Goal: Task Accomplishment & Management: Complete application form

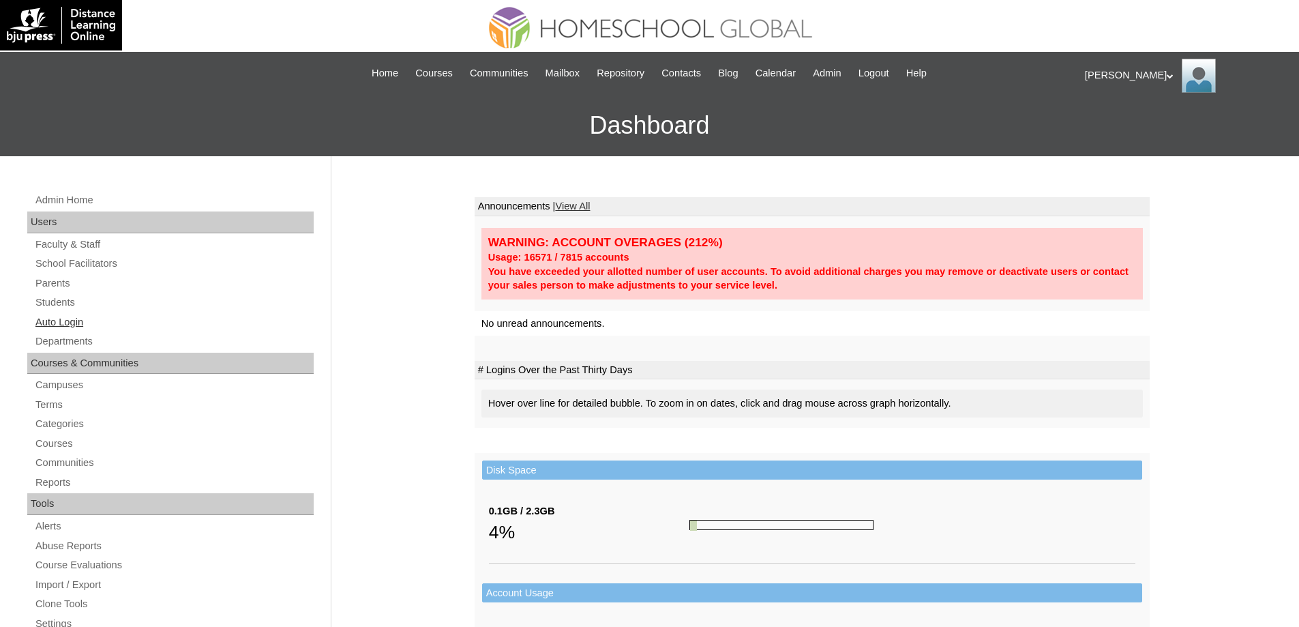
click at [105, 329] on link "Auto Login" at bounding box center [174, 322] width 280 height 17
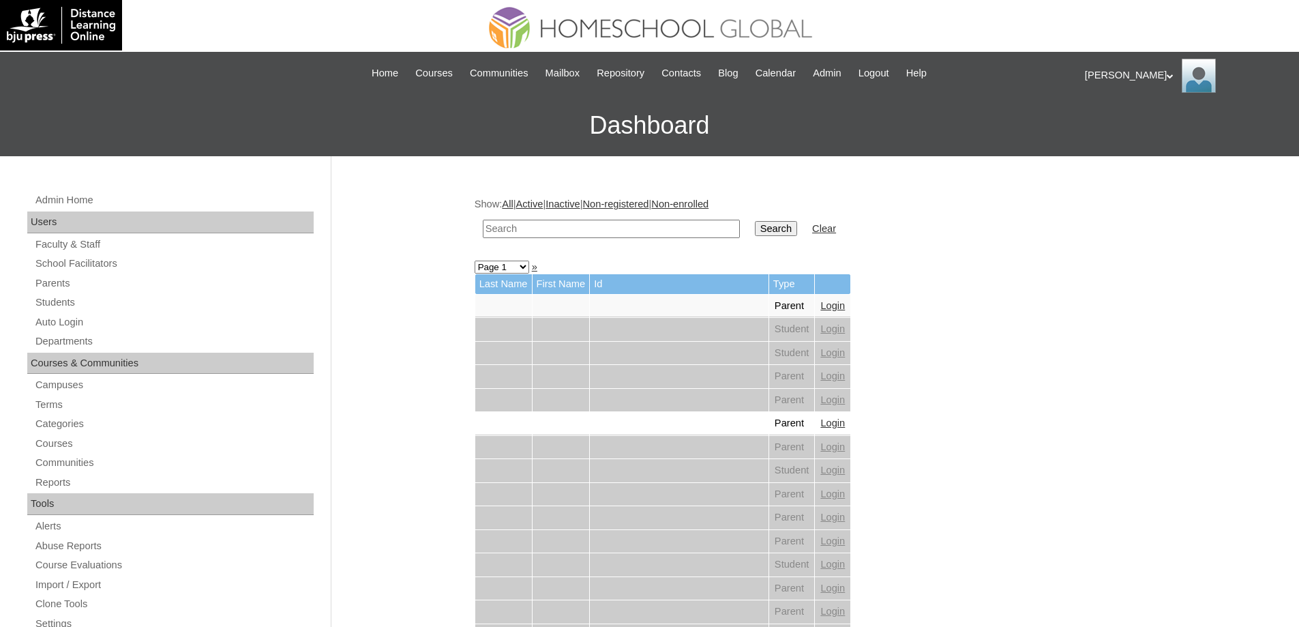
drag, startPoint x: 637, startPoint y: 233, endPoint x: 649, endPoint y: 233, distance: 11.6
click at [638, 233] on input "text" at bounding box center [611, 229] width 257 height 18
paste input "[PERSON_NAME]"
type input "Jacque Lauh"
click at [786, 222] on input "Search" at bounding box center [776, 228] width 42 height 15
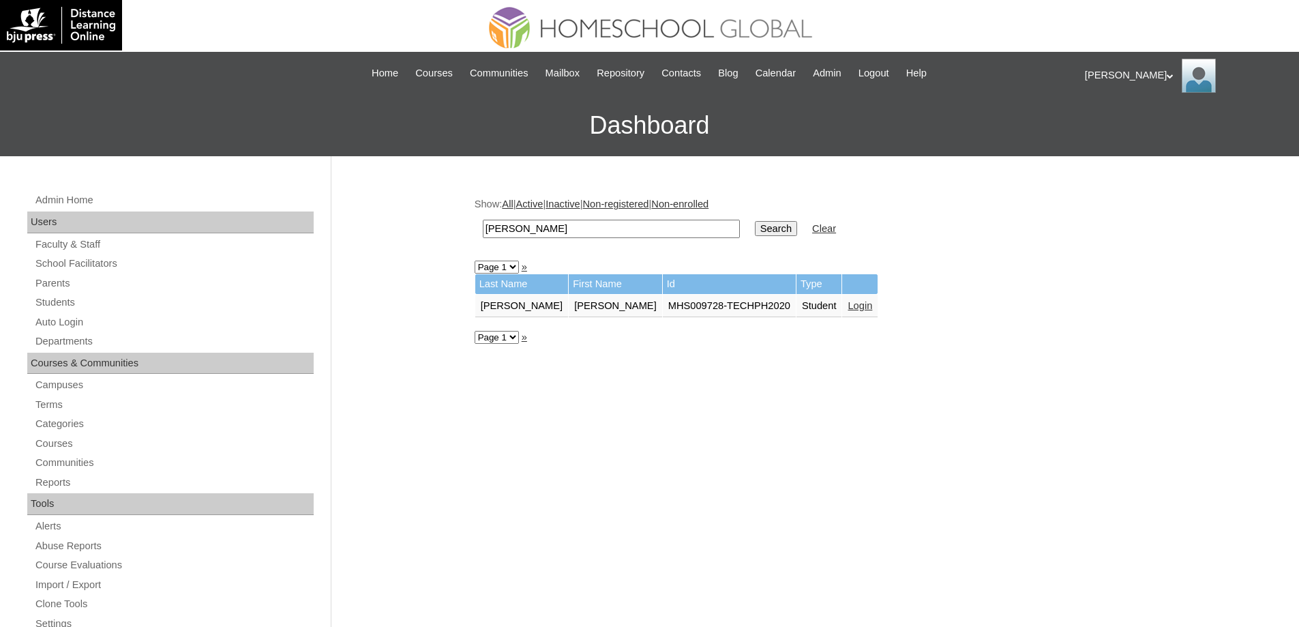
click at [848, 305] on link "Login" at bounding box center [860, 305] width 25 height 11
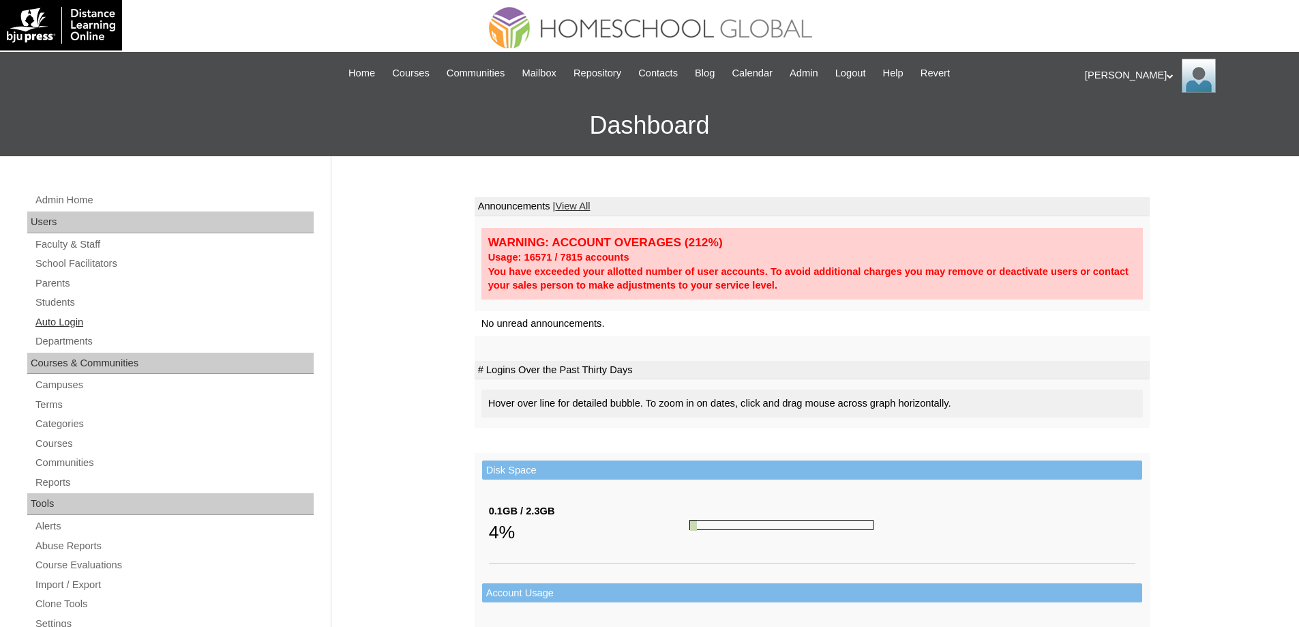
click at [65, 321] on link "Auto Login" at bounding box center [174, 322] width 280 height 17
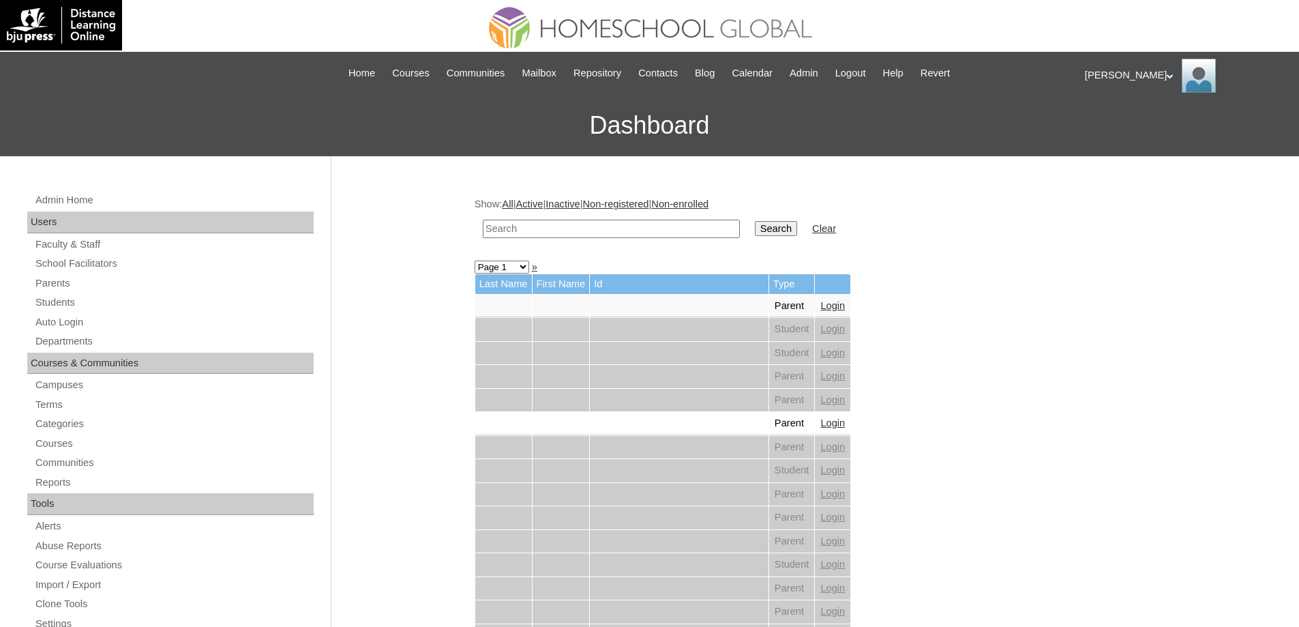
drag, startPoint x: 544, startPoint y: 226, endPoint x: 562, endPoint y: 225, distance: 18.5
click at [544, 226] on input "text" at bounding box center [611, 229] width 257 height 18
paste input "Celeste Allis"
type input "Celeste Allis"
click at [784, 226] on input "Search" at bounding box center [776, 228] width 42 height 15
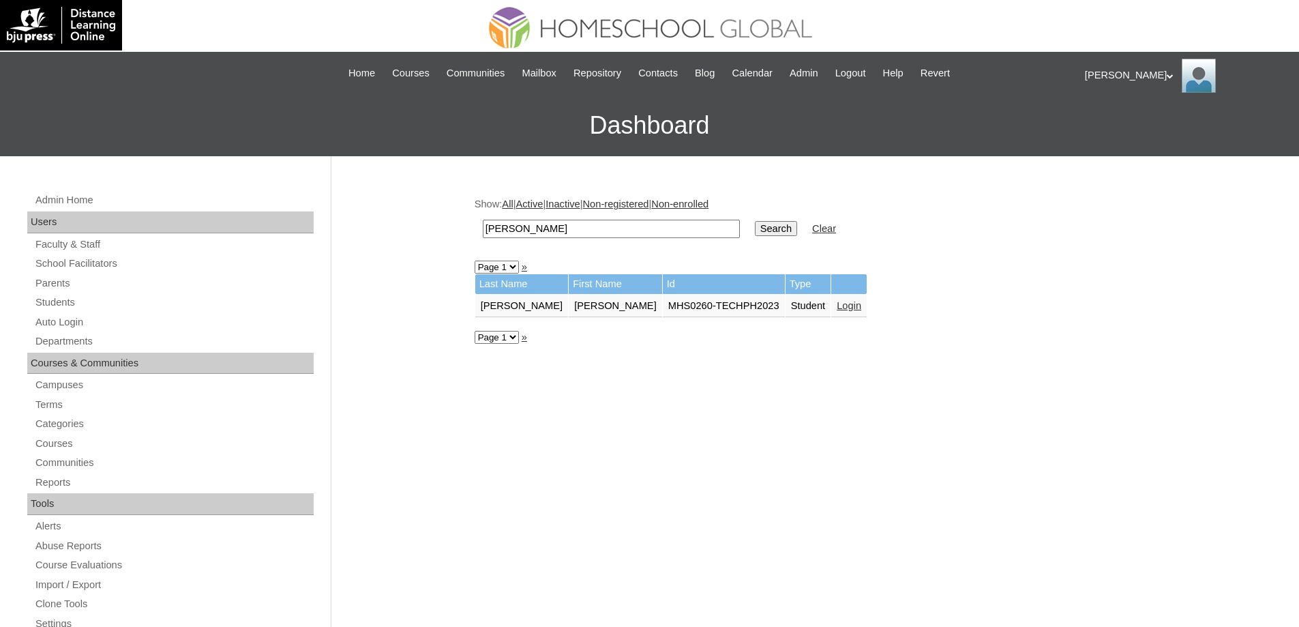
click at [842, 309] on link "Login" at bounding box center [849, 305] width 25 height 11
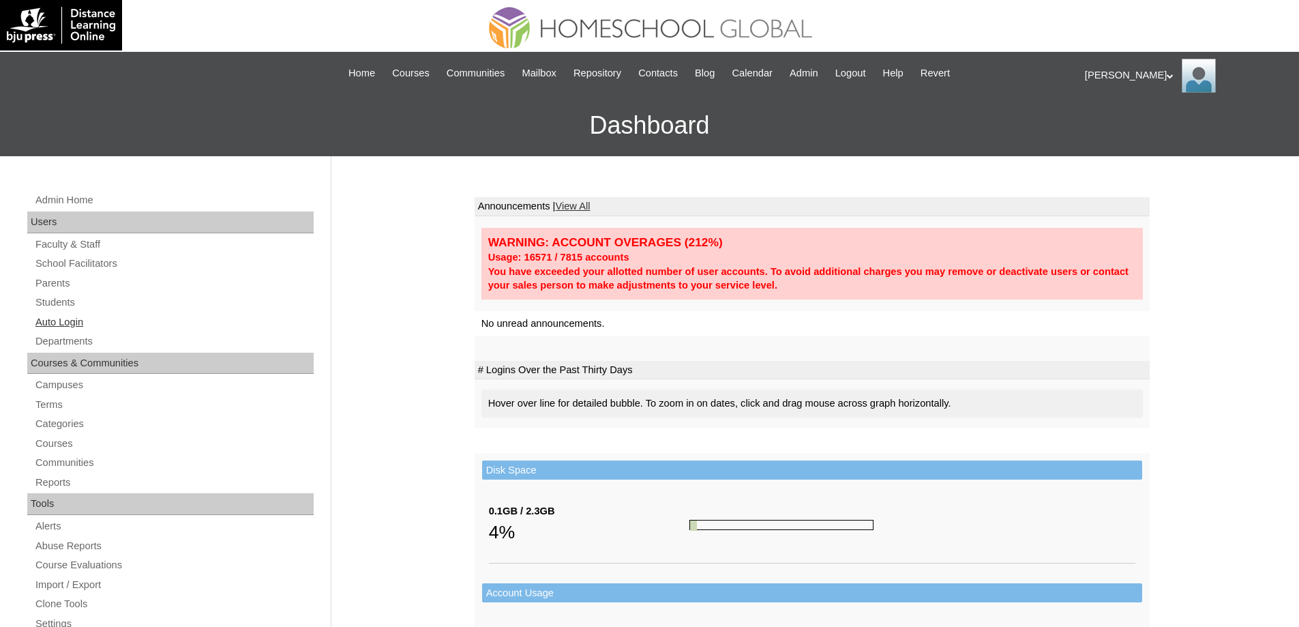
click at [91, 323] on link "Auto Login" at bounding box center [174, 322] width 280 height 17
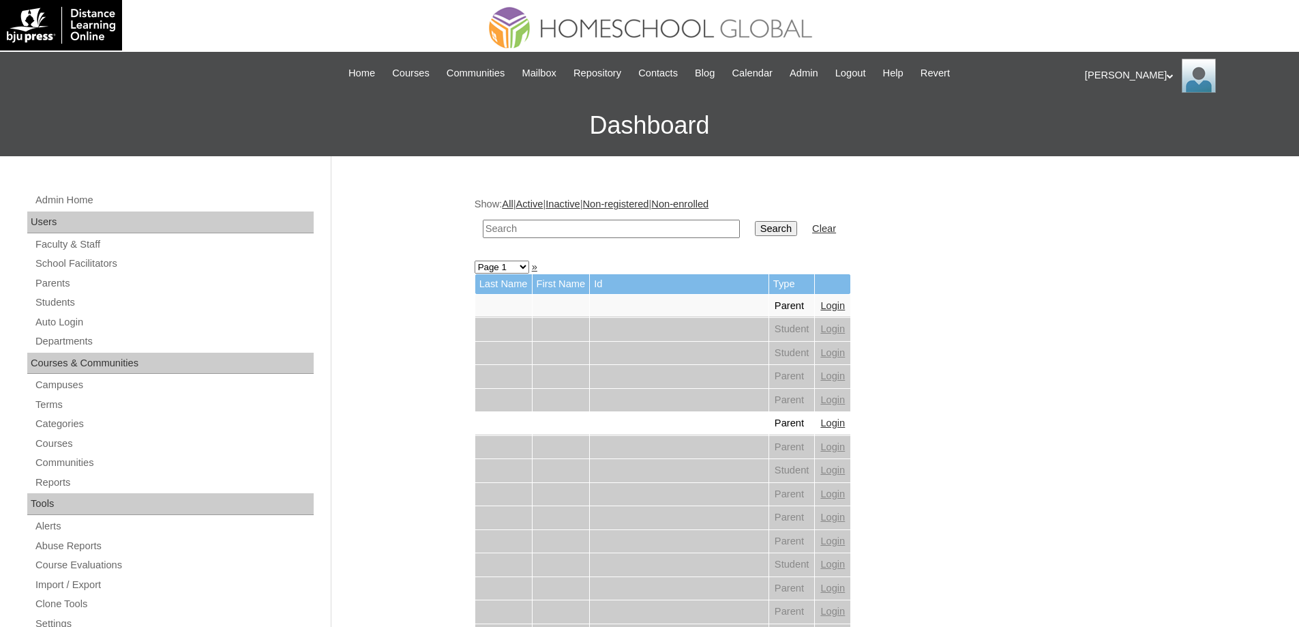
drag, startPoint x: 951, startPoint y: 394, endPoint x: 803, endPoint y: 346, distance: 156.2
click at [632, 230] on input "text" at bounding box center [611, 229] width 257 height 18
paste input "Tyra Quins"
type input "Tyra Quins"
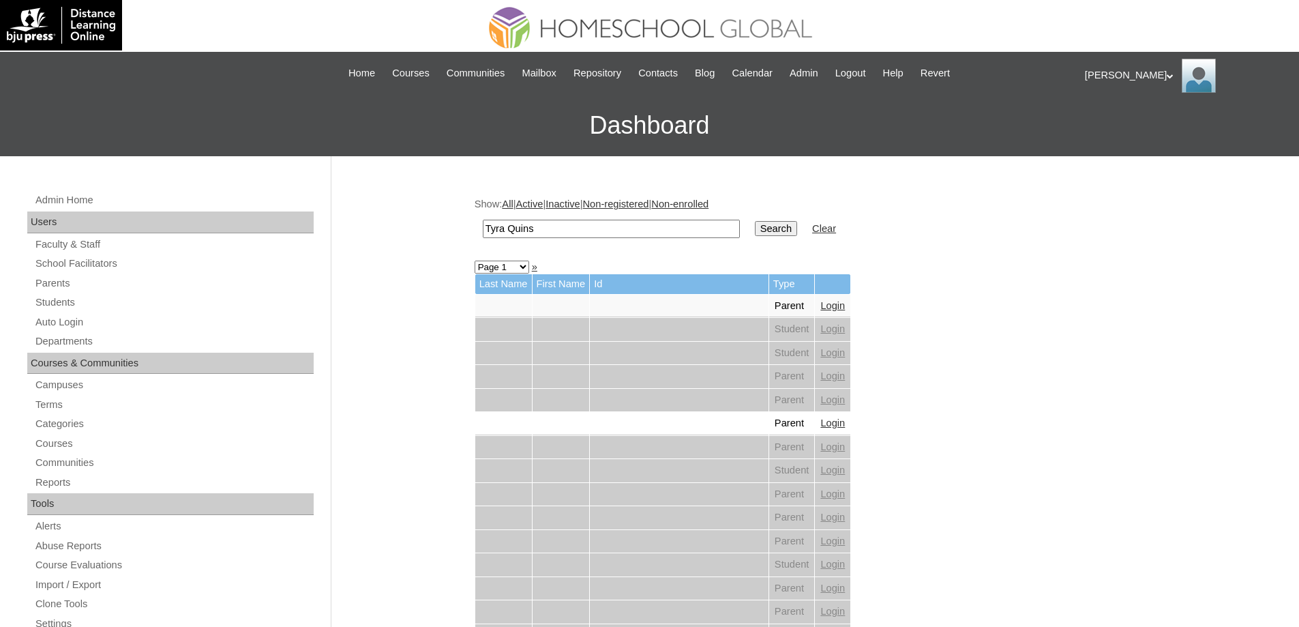
click at [797, 224] on input "Search" at bounding box center [776, 228] width 42 height 15
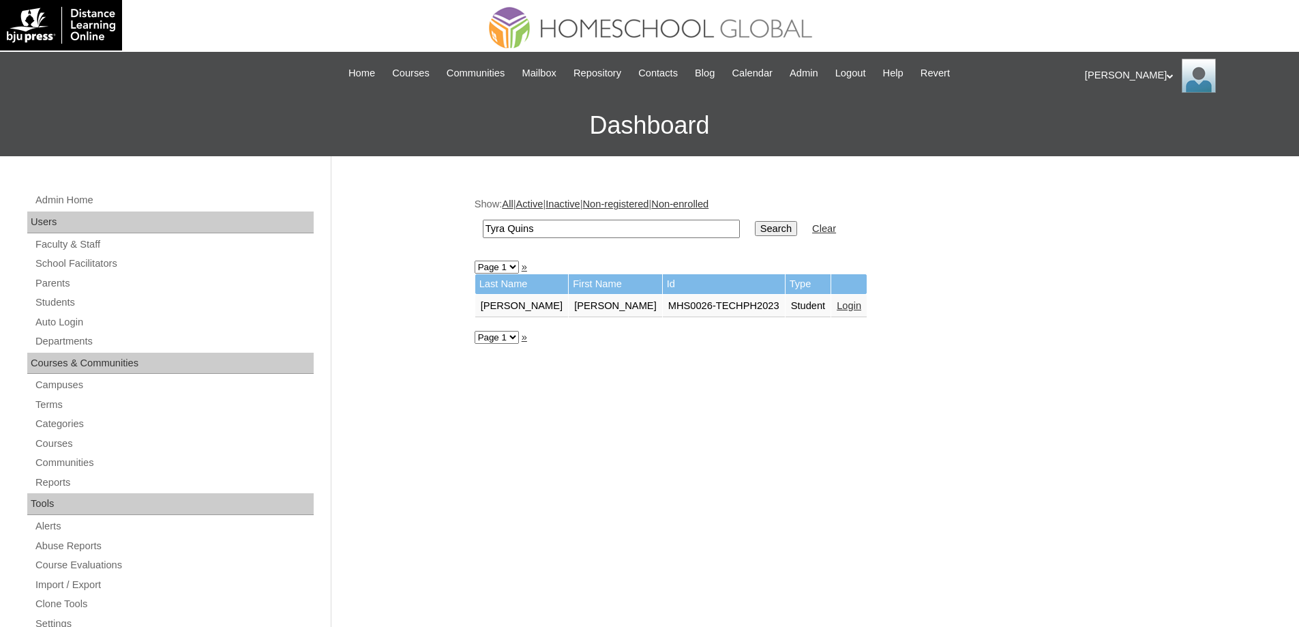
drag, startPoint x: 818, startPoint y: 305, endPoint x: 748, endPoint y: 107, distance: 209.9
click at [837, 304] on link "Login" at bounding box center [849, 305] width 25 height 11
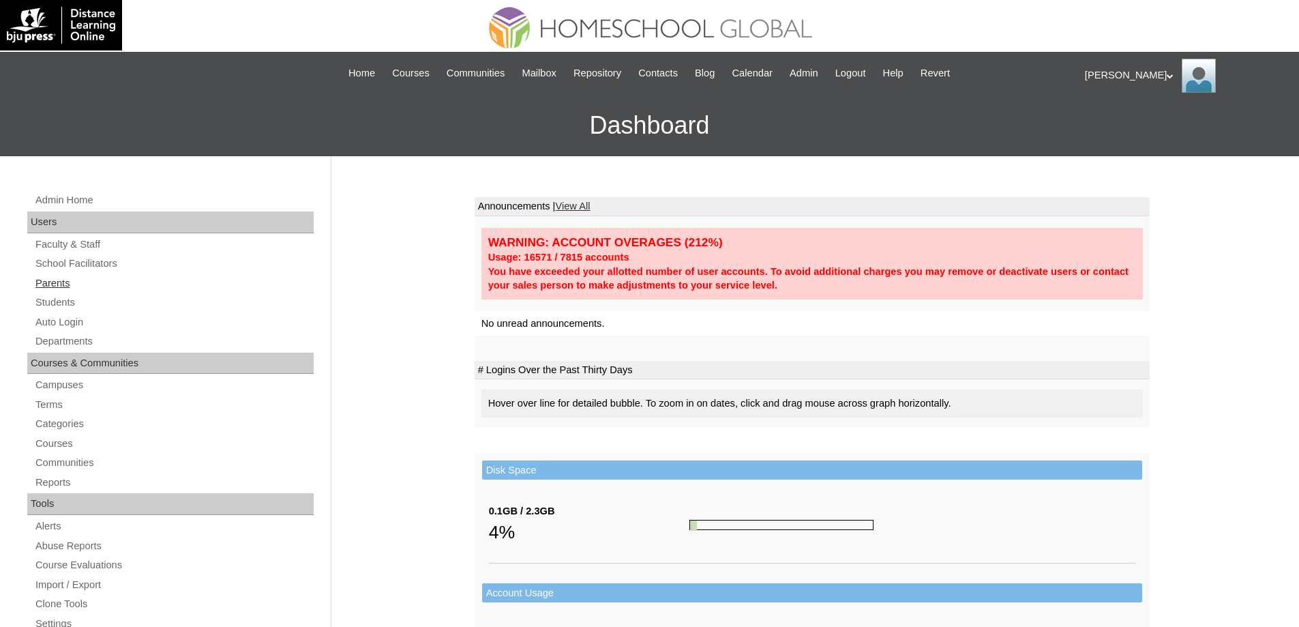
click at [111, 287] on link "Parents" at bounding box center [174, 283] width 280 height 17
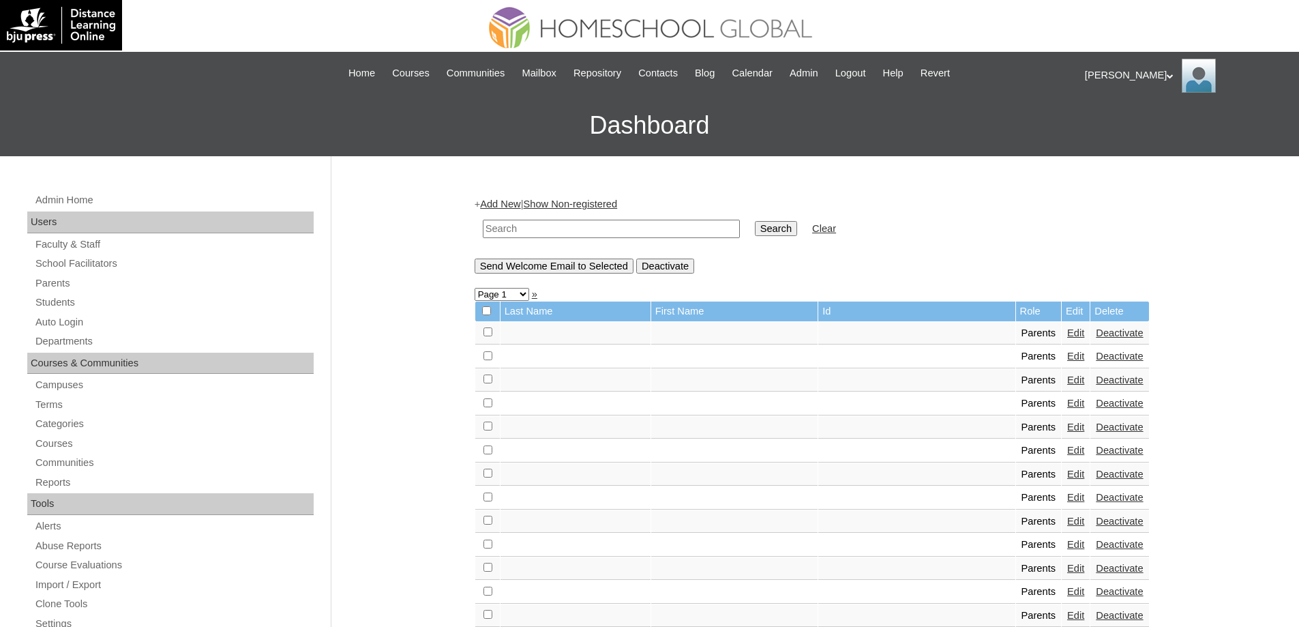
click at [573, 233] on input "text" at bounding box center [611, 229] width 257 height 18
paste input "MHP0160-TECHPH2025"
type input "MHP0160-TECHPH2025"
click at [788, 233] on input "Search" at bounding box center [776, 228] width 42 height 15
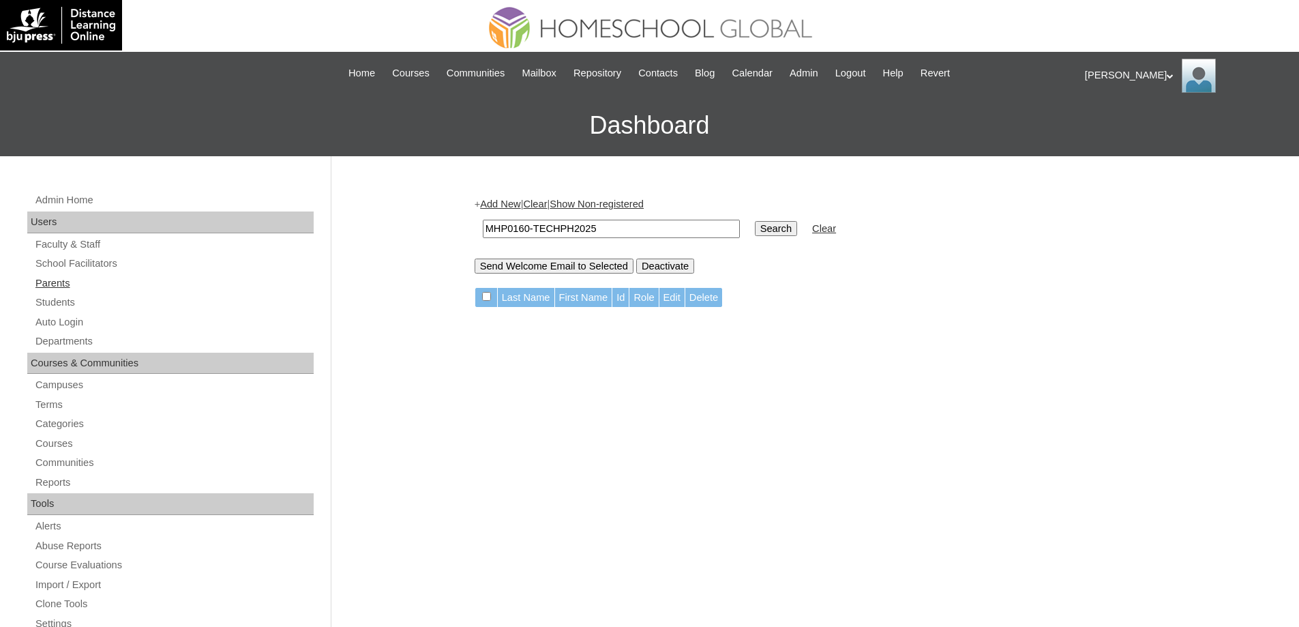
click at [63, 282] on link "Parents" at bounding box center [174, 283] width 280 height 17
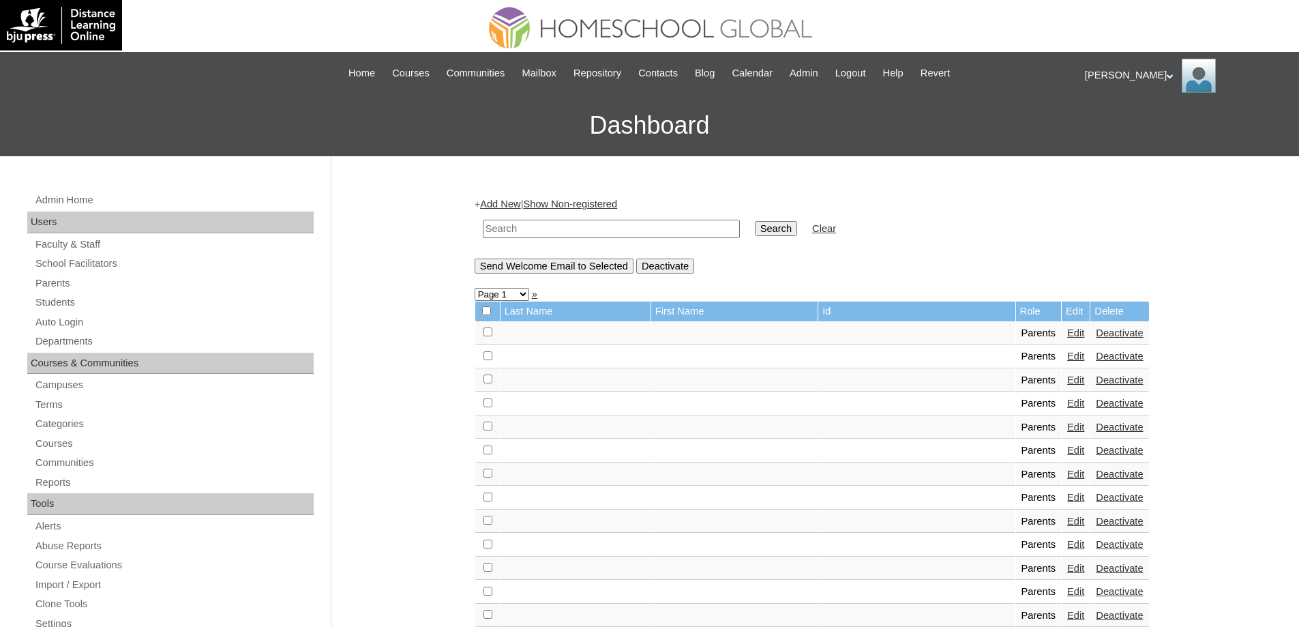
click at [505, 201] on link "Add New" at bounding box center [500, 203] width 40 height 11
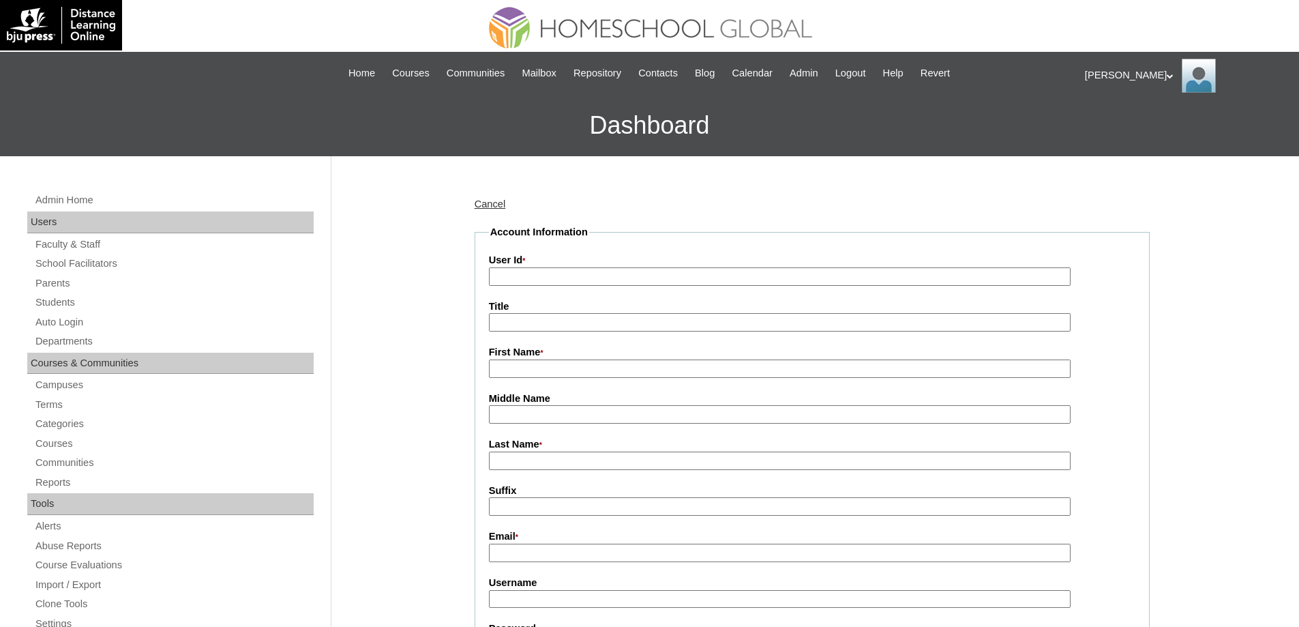
click at [561, 283] on input "User Id *" at bounding box center [780, 276] width 582 height 18
paste input "MHP0160-TECHPH2025"
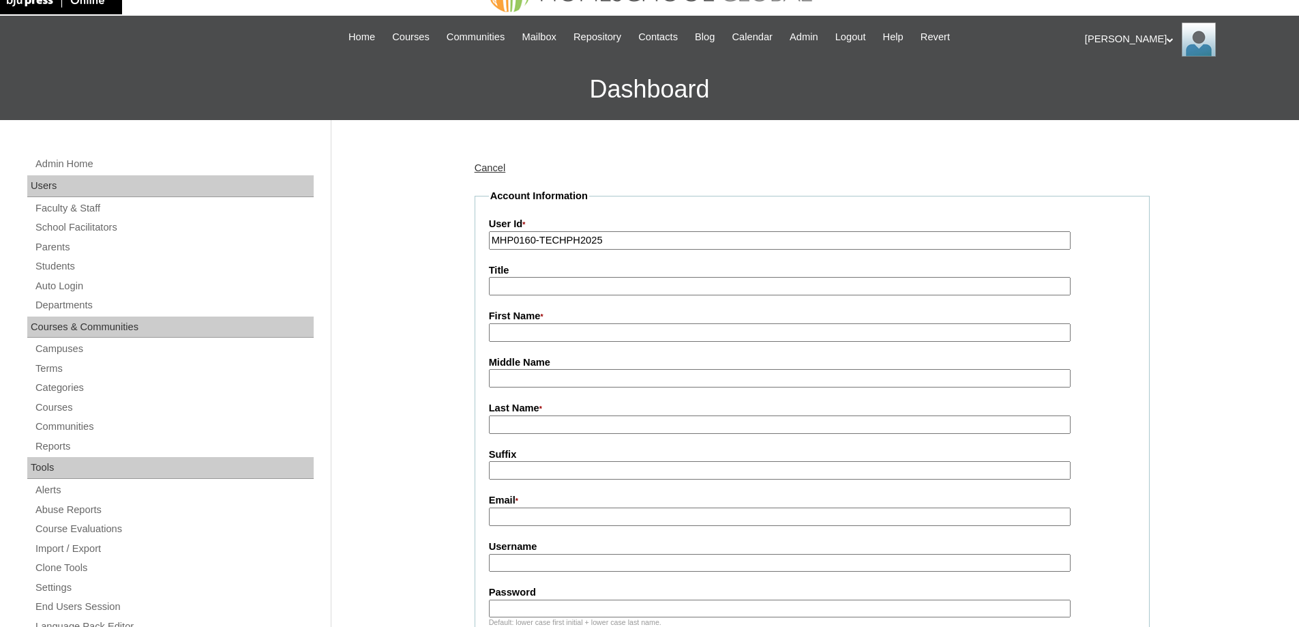
scroll to position [136, 0]
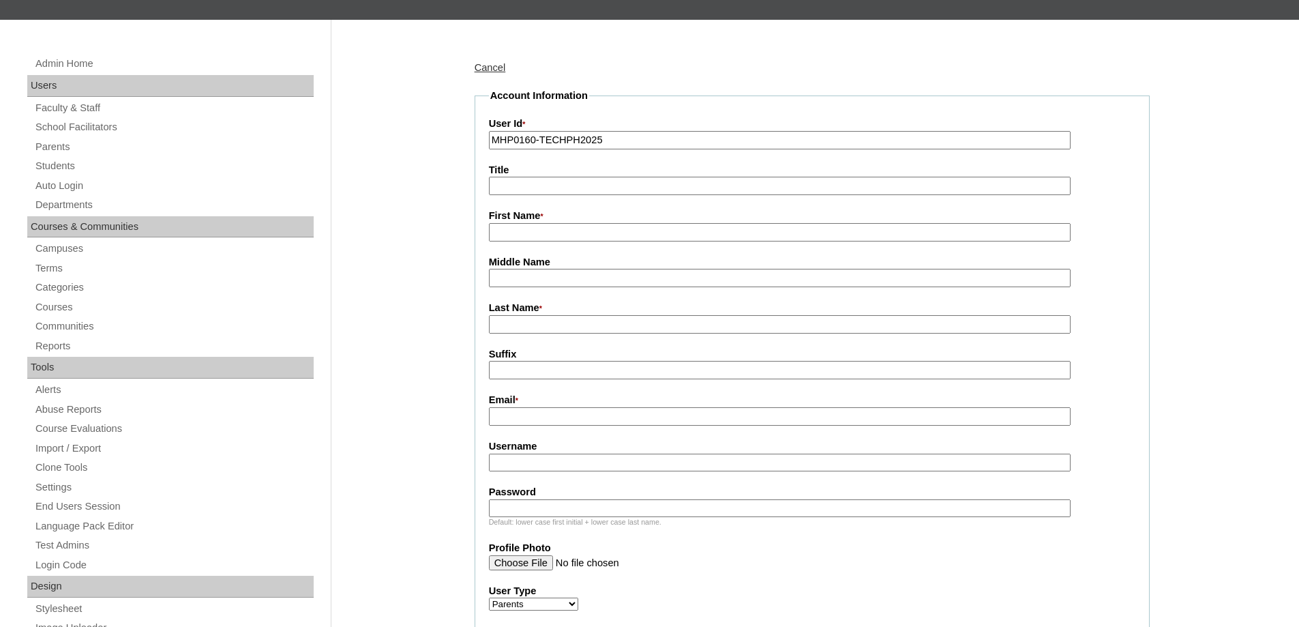
type input "MHP0160-TECHPH2025"
drag, startPoint x: 521, startPoint y: 235, endPoint x: 512, endPoint y: 229, distance: 11.0
click at [521, 235] on input "First Name *" at bounding box center [780, 232] width 582 height 18
paste input "Mary"
type input "Mary"
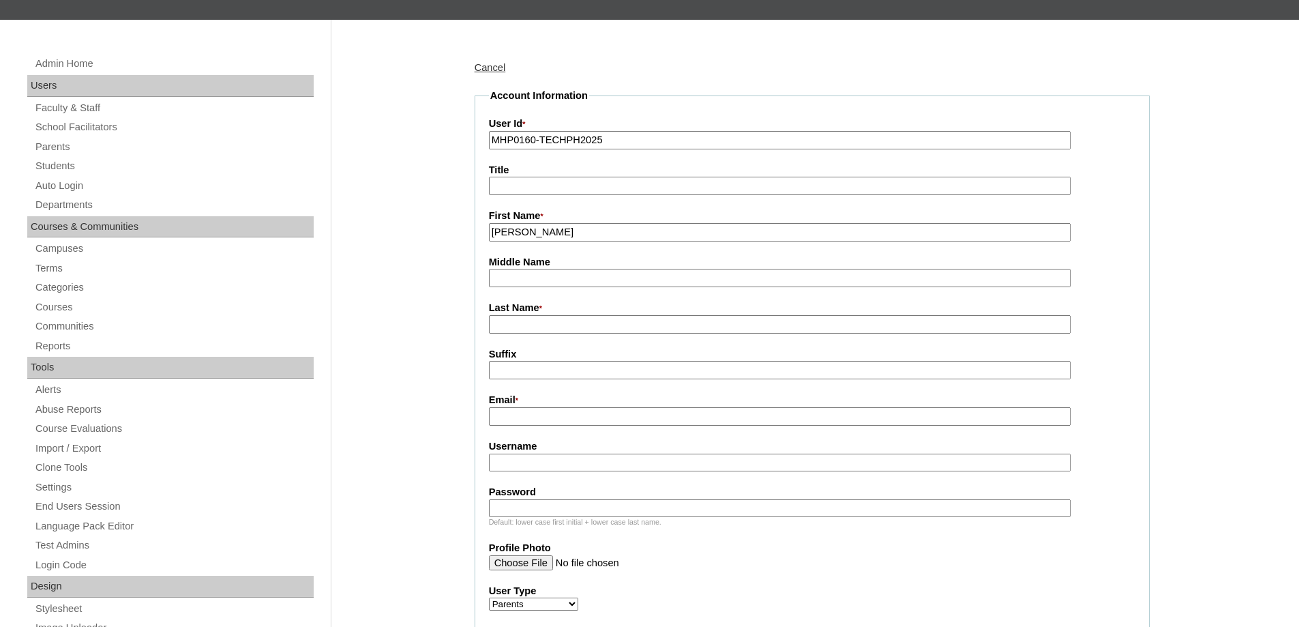
click at [531, 327] on input "Last Name *" at bounding box center [780, 324] width 582 height 18
paste input "Yabut"
type input "Yabut"
drag, startPoint x: 462, startPoint y: 331, endPoint x: 452, endPoint y: 333, distance: 10.3
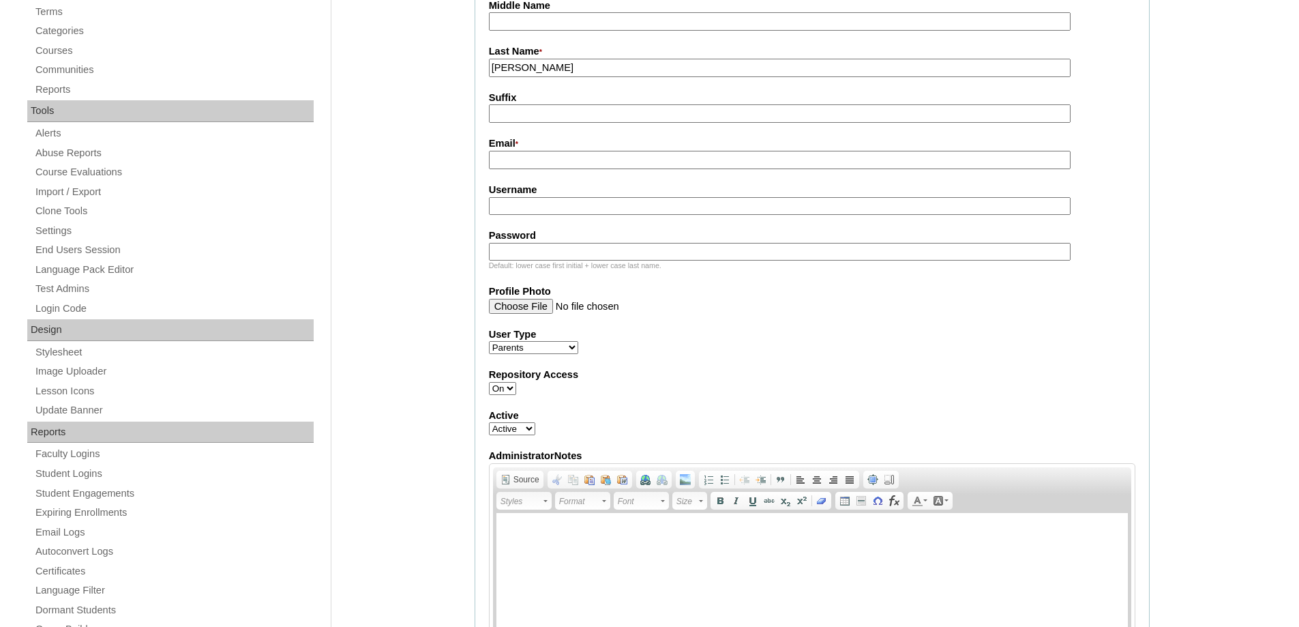
scroll to position [409, 0]
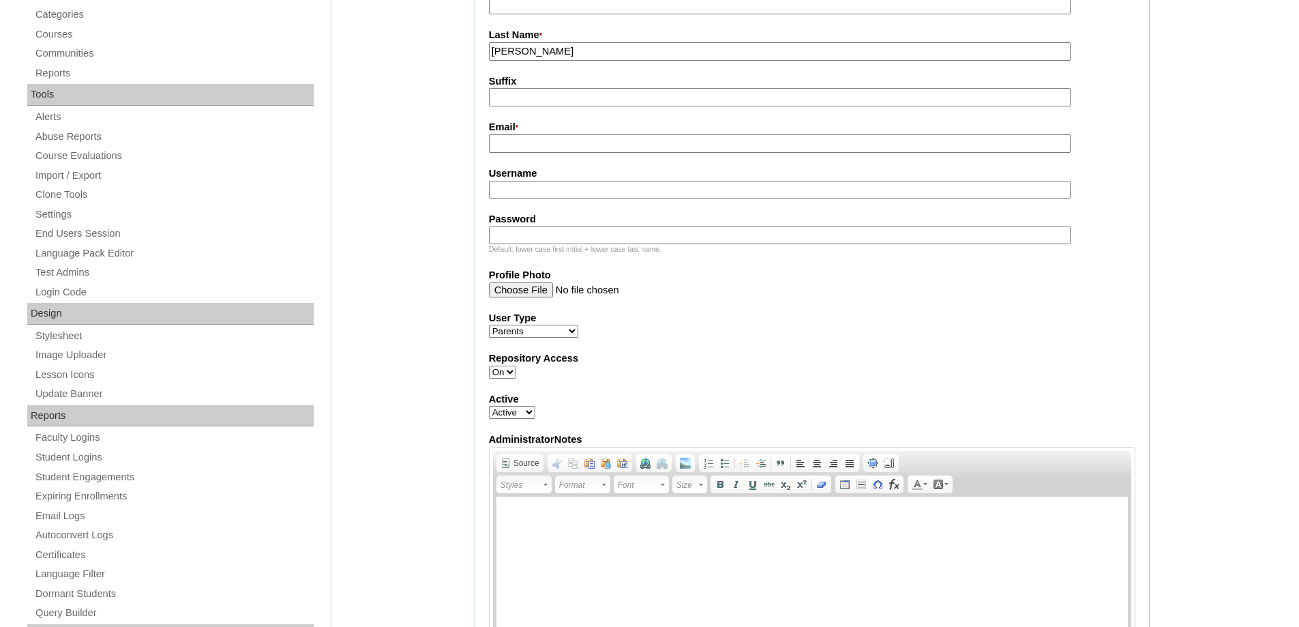
click at [524, 146] on input "Email *" at bounding box center [780, 143] width 582 height 18
click at [526, 150] on input "Email *" at bounding box center [780, 143] width 582 height 18
paste input "rgyabut.jr@gmail.com"
type input "rgyabut.jr@gmail.com"
drag, startPoint x: 561, startPoint y: 179, endPoint x: 582, endPoint y: 194, distance: 25.5
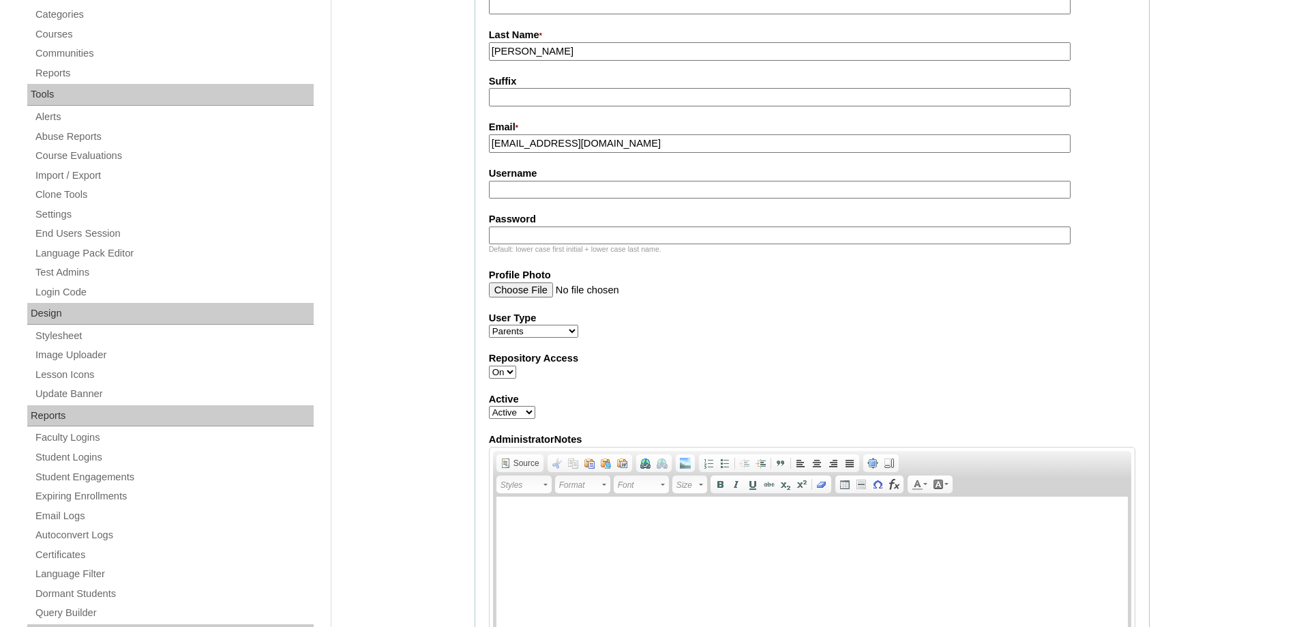
click at [560, 179] on label "Username" at bounding box center [812, 173] width 647 height 14
click at [560, 181] on input "Username" at bounding box center [780, 190] width 582 height 18
click at [587, 195] on input "Username" at bounding box center [780, 190] width 582 height 18
paste input "yabutM2025"
type input "yabutM2025"
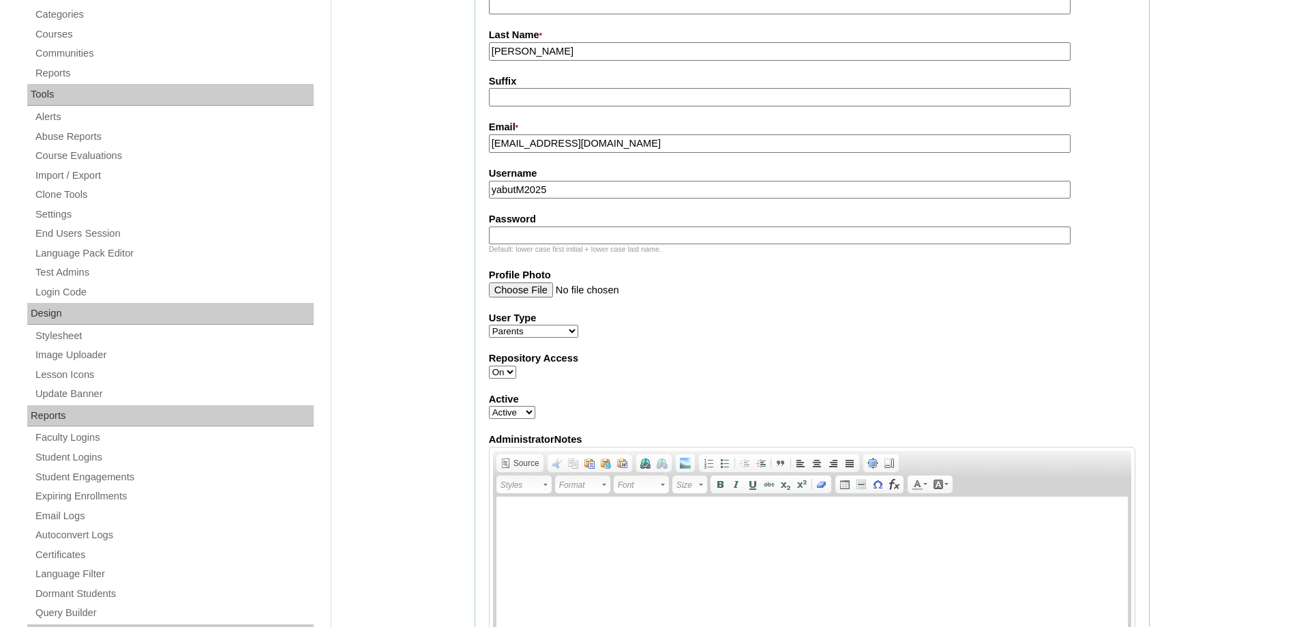
click at [567, 241] on input "Password" at bounding box center [780, 235] width 582 height 18
paste input "techcJb391"
type input "techcJb391"
click at [424, 246] on div "Admin Home Users Faculty & Staff School Facilitators Parents Students Auto Logi…" at bounding box center [649, 581] width 1299 height 1668
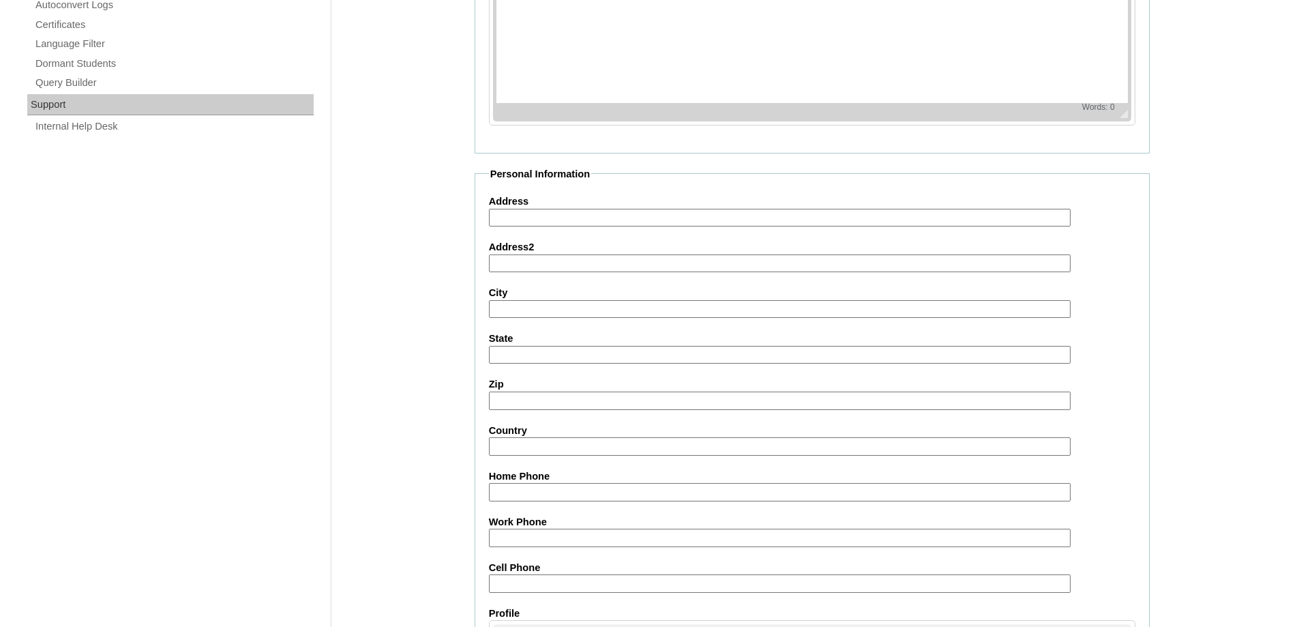
scroll to position [1091, 0]
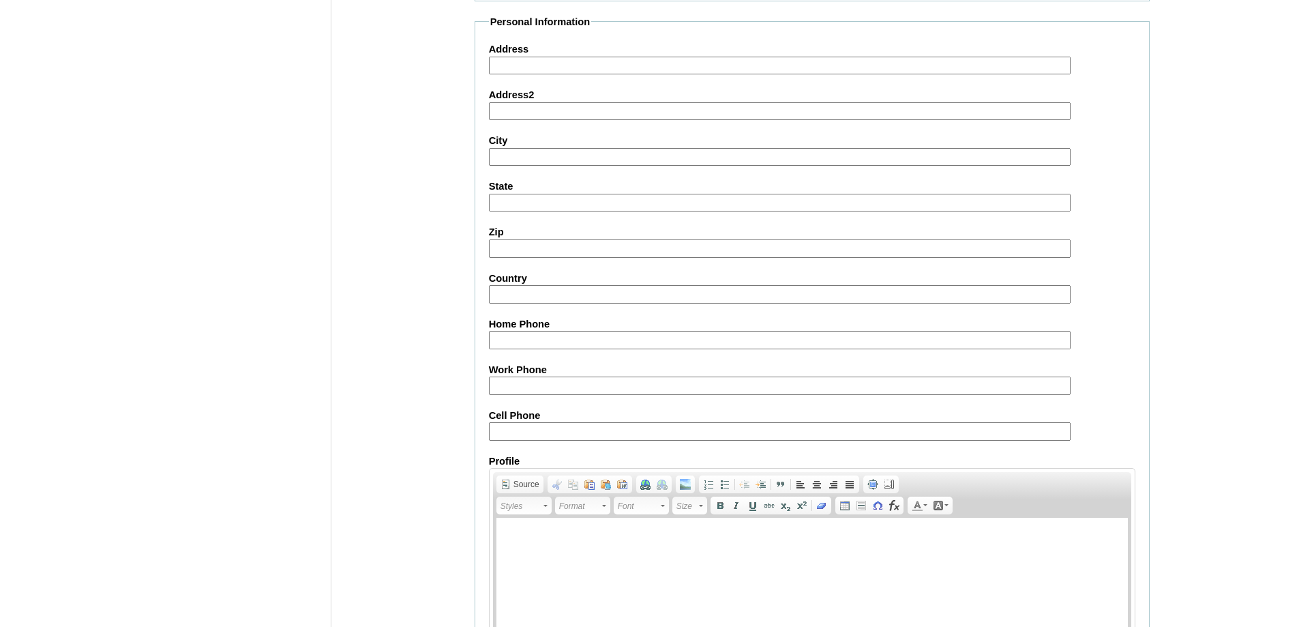
click at [585, 447] on fieldset "Personal Information Address Address2 City State Zip Country Home Phone Work Ph…" at bounding box center [812, 360] width 675 height 690
click at [545, 432] on input "Cell Phone" at bounding box center [780, 431] width 582 height 18
paste input "63-9154873822"
type input "63-9154873822"
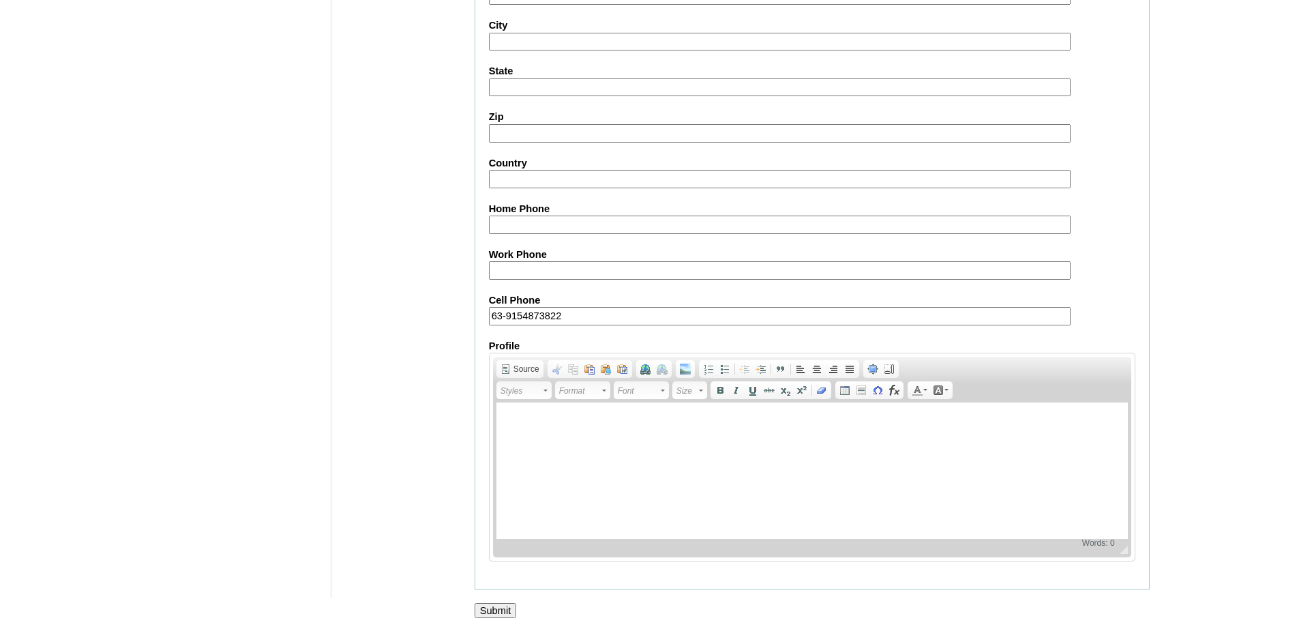
scroll to position [1216, 0]
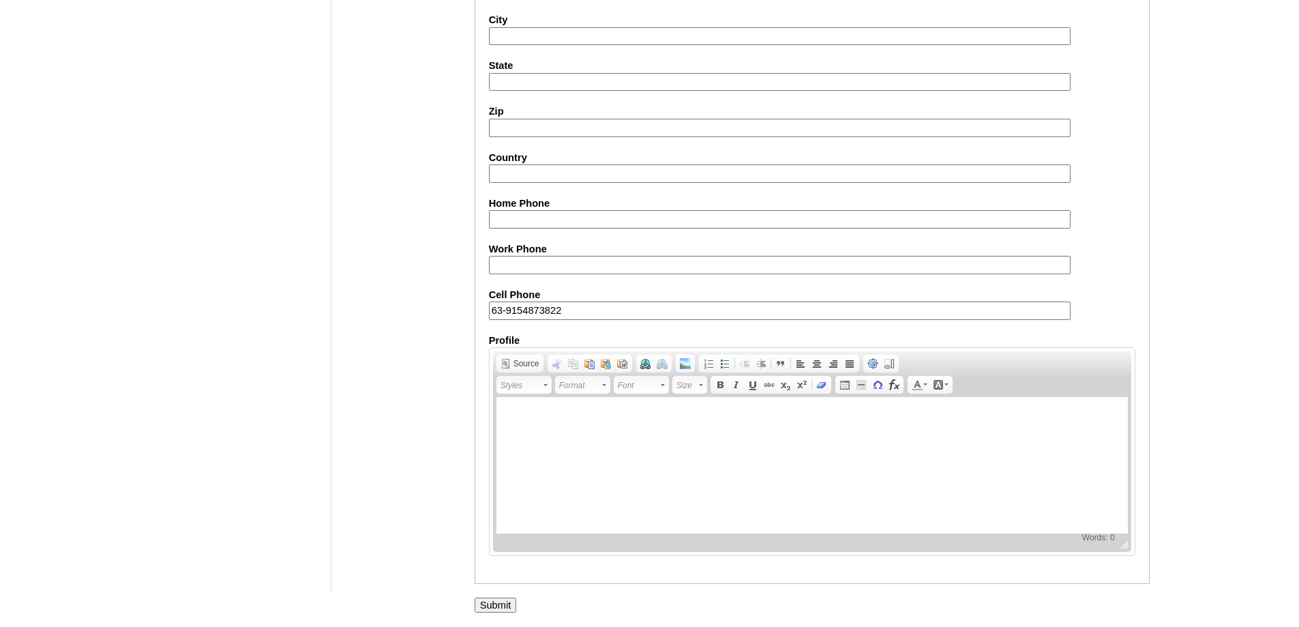
drag, startPoint x: 501, startPoint y: 607, endPoint x: 321, endPoint y: 346, distance: 316.3
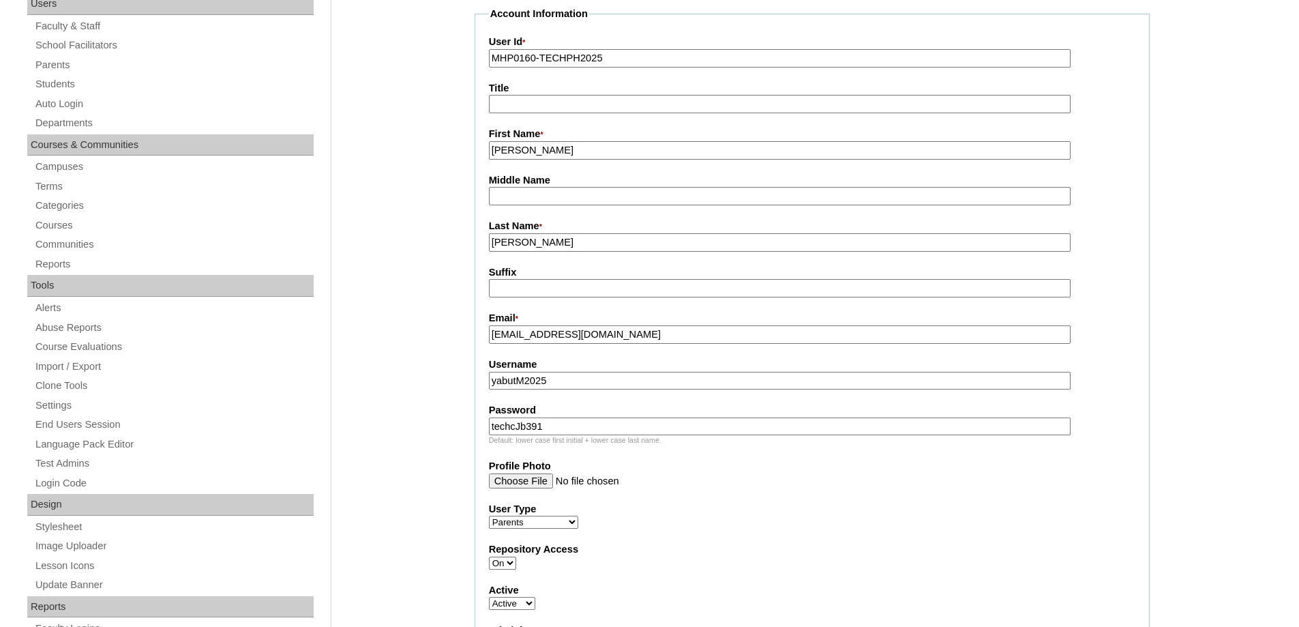
scroll to position [193, 0]
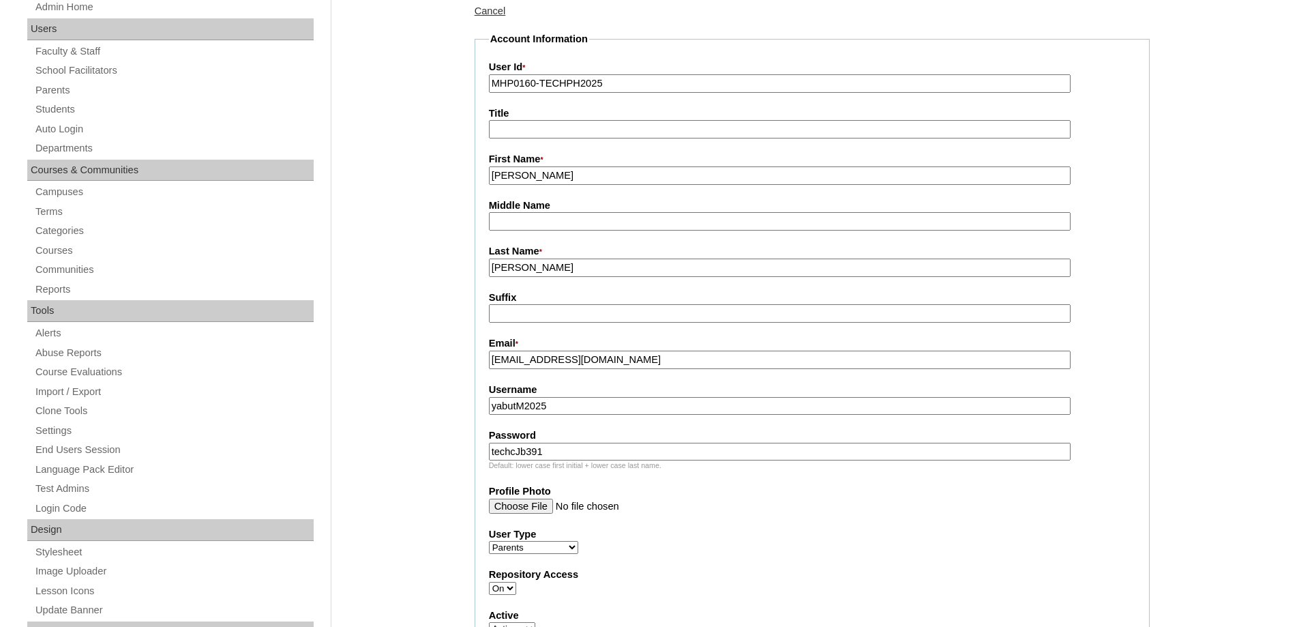
drag, startPoint x: 505, startPoint y: 267, endPoint x: 454, endPoint y: 268, distance: 51.2
type input "YABUT"
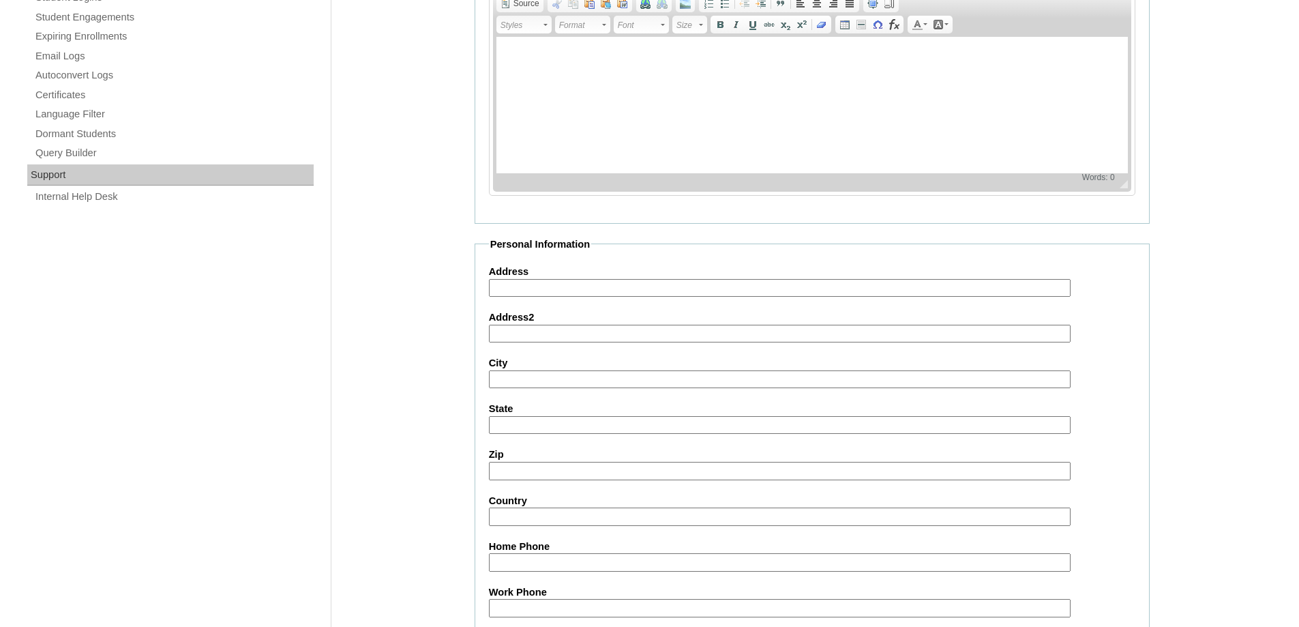
scroll to position [1216, 0]
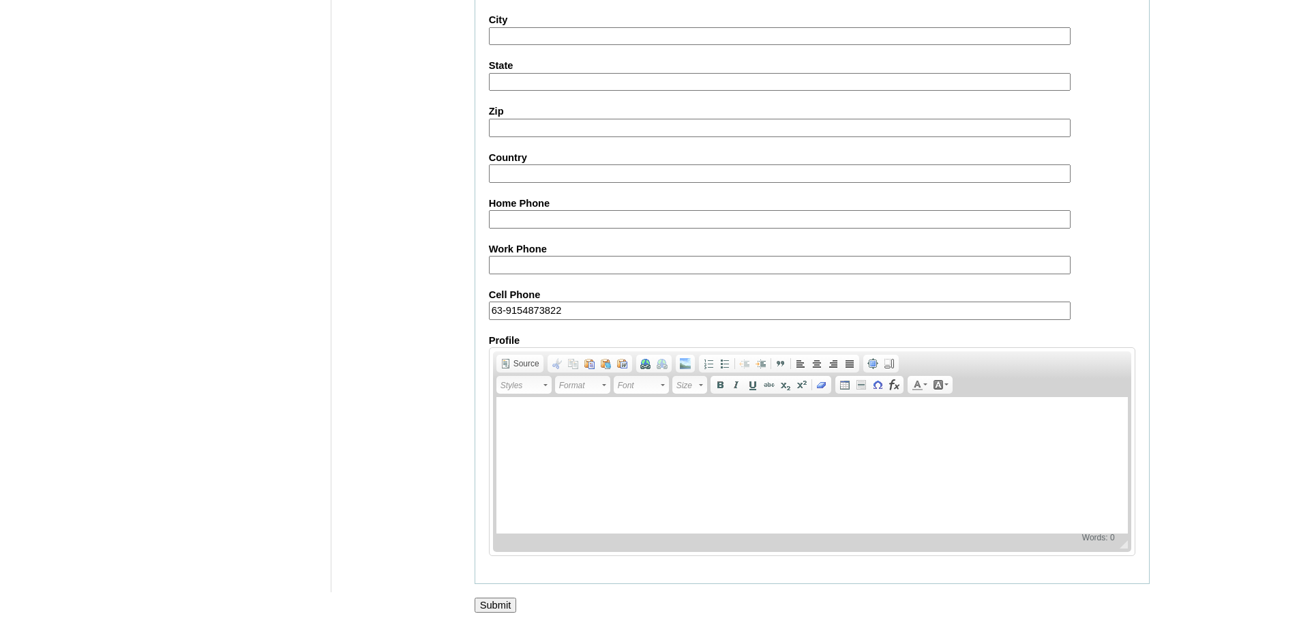
click at [485, 606] on input "Submit" at bounding box center [496, 604] width 42 height 15
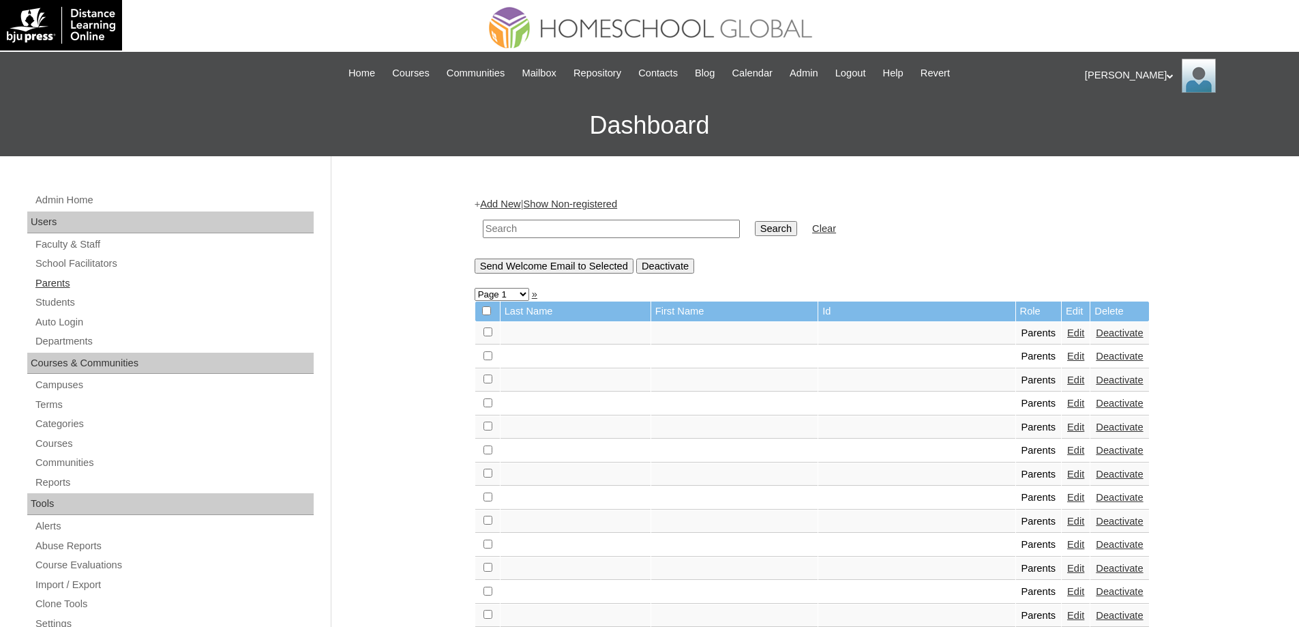
click at [93, 288] on link "Parents" at bounding box center [174, 283] width 280 height 17
click at [89, 297] on link "Students" at bounding box center [174, 302] width 280 height 17
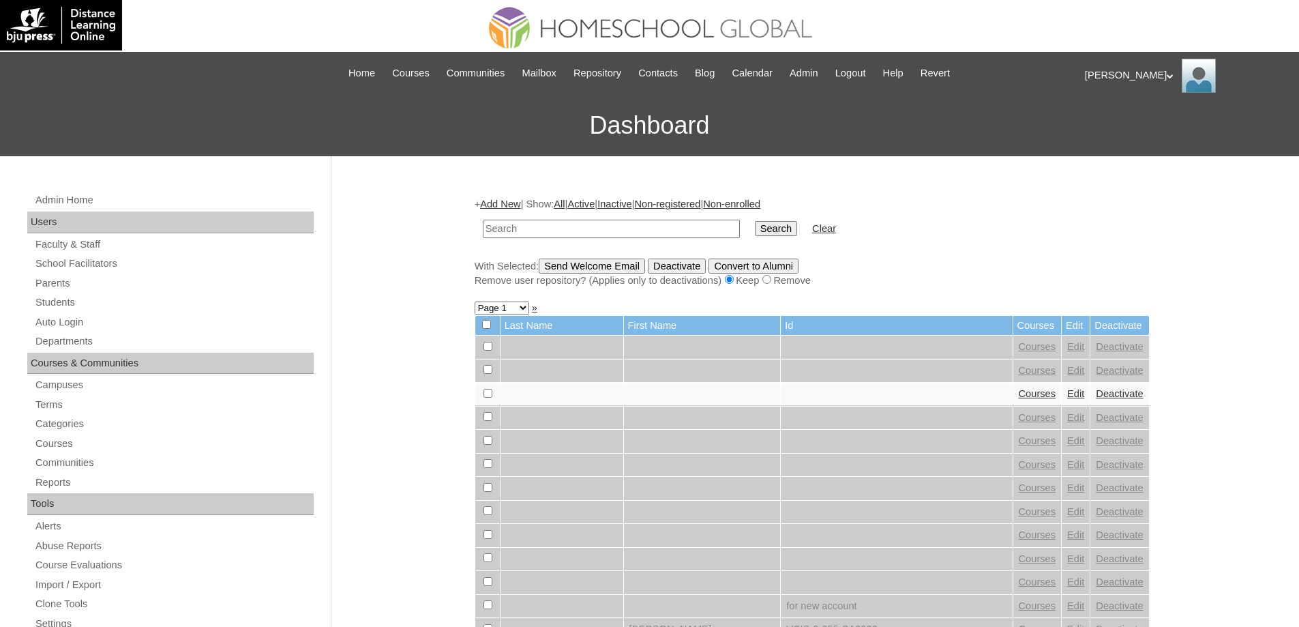
click at [562, 237] on input "text" at bounding box center [611, 229] width 257 height 18
type input "MHS00206-TECHPH2025"
click at [775, 236] on input "Search" at bounding box center [776, 228] width 42 height 15
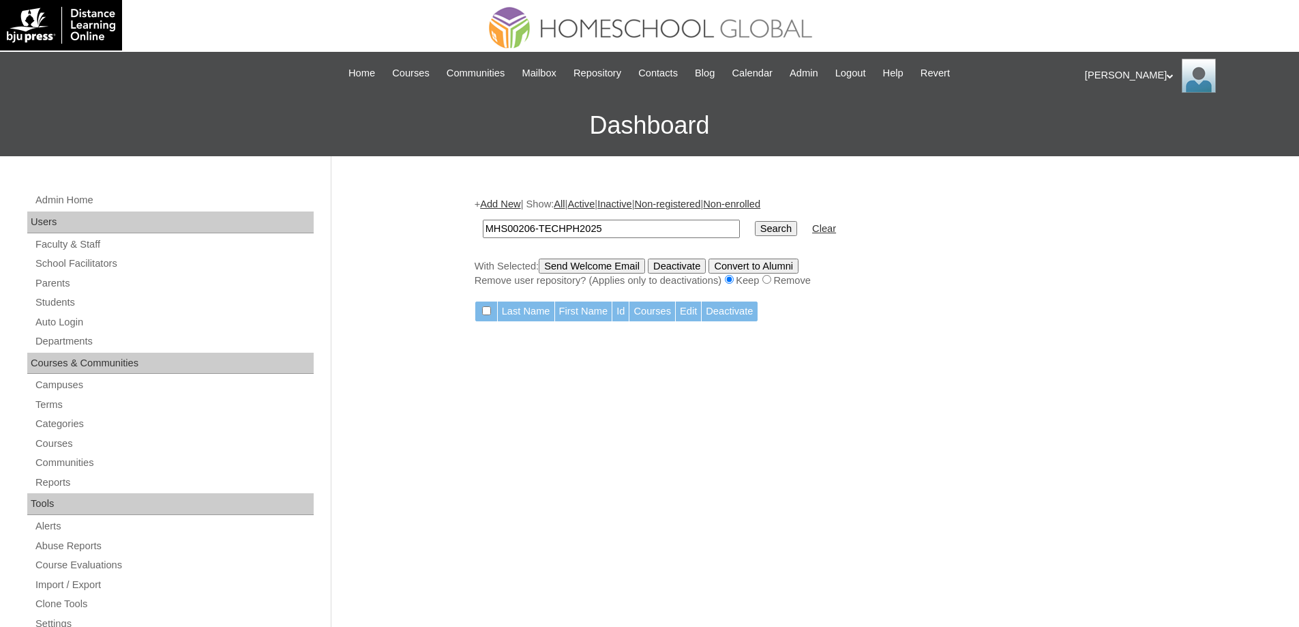
click at [516, 207] on link "Add New" at bounding box center [500, 203] width 40 height 11
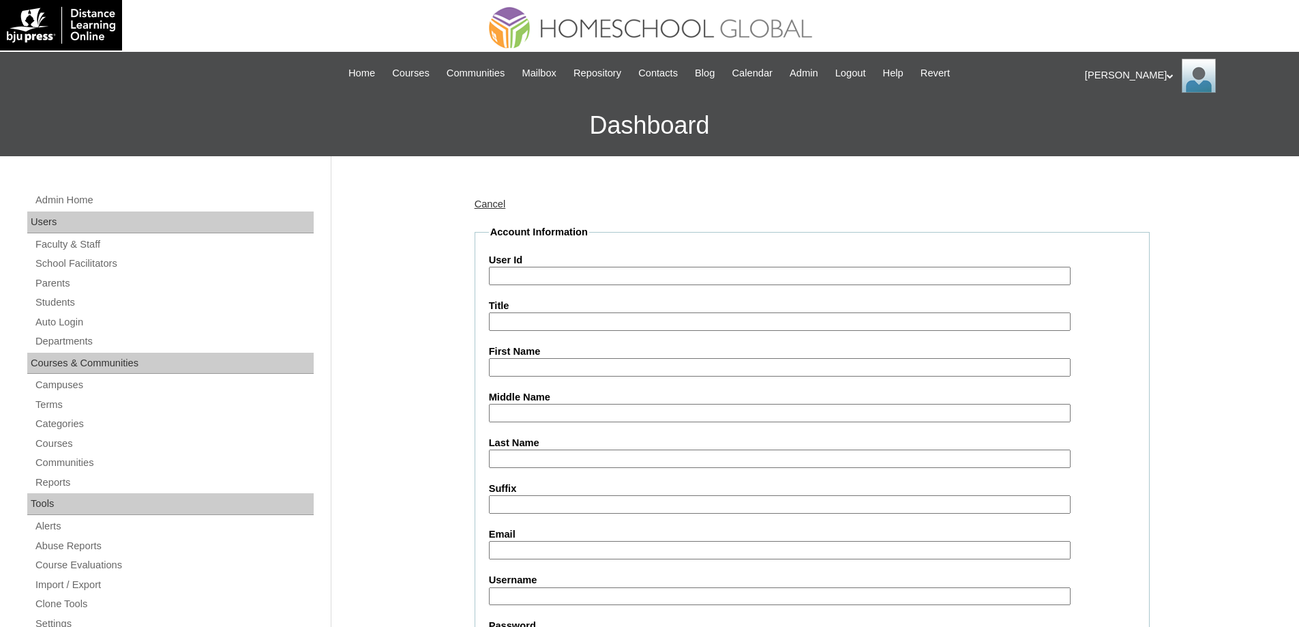
click at [411, 347] on div "Admin Home Users Faculty & Staff School Facilitators Parents Students Auto Logi…" at bounding box center [649, 626] width 1299 height 941
click at [533, 275] on input "User Id" at bounding box center [780, 276] width 582 height 18
paste input "MHS00206-TECHPH2025"
type input "MHS00206-TECHPH2025"
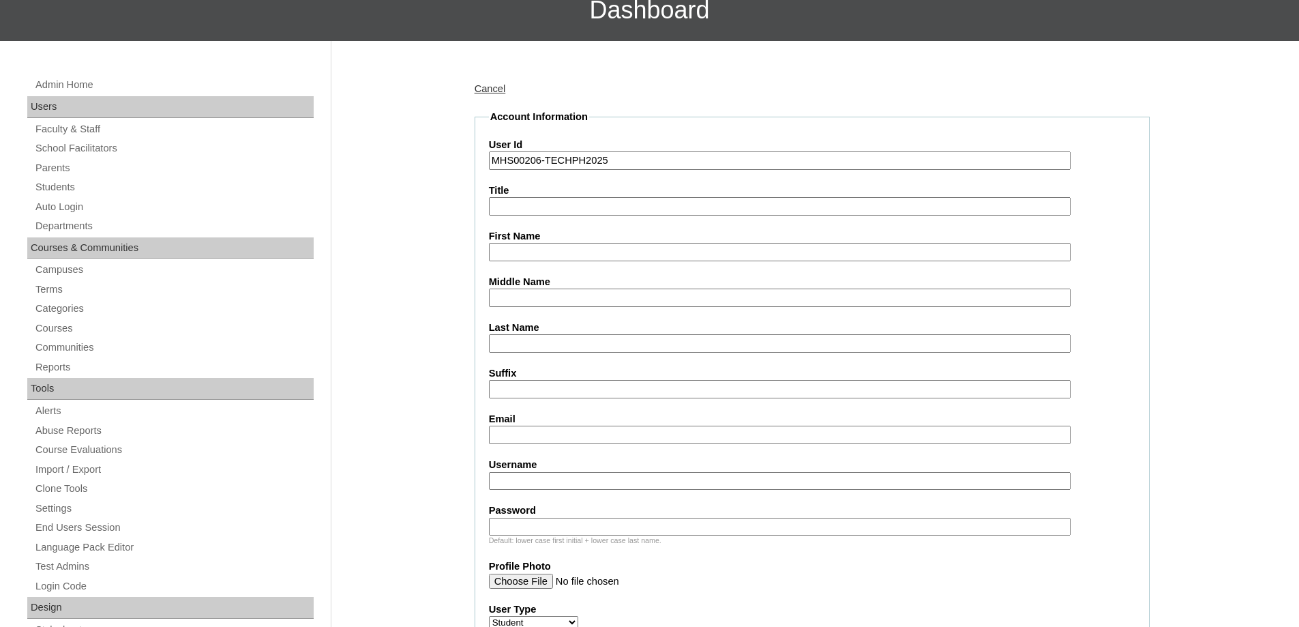
scroll to position [205, 0]
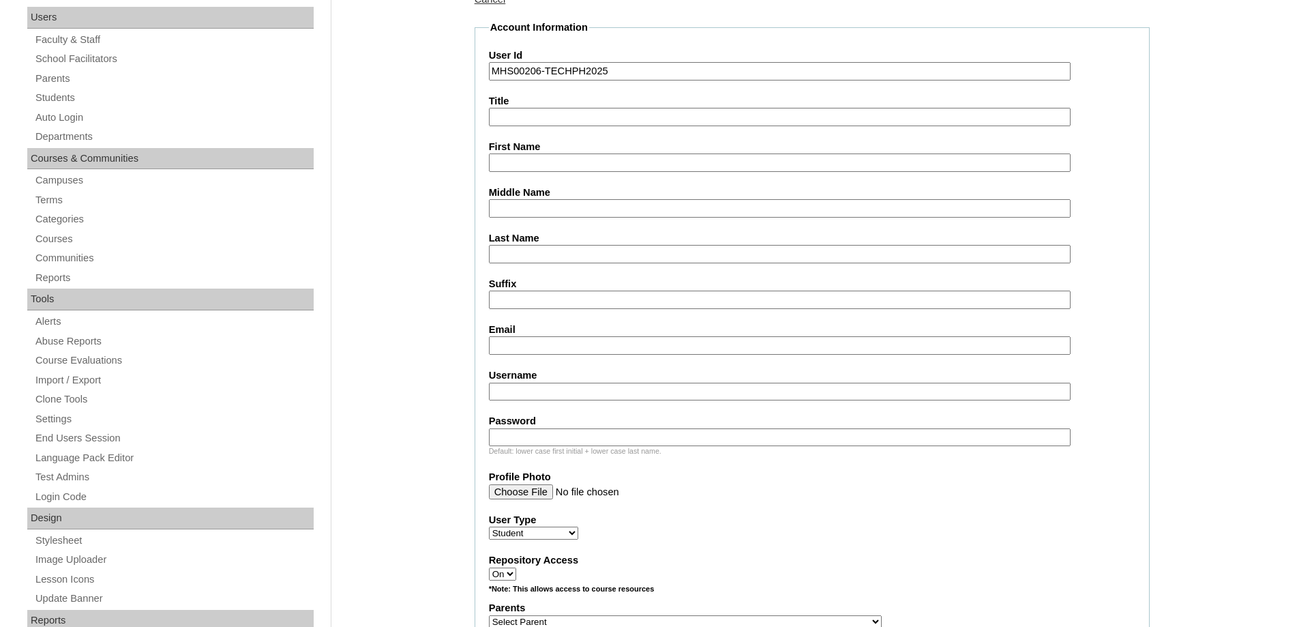
click at [512, 162] on input "First Name" at bounding box center [780, 162] width 582 height 18
click at [510, 162] on input "First Name" at bounding box center [780, 162] width 582 height 18
paste input "Shanley Theodore"
type input "Shanley Theodore"
click at [536, 216] on input "Middle Name" at bounding box center [780, 208] width 582 height 18
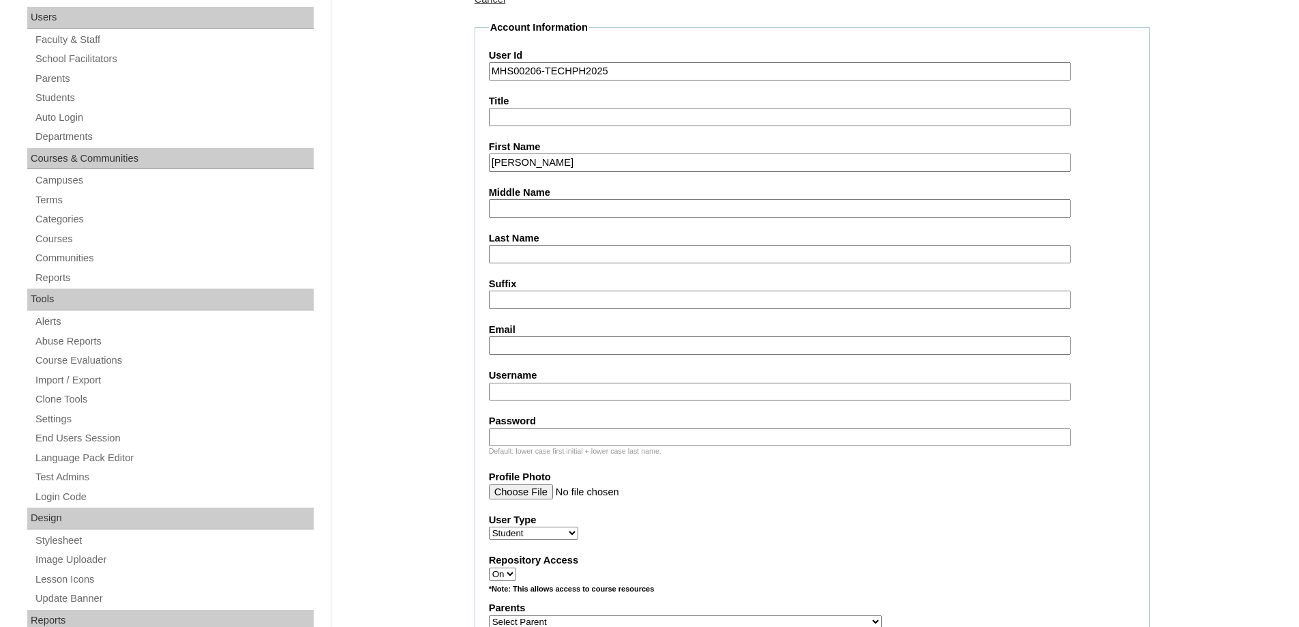
paste input "Acedillo"
type input "Acedillo"
click at [535, 267] on fieldset "Account Information User Id MHS00206-TECHPH2025 Title First Name Shanley Theodo…" at bounding box center [812, 571] width 675 height 1103
click at [522, 256] on input "Last Name" at bounding box center [780, 254] width 582 height 18
paste input "Yabut"
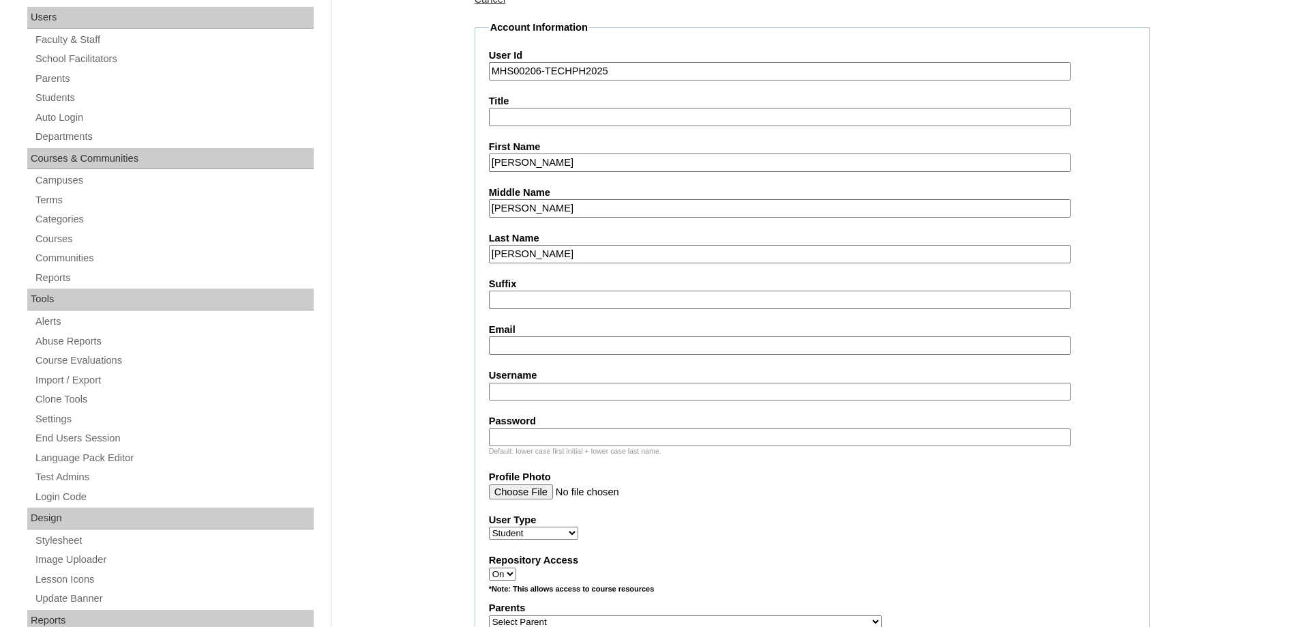
type input "Yabut"
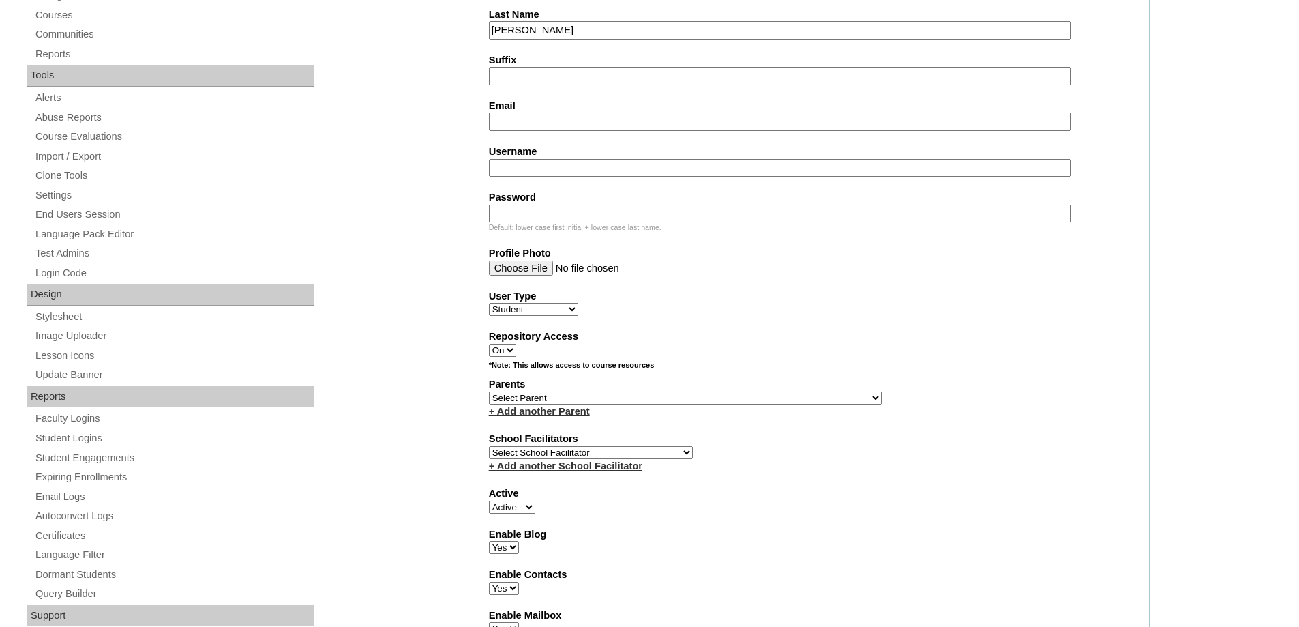
scroll to position [477, 0]
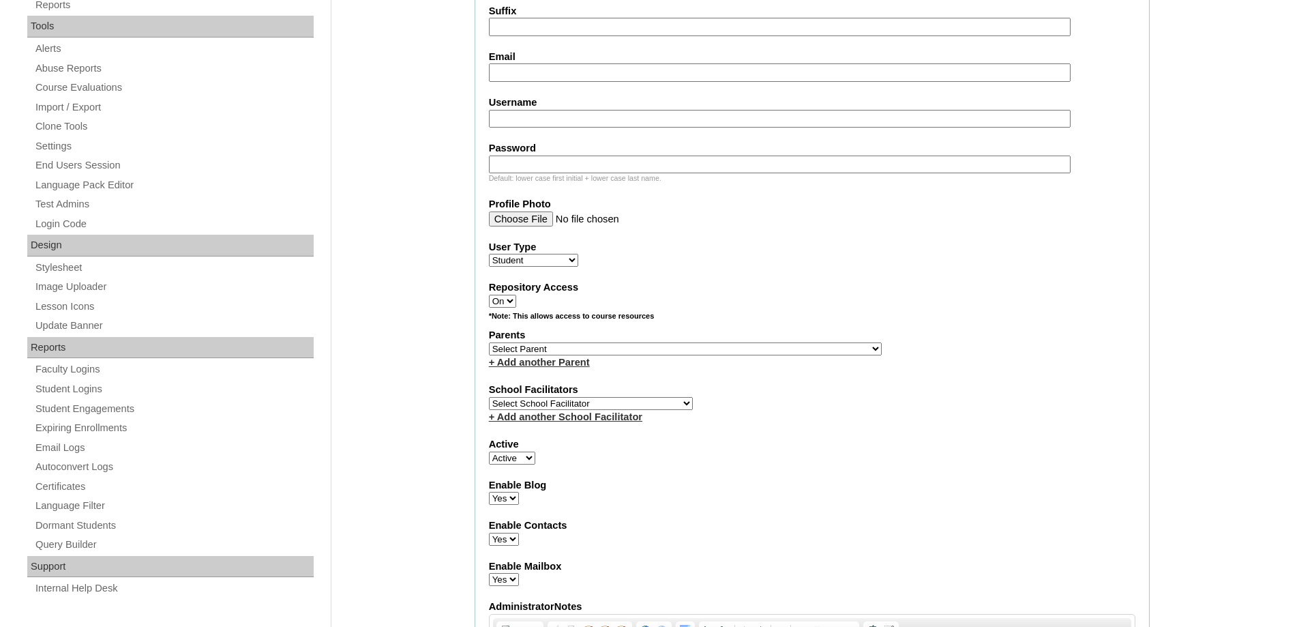
click at [523, 78] on input "Email" at bounding box center [780, 72] width 582 height 18
paste input "rgyabut.jr@gmail.com"
type input "rgyabut.jr@gmail.com"
click at [545, 112] on input "Username" at bounding box center [780, 119] width 582 height 18
paste input "shanleytheodoreyabut"
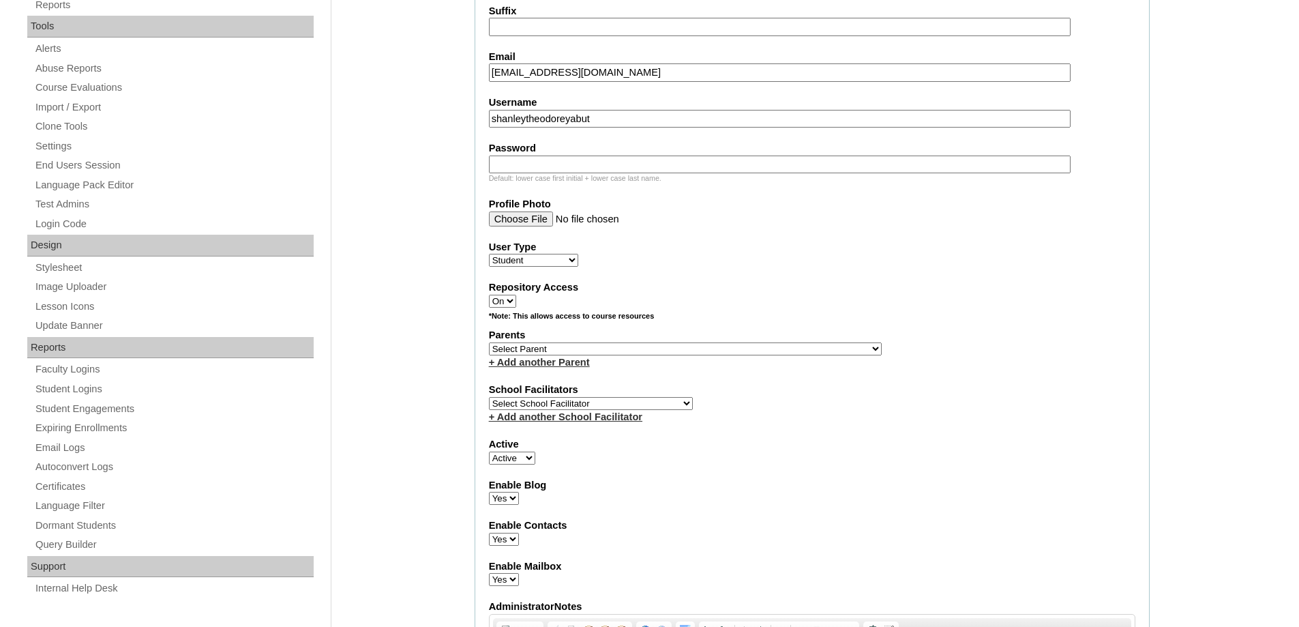
type input "shanleytheodoreyabut"
click at [531, 167] on input "Password" at bounding box center [780, 165] width 582 height 18
paste input "250006693"
type input "250006693"
click at [431, 196] on div "Admin Home Users Faculty & Staff School Facilitators Parents Students Auto Logi…" at bounding box center [649, 631] width 1299 height 1904
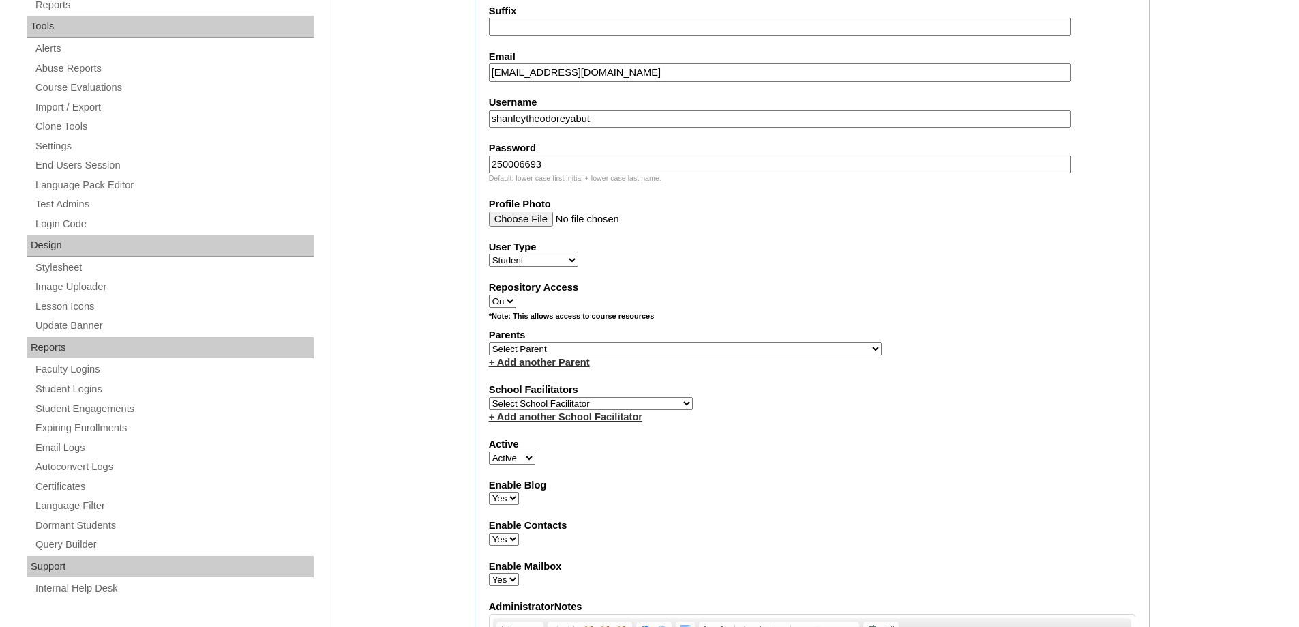
click at [494, 349] on select "Select Parent , , , , , , , , , , , , , , , , , , , , , , , , , , , , , , , , ,…" at bounding box center [685, 348] width 393 height 13
select select "40413"
click at [489, 342] on select "Select Parent , , , , , , , , , , , , , , , , , , , , , , , , , , , , , , , , ,…" at bounding box center [685, 348] width 393 height 13
click at [852, 385] on label "School Facilitators" at bounding box center [812, 390] width 647 height 14
click at [722, 435] on fieldset "Account Information User Id MHS00206-TECHPH2025 Title First Name Shanley Theodo…" at bounding box center [812, 299] width 675 height 1103
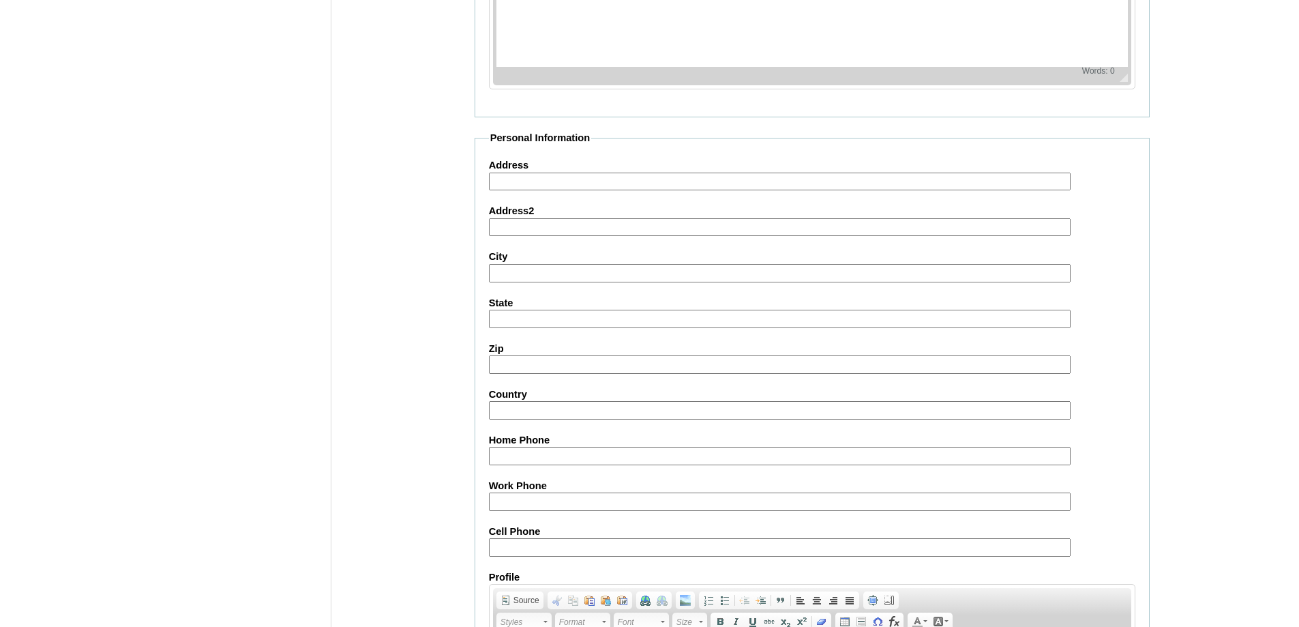
scroll to position [1449, 0]
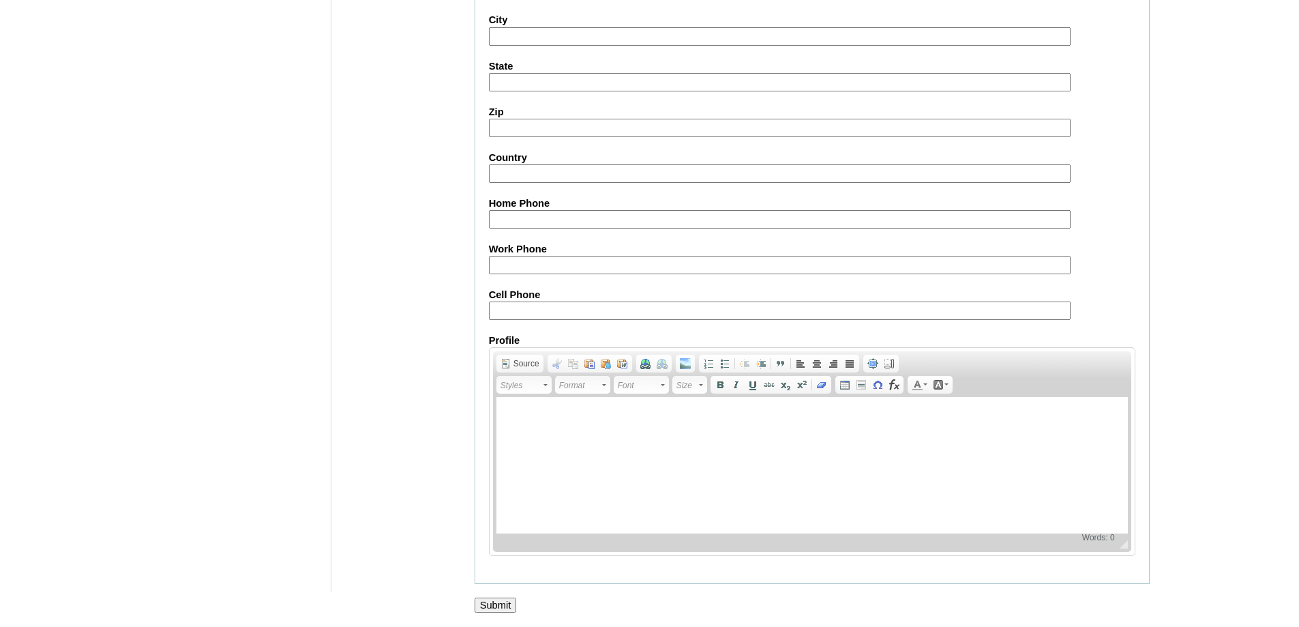
click at [517, 600] on input "Submit" at bounding box center [496, 604] width 42 height 15
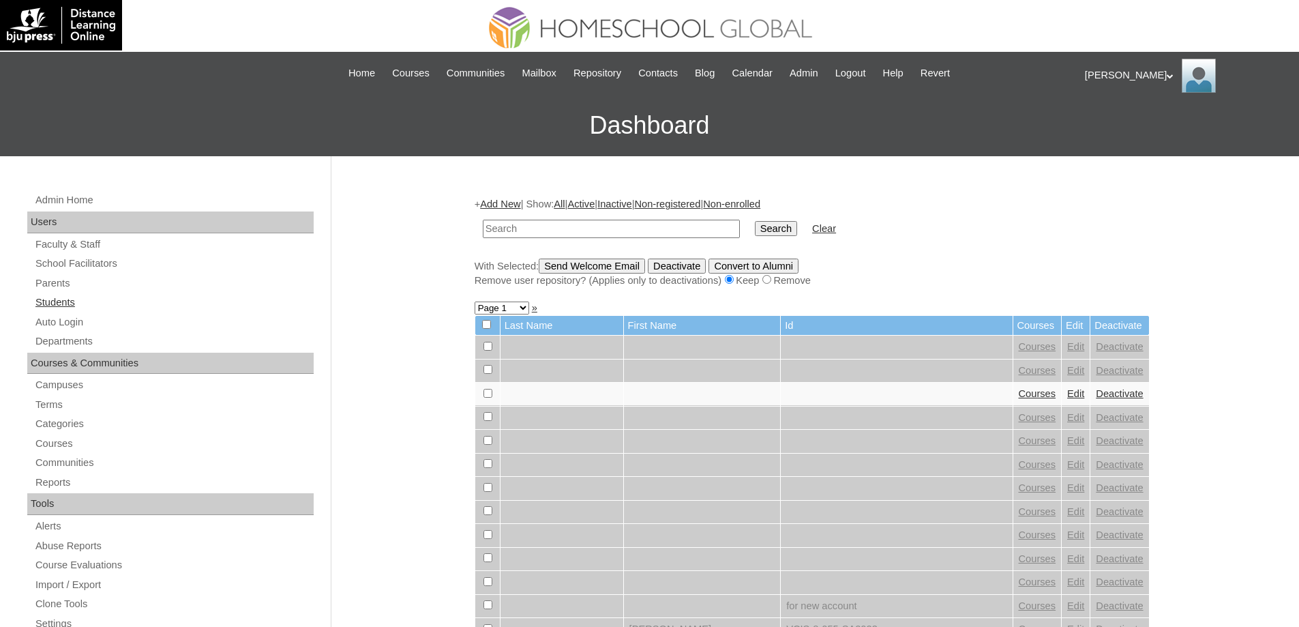
click at [92, 297] on link "Students" at bounding box center [174, 302] width 280 height 17
drag, startPoint x: 522, startPoint y: 236, endPoint x: 669, endPoint y: 233, distance: 147.3
click at [522, 236] on input "text" at bounding box center [611, 229] width 257 height 18
paste input "MHS00206-TECHPH2025"
type input "MHS00206-TECHPH2025"
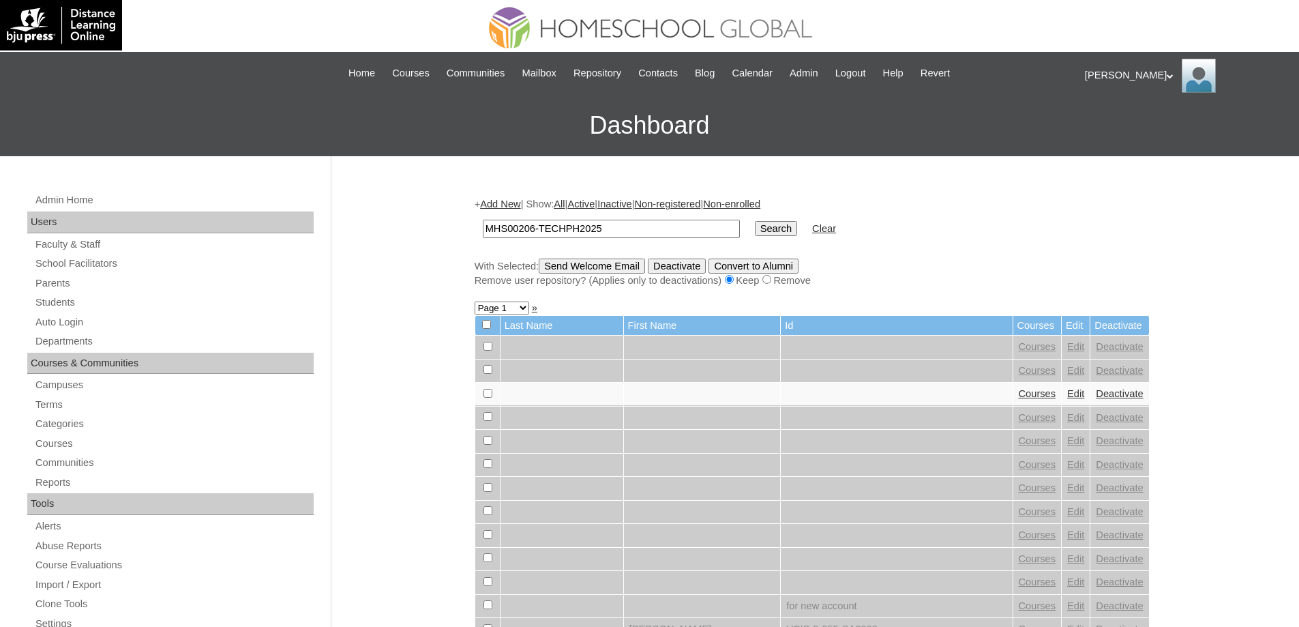
click at [775, 233] on input "Search" at bounding box center [776, 228] width 42 height 15
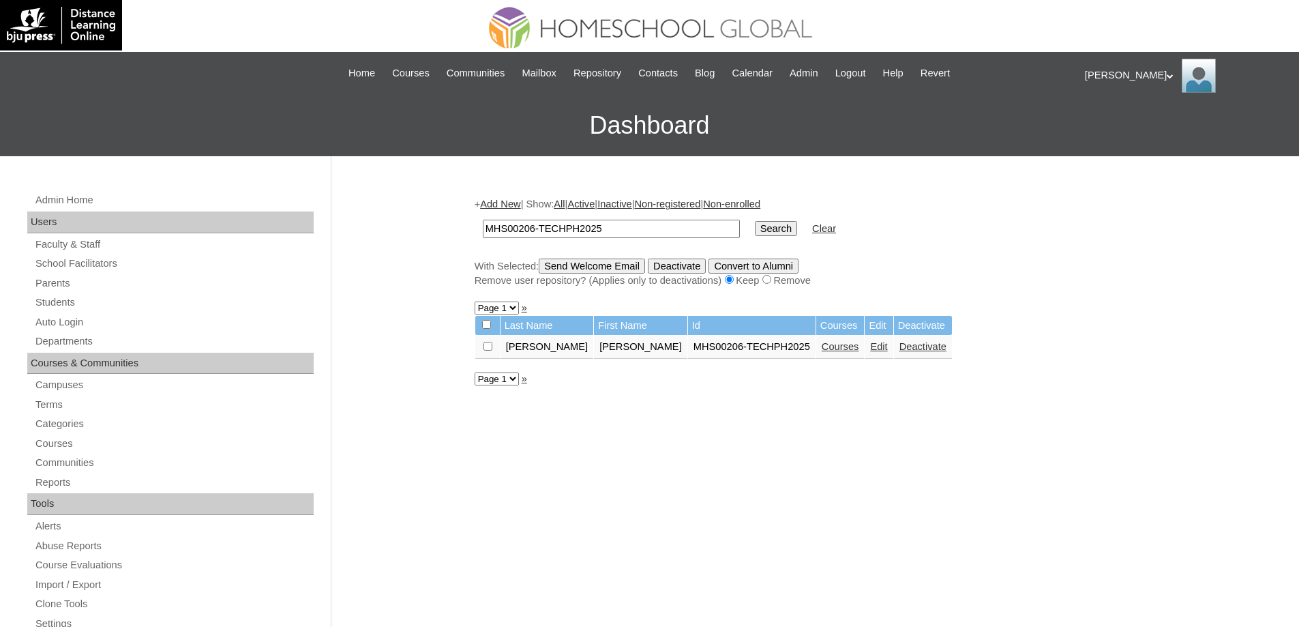
click at [833, 349] on link "Courses" at bounding box center [841, 346] width 38 height 11
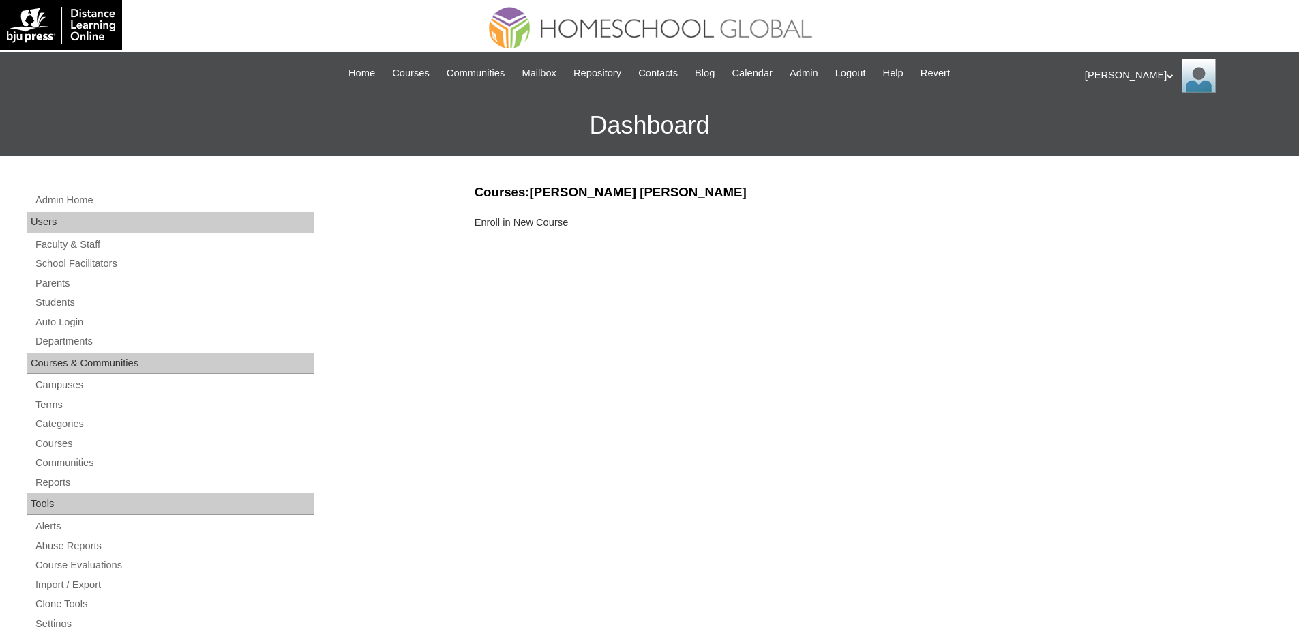
click at [550, 226] on link "Enroll in New Course" at bounding box center [522, 222] width 94 height 11
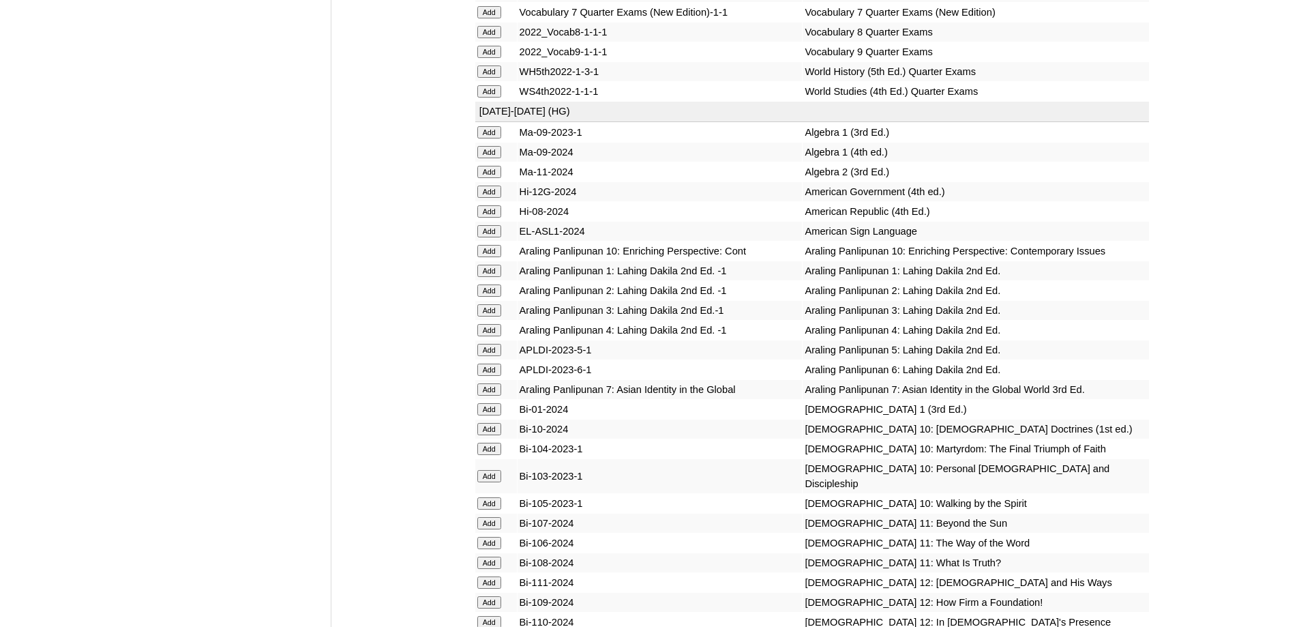
scroll to position [3137, 0]
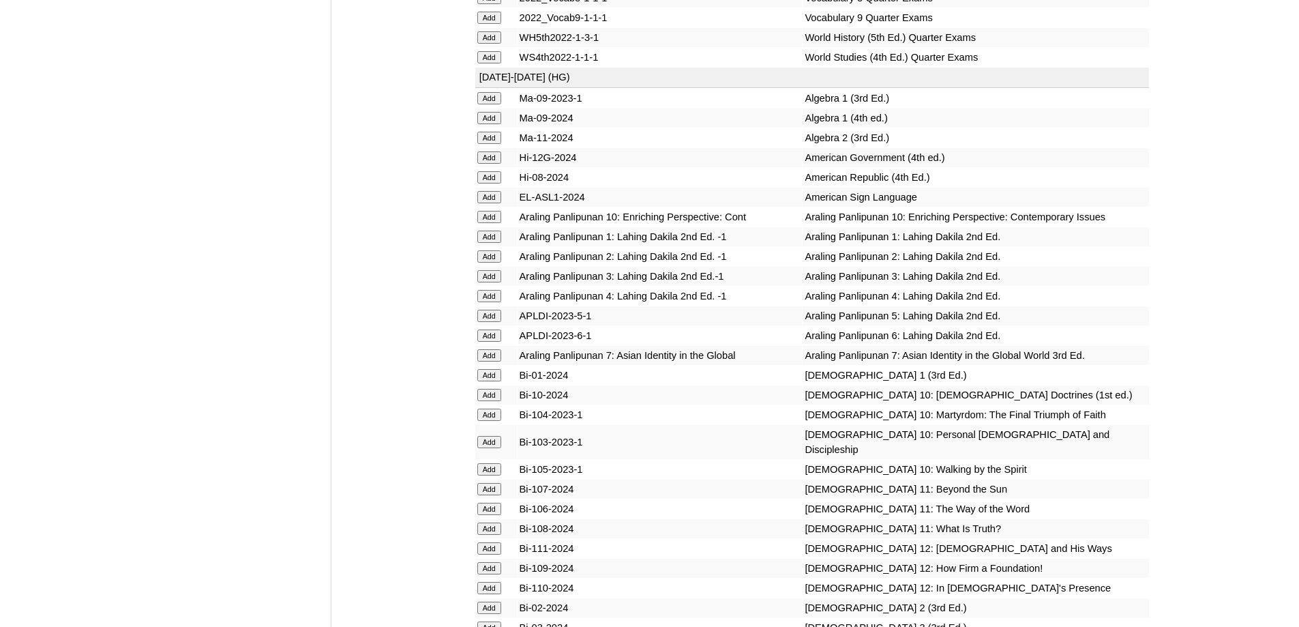
click at [497, 263] on input "Add" at bounding box center [489, 256] width 24 height 12
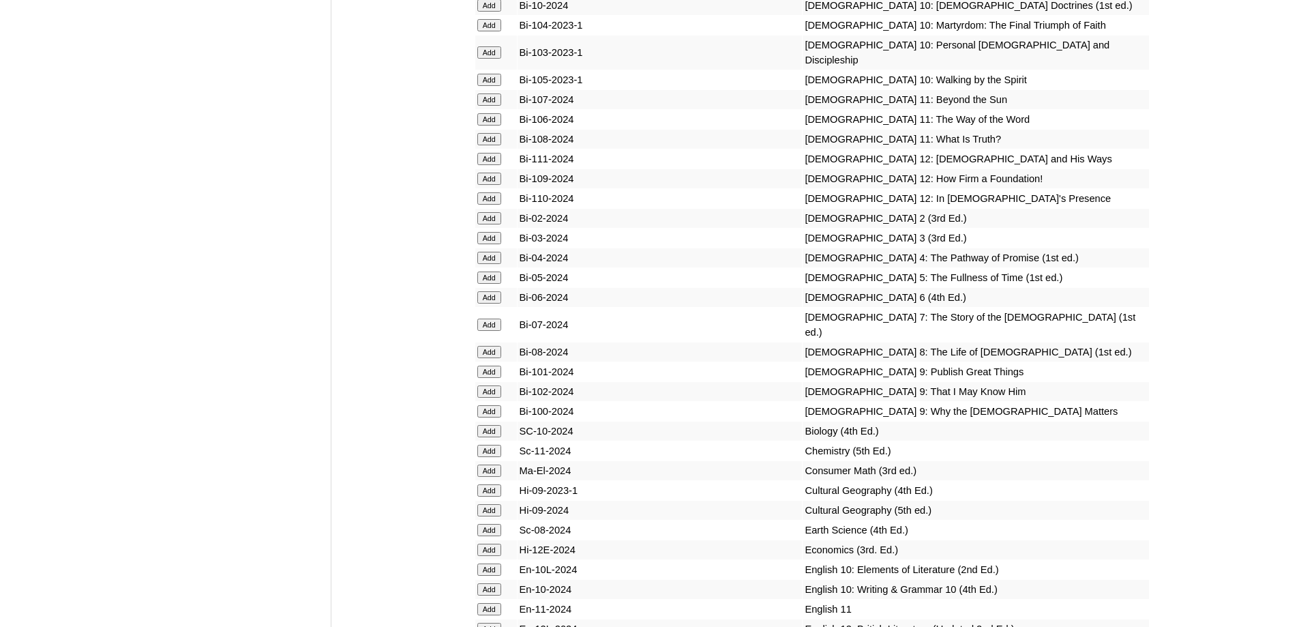
scroll to position [3546, 0]
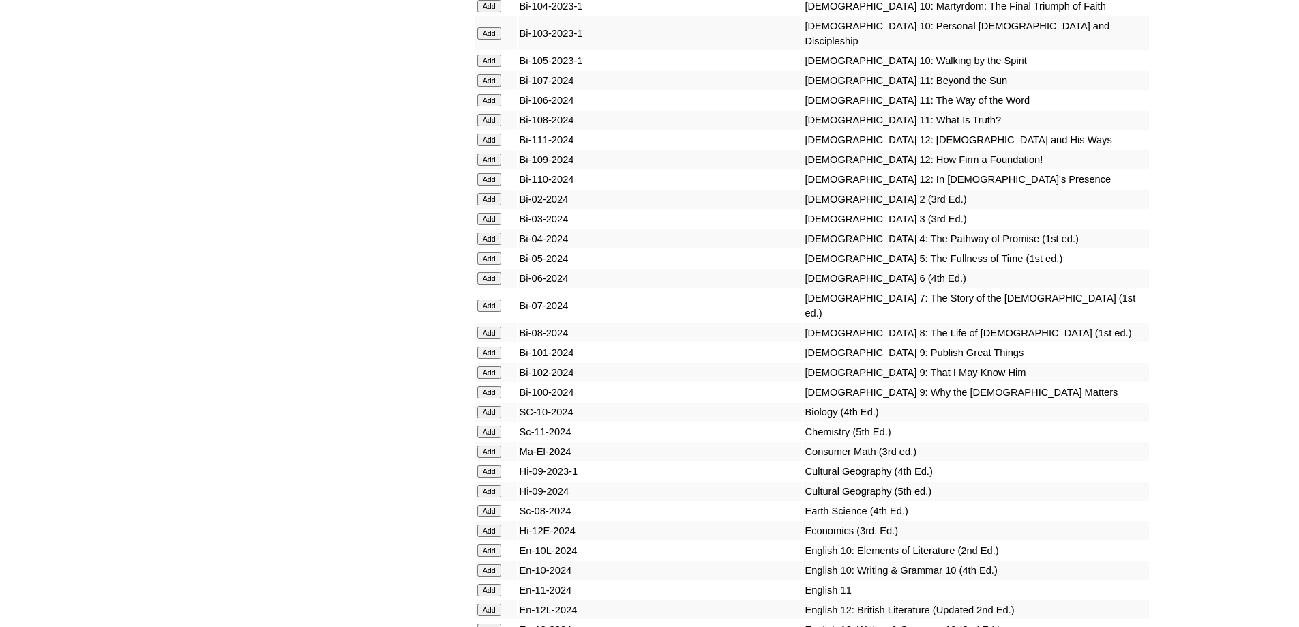
click at [1083, 402] on td "[DEMOGRAPHIC_DATA] 9: Why the [DEMOGRAPHIC_DATA] Matters" at bounding box center [976, 392] width 346 height 19
click at [494, 205] on input "Add" at bounding box center [489, 199] width 24 height 12
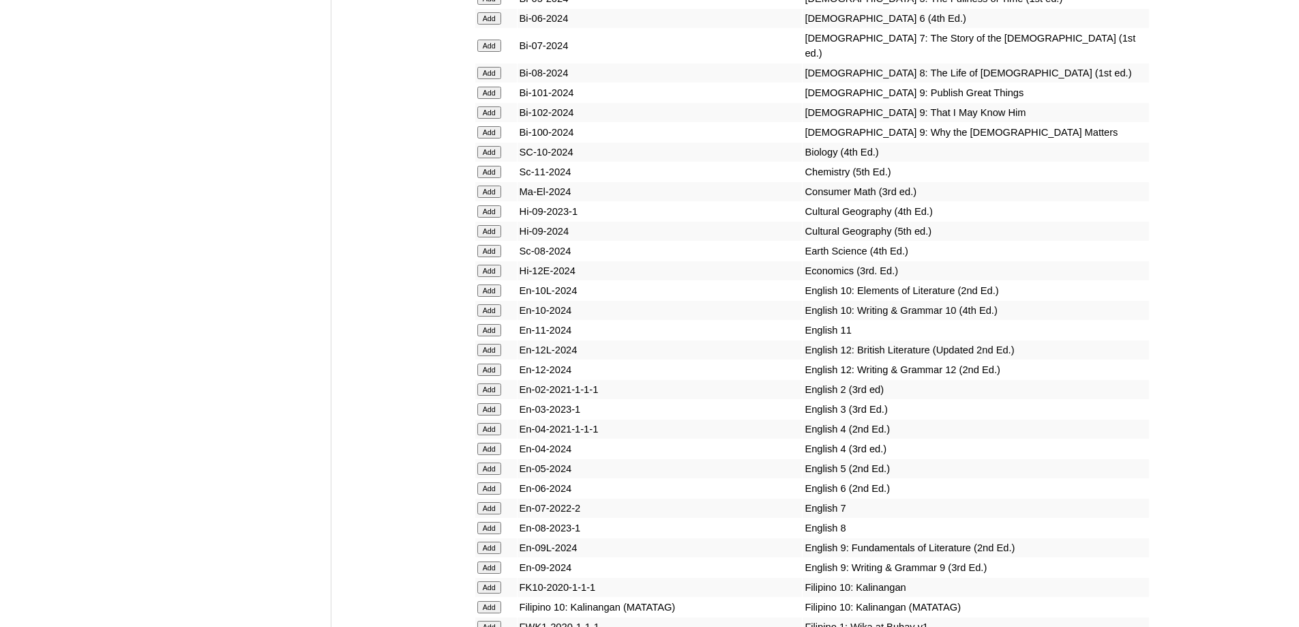
scroll to position [3809, 0]
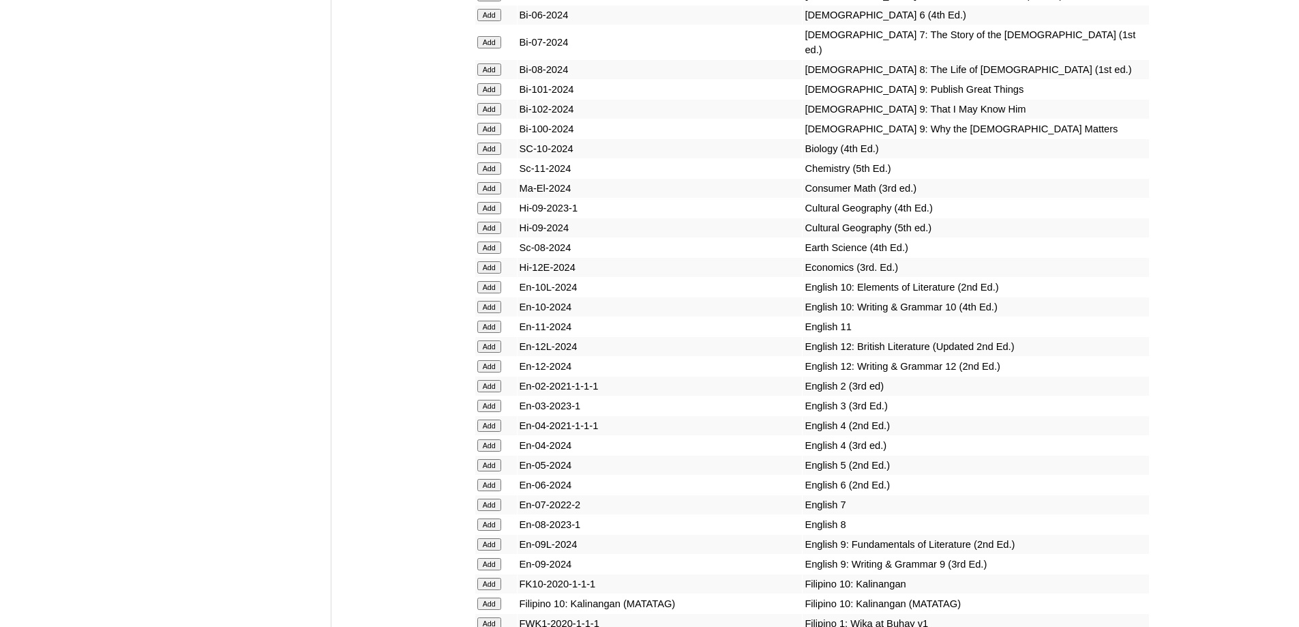
click at [486, 392] on input "Add" at bounding box center [489, 386] width 24 height 12
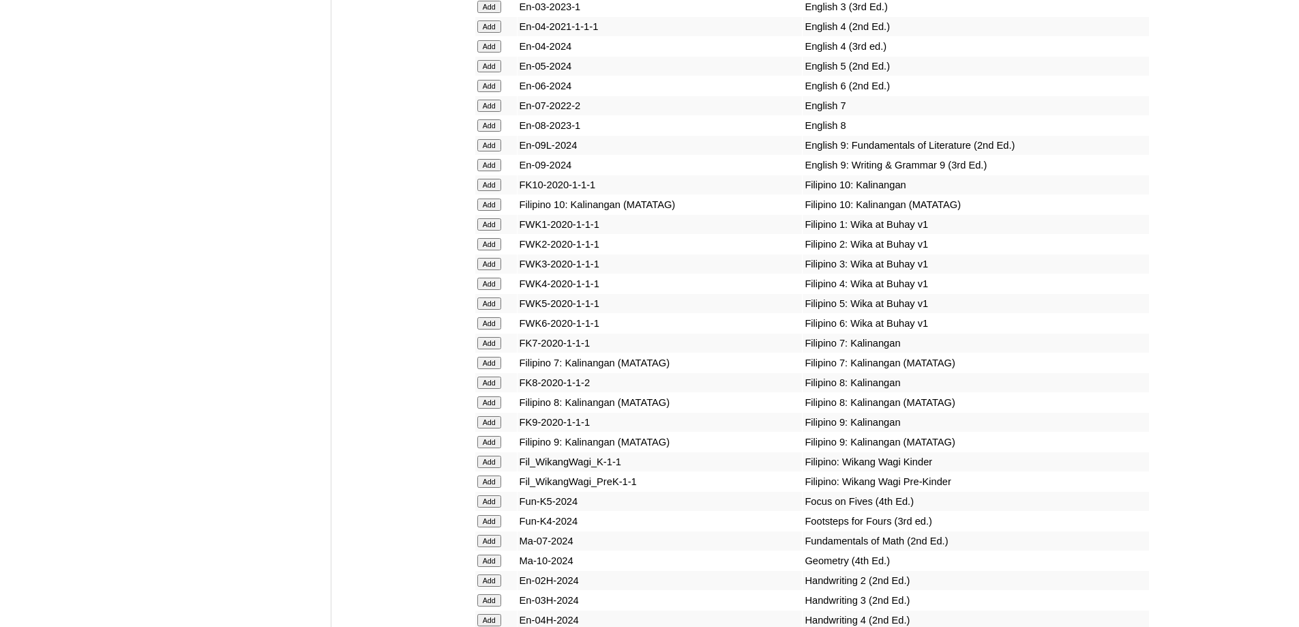
scroll to position [4230, 0]
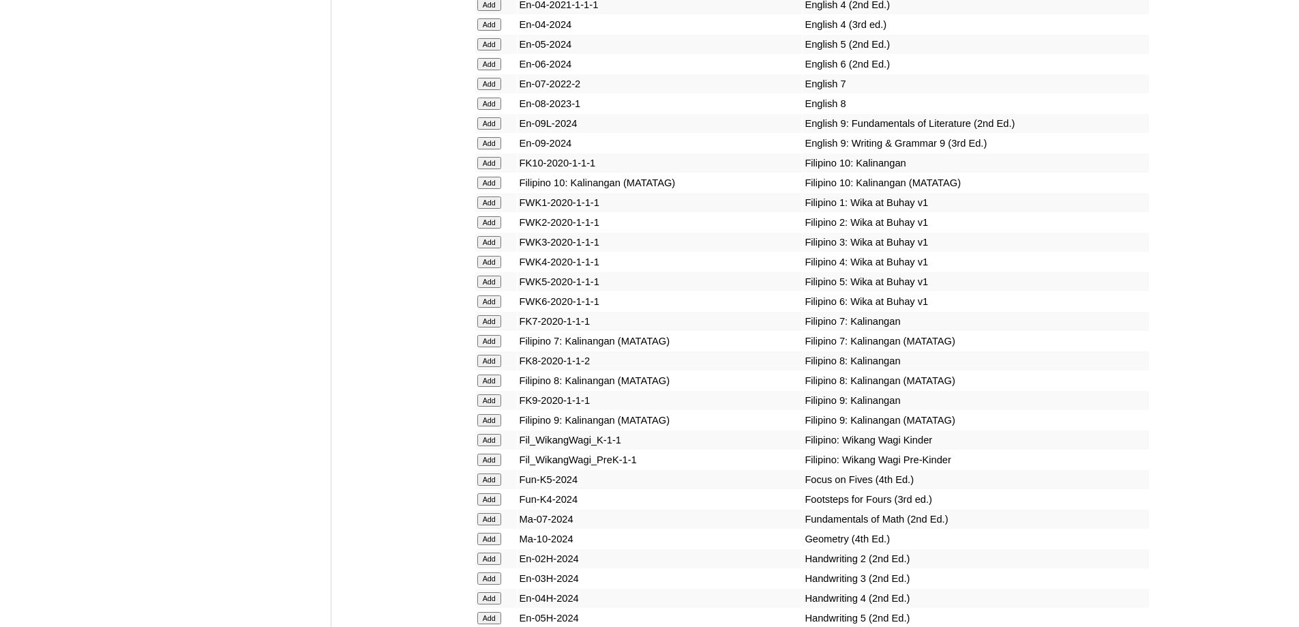
click at [497, 228] on input "Add" at bounding box center [489, 222] width 24 height 12
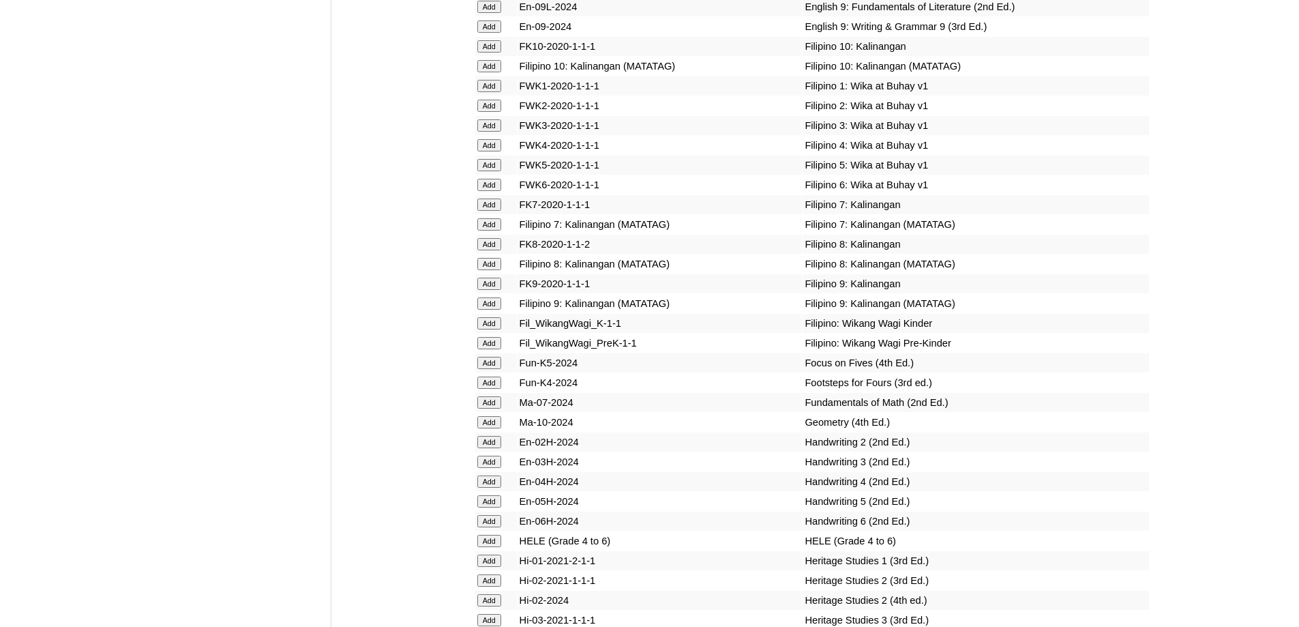
scroll to position [4435, 0]
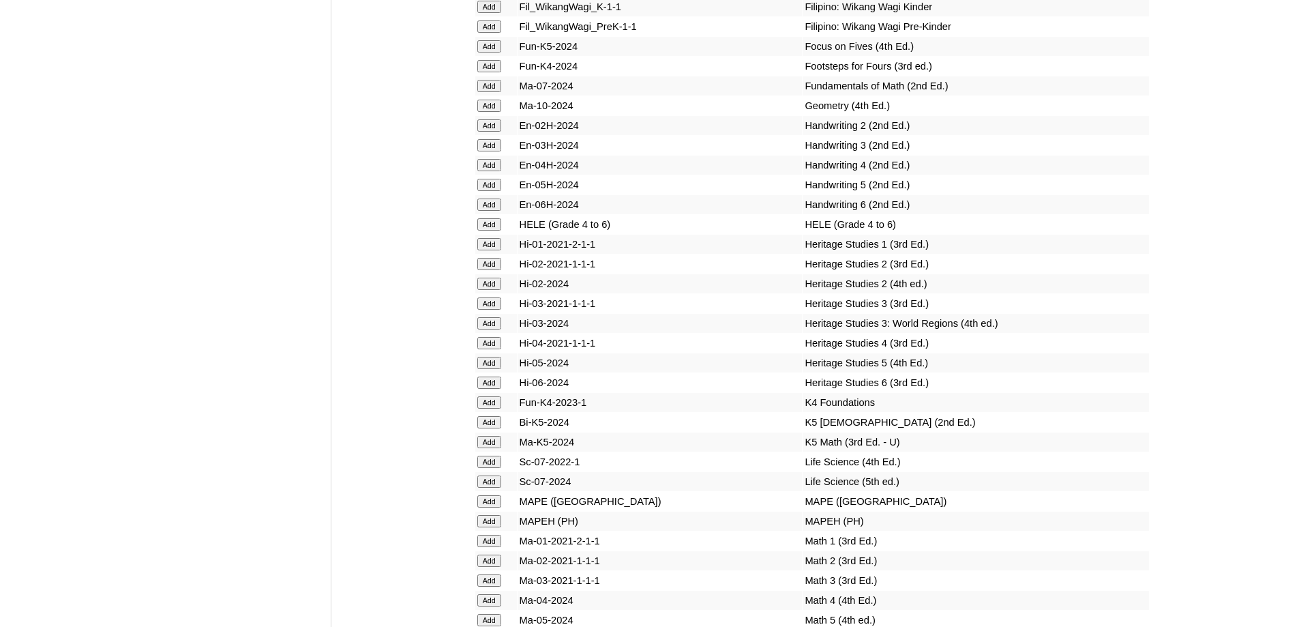
scroll to position [4672, 0]
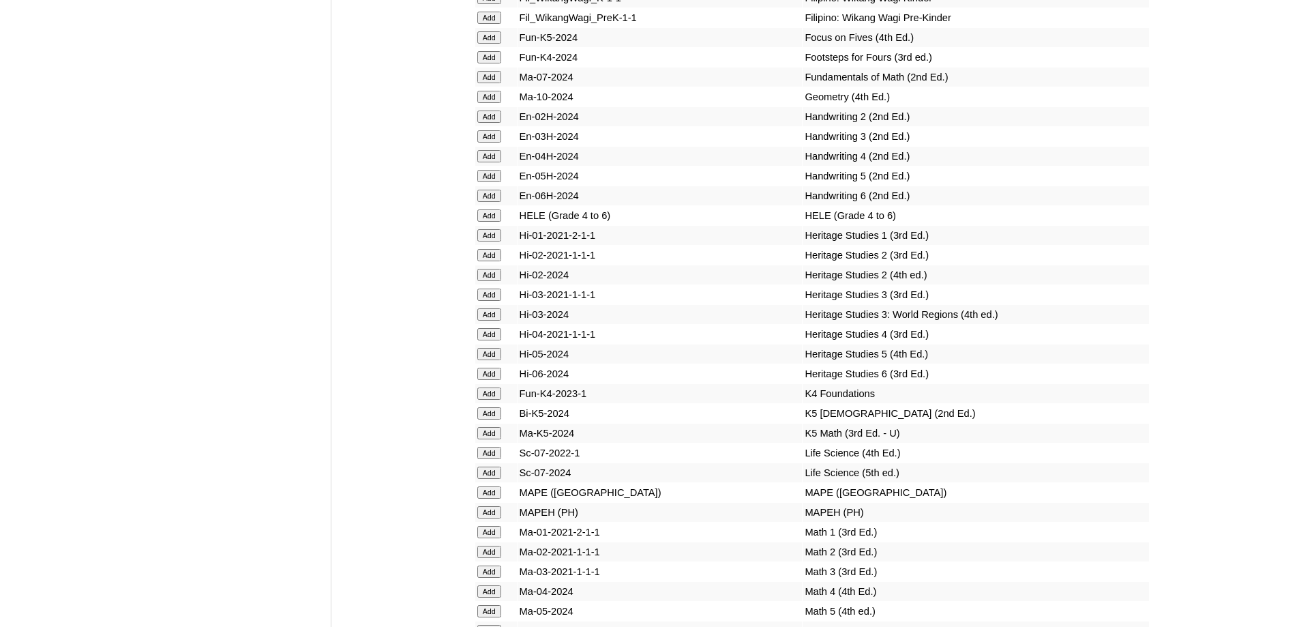
click at [482, 123] on input "Add" at bounding box center [489, 116] width 24 height 12
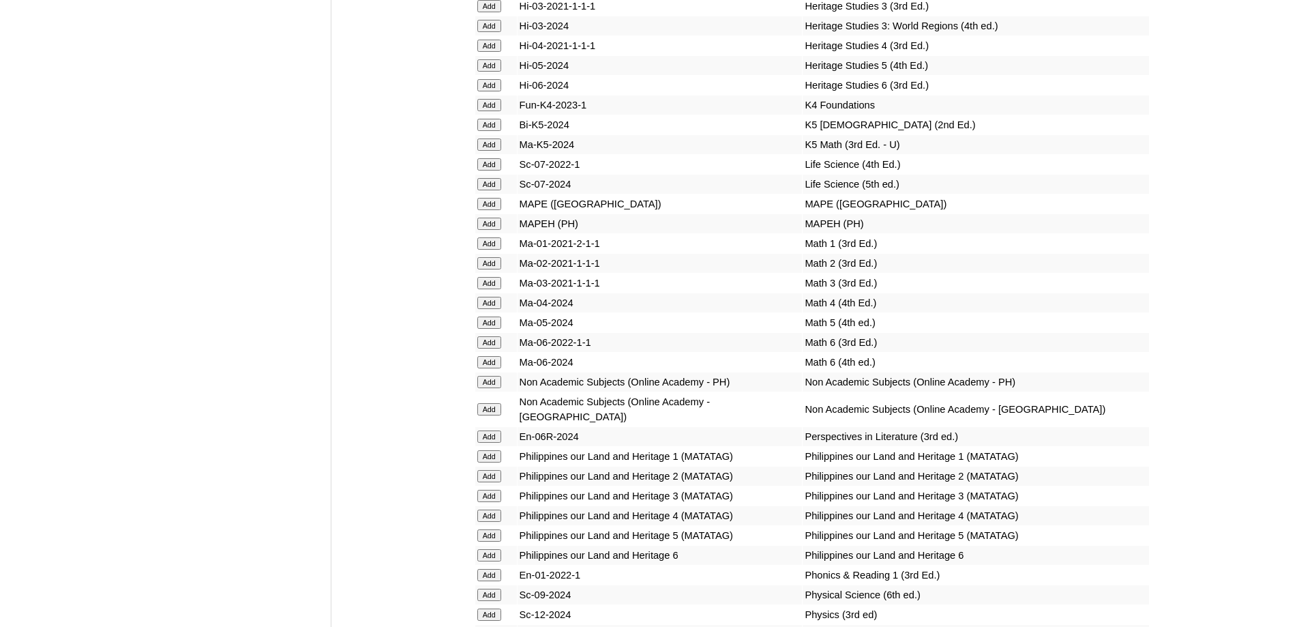
scroll to position [5006, 0]
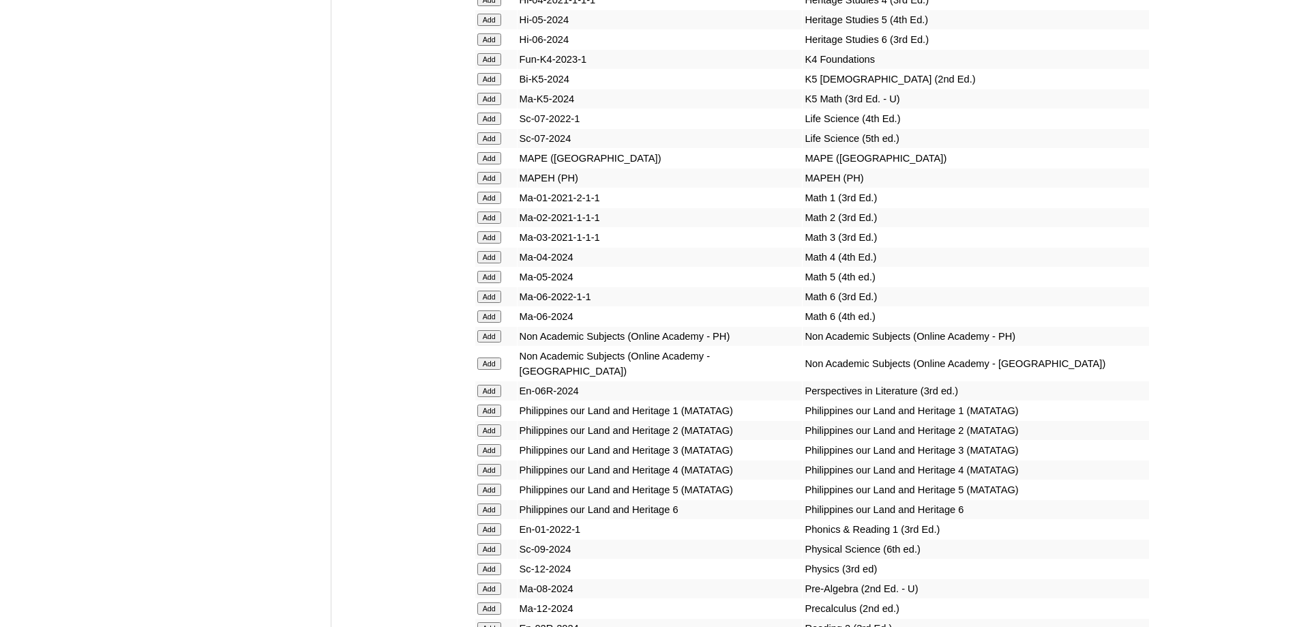
click at [490, 184] on input "Add" at bounding box center [489, 178] width 24 height 12
click at [494, 224] on input "Add" at bounding box center [489, 217] width 24 height 12
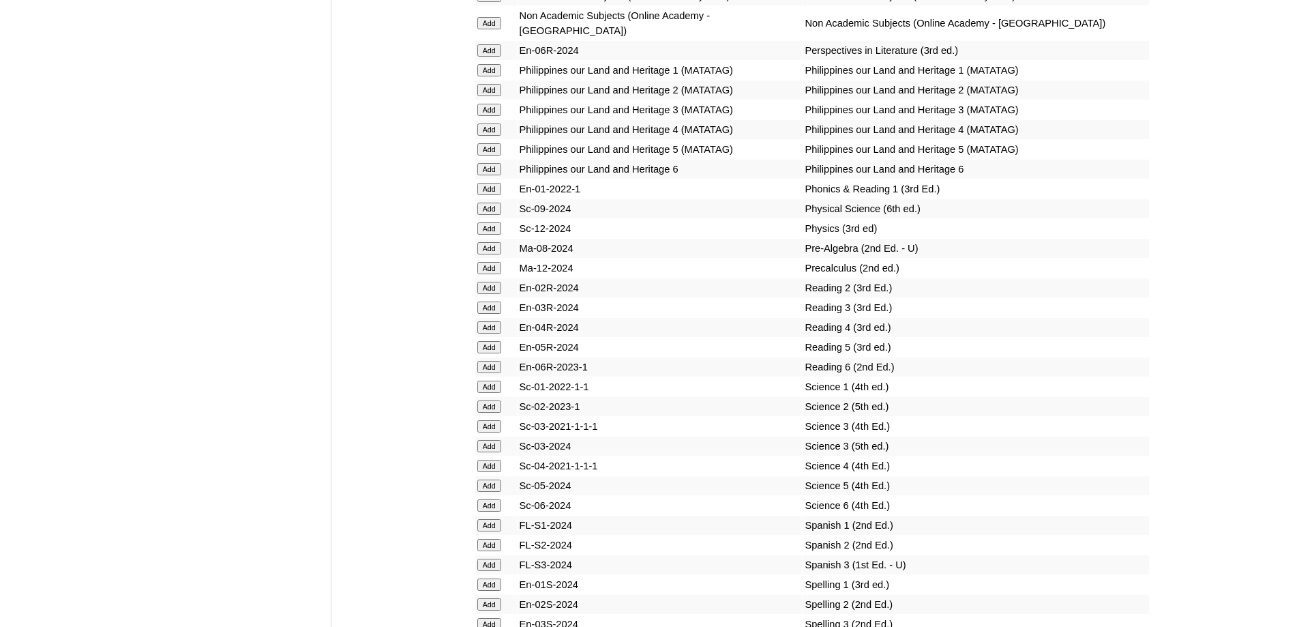
scroll to position [5415, 0]
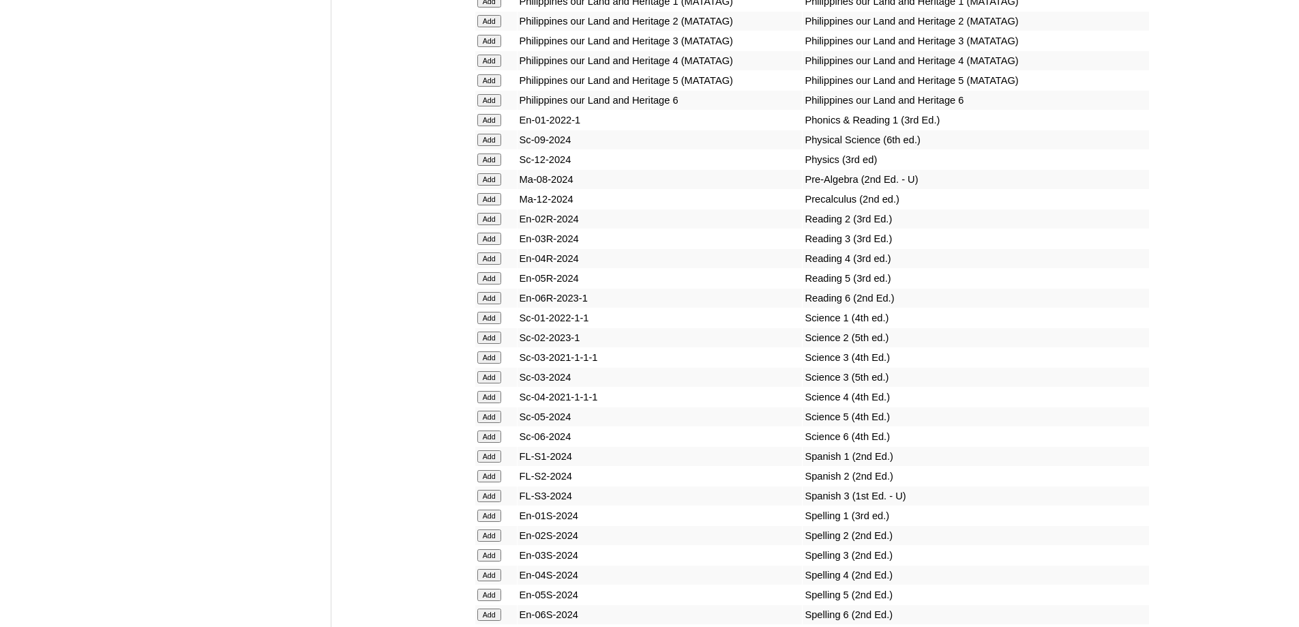
click at [490, 225] on input "Add" at bounding box center [489, 219] width 24 height 12
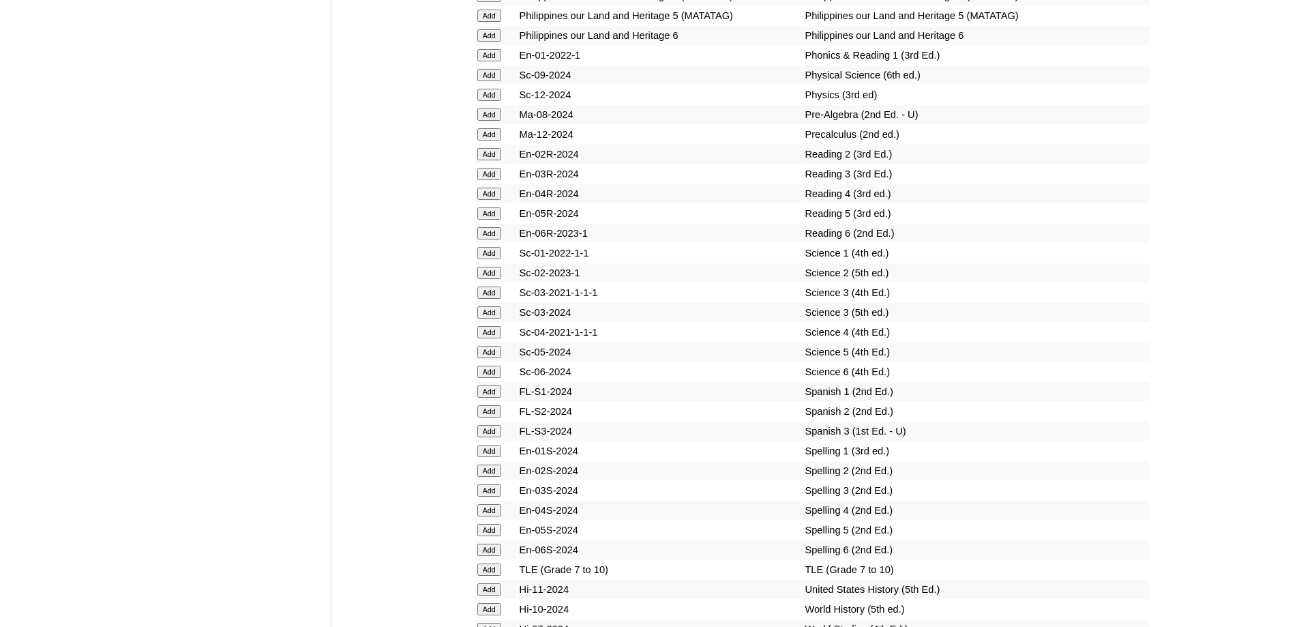
scroll to position [5484, 0]
click at [497, 276] on input "Add" at bounding box center [489, 269] width 24 height 12
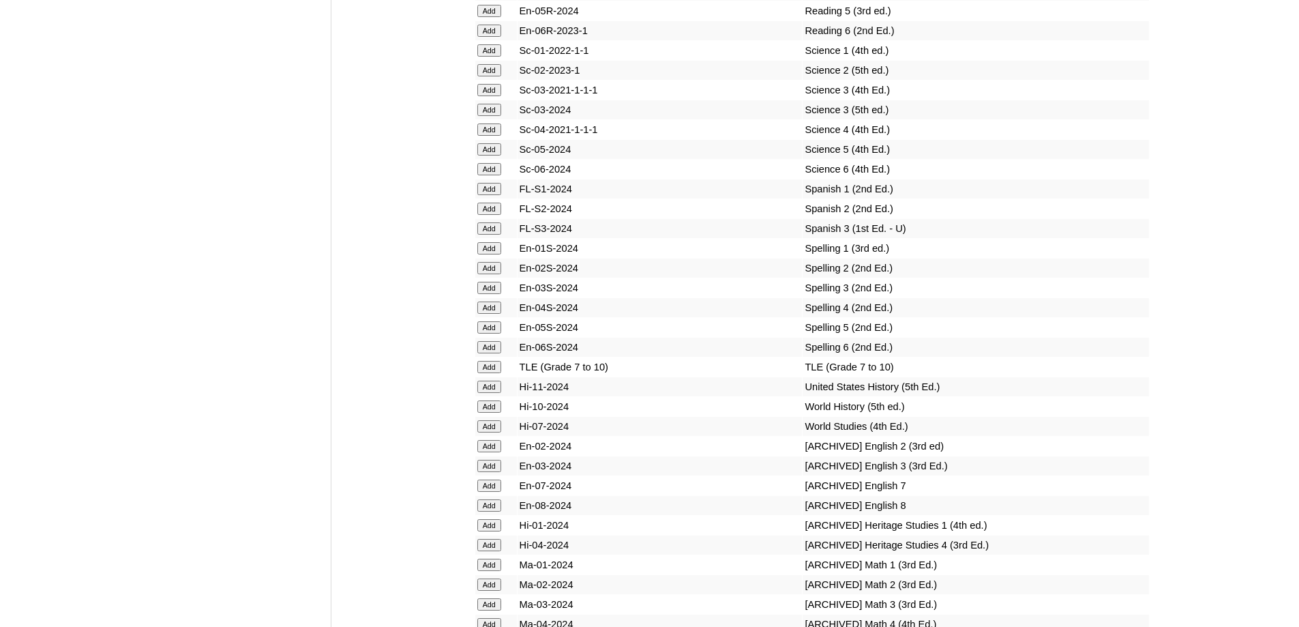
scroll to position [5688, 0]
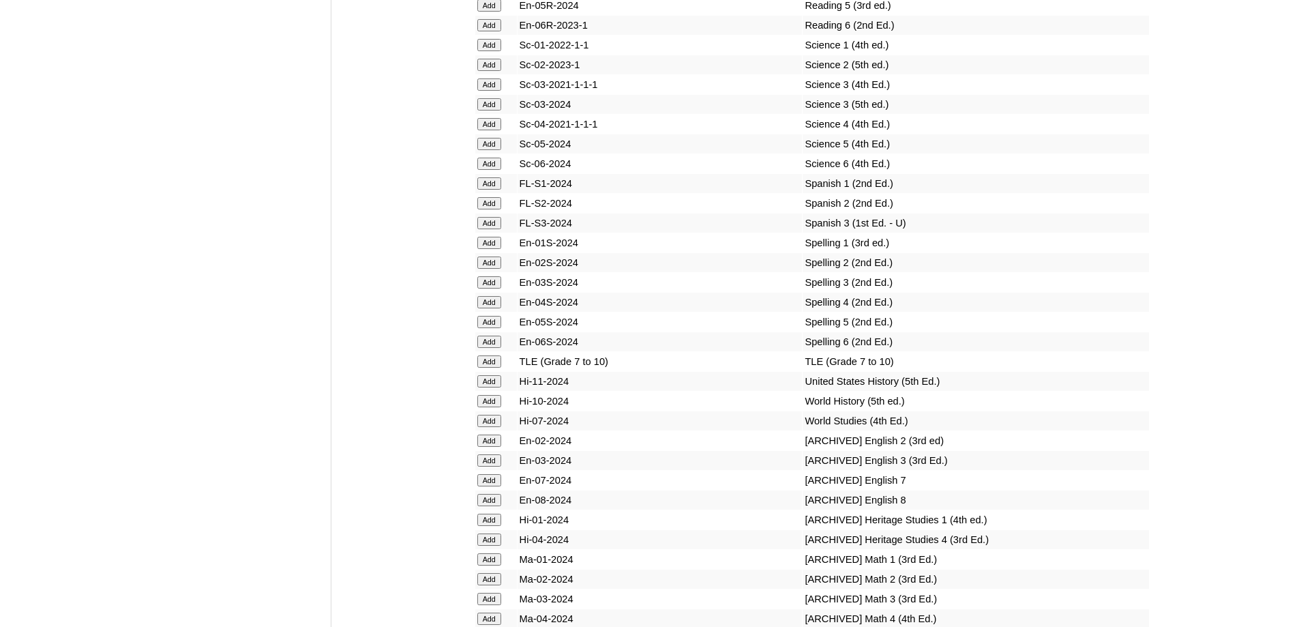
click at [490, 269] on input "Add" at bounding box center [489, 262] width 24 height 12
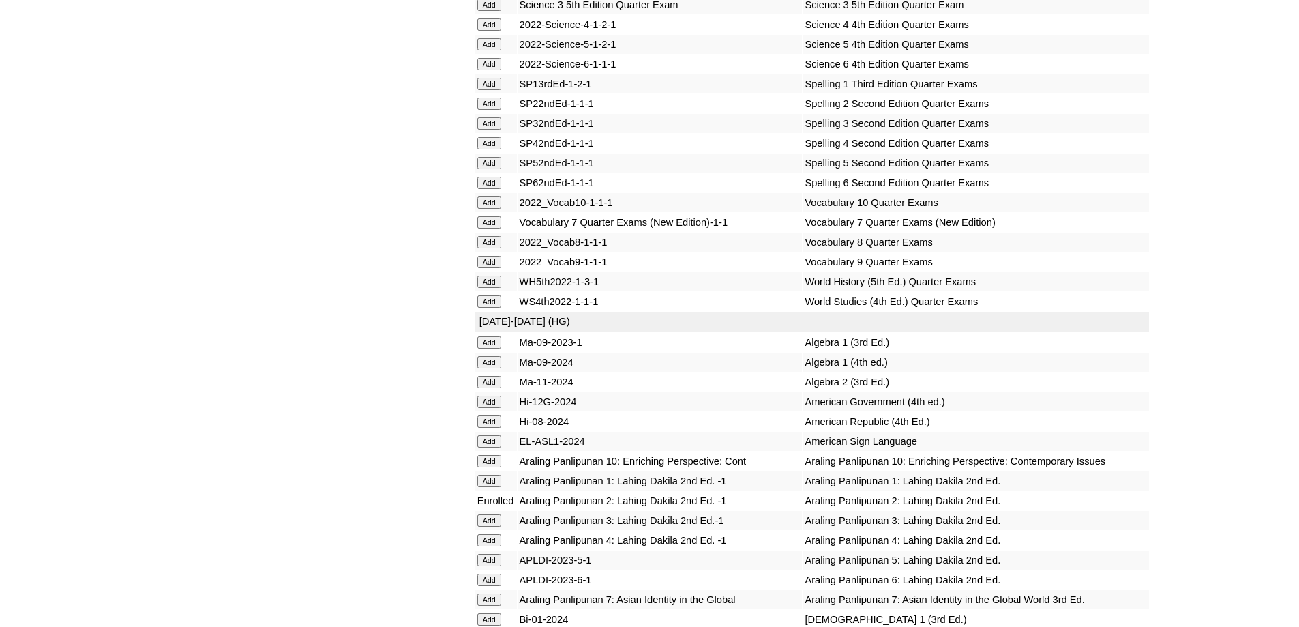
scroll to position [2892, 0]
click at [492, 111] on input "Add" at bounding box center [489, 105] width 24 height 12
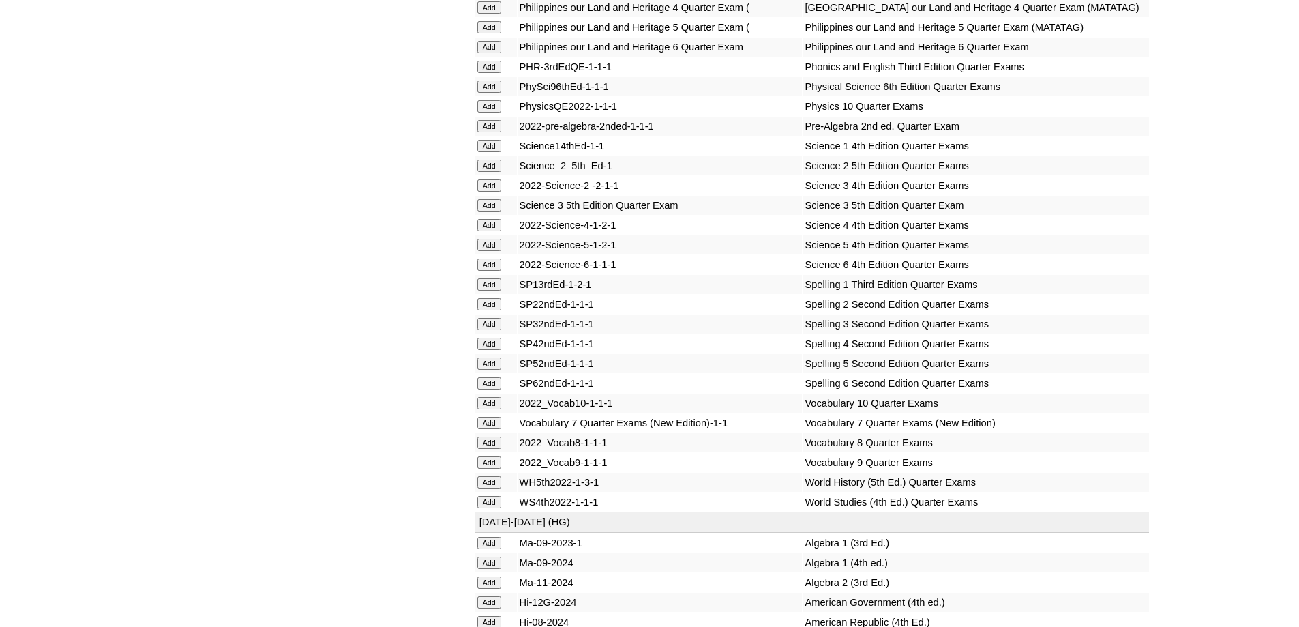
scroll to position [2687, 0]
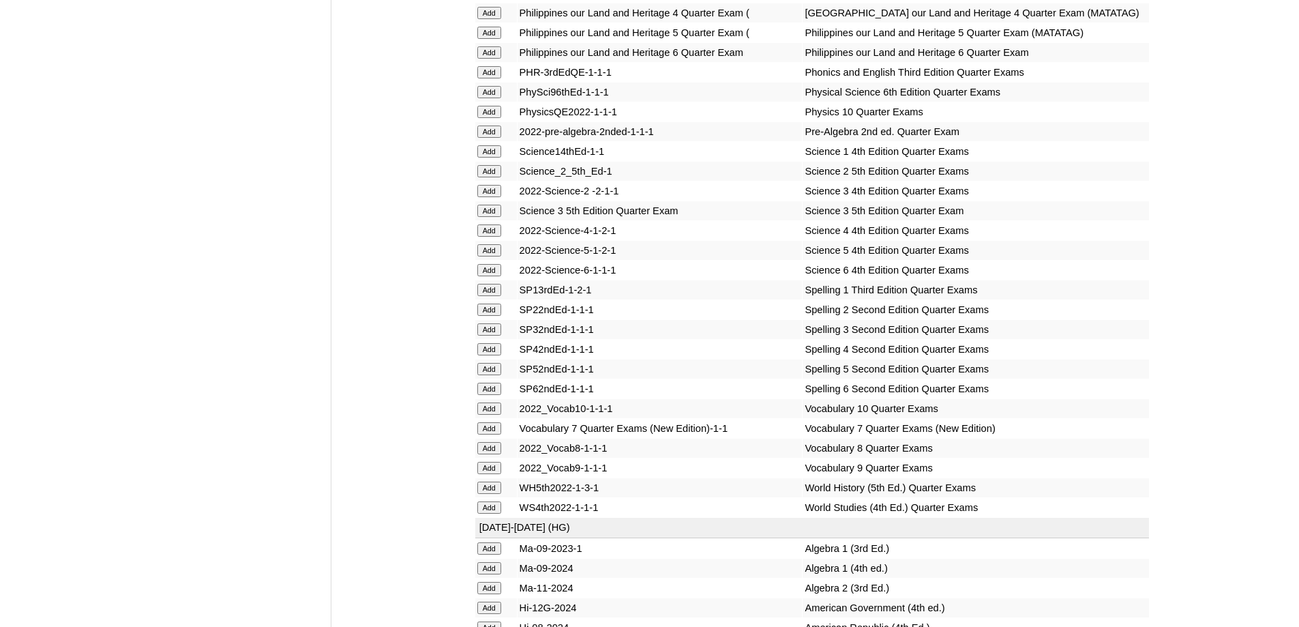
click at [499, 177] on input "Add" at bounding box center [489, 171] width 24 height 12
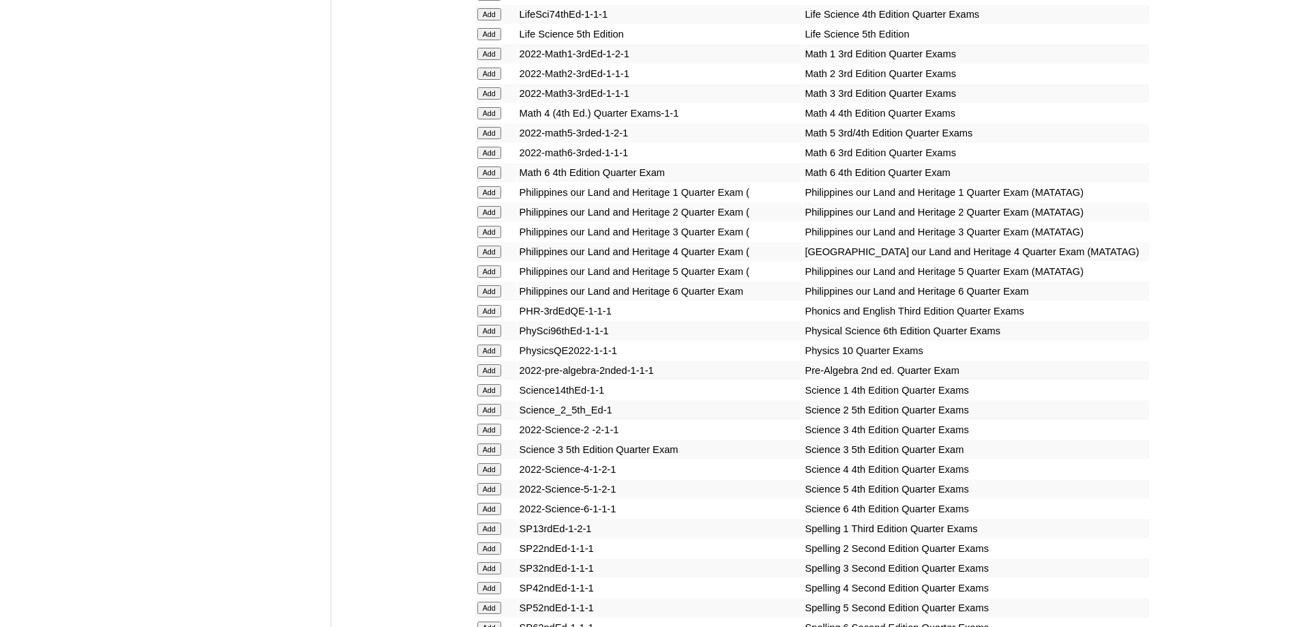
scroll to position [2414, 0]
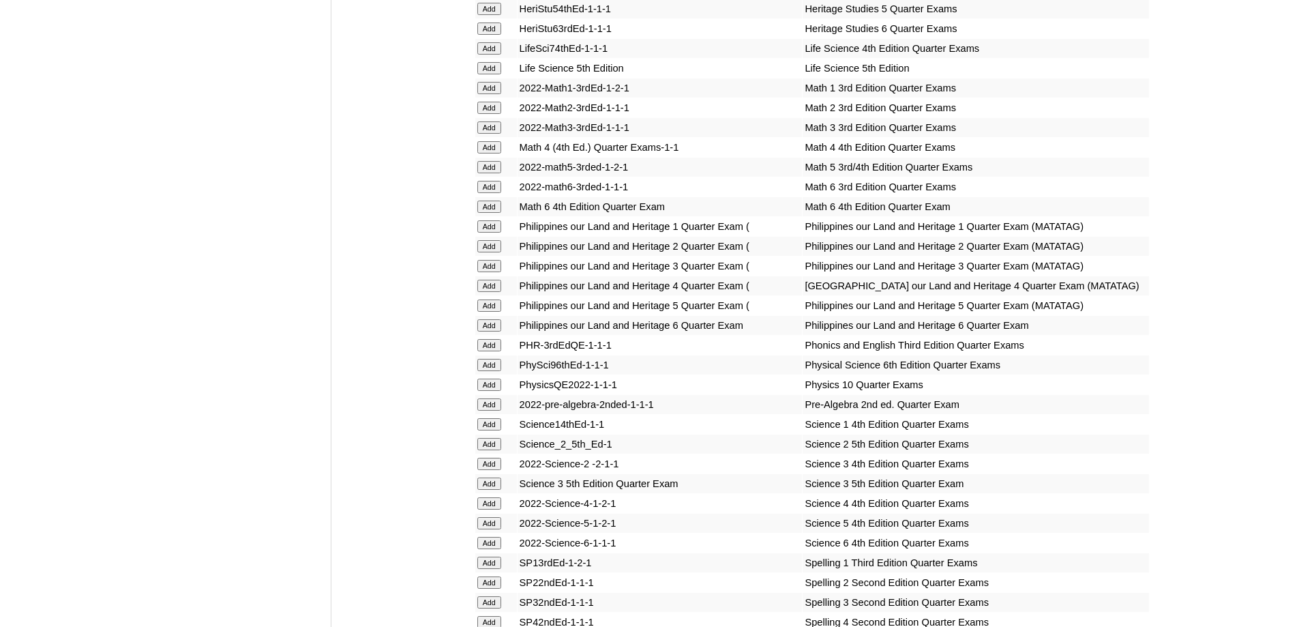
click at [490, 114] on input "Add" at bounding box center [489, 108] width 24 height 12
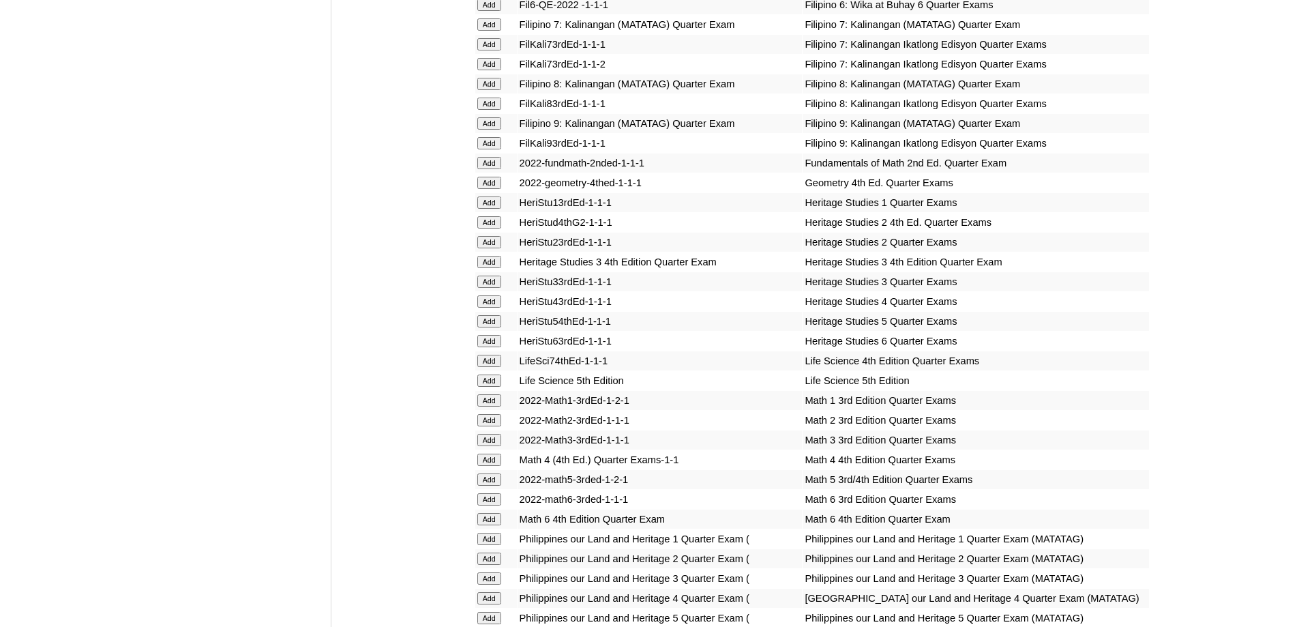
scroll to position [2073, 0]
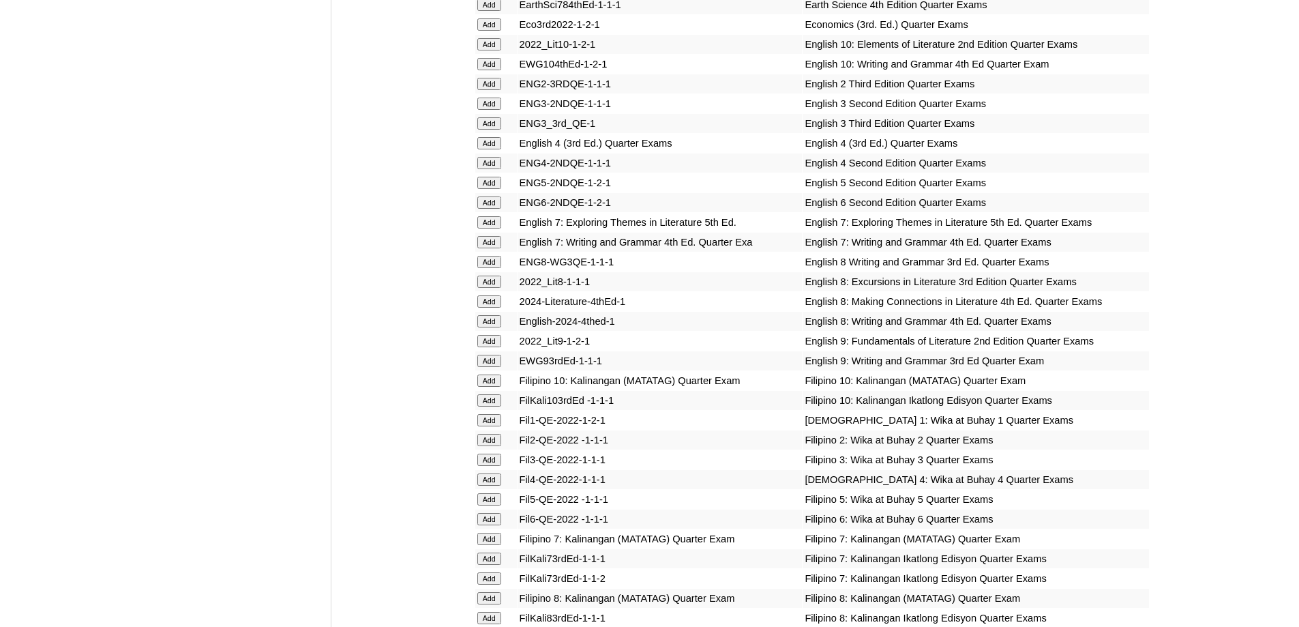
scroll to position [1460, 0]
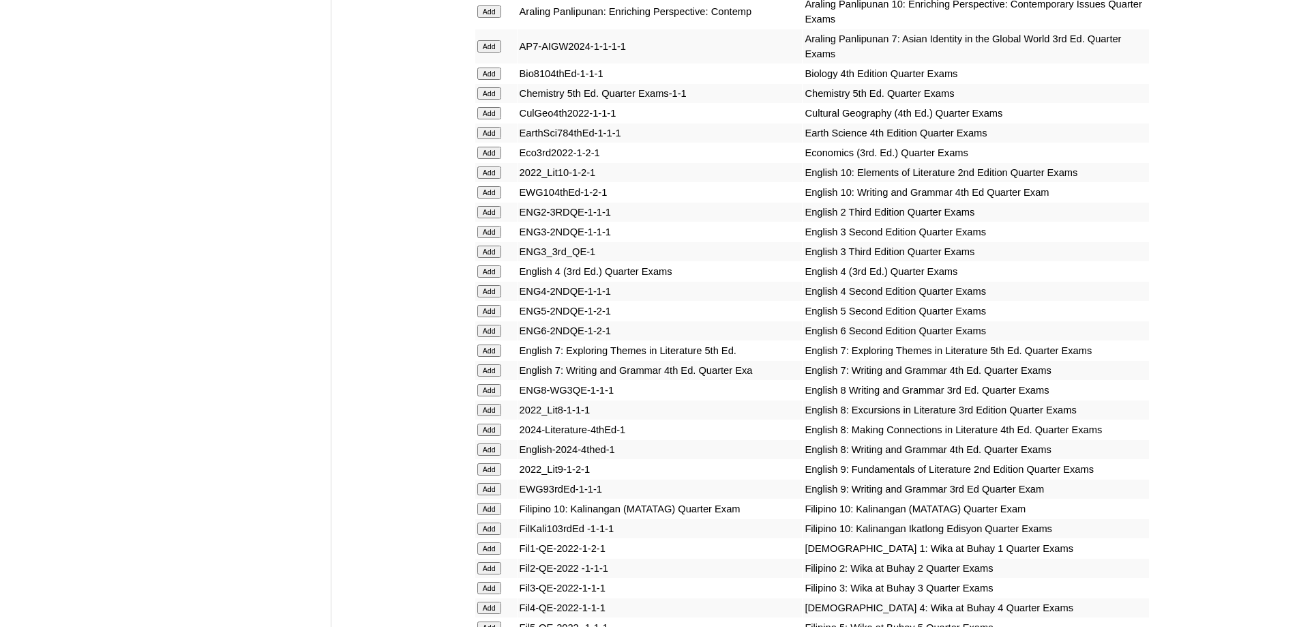
click at [499, 218] on input "Add" at bounding box center [489, 212] width 24 height 12
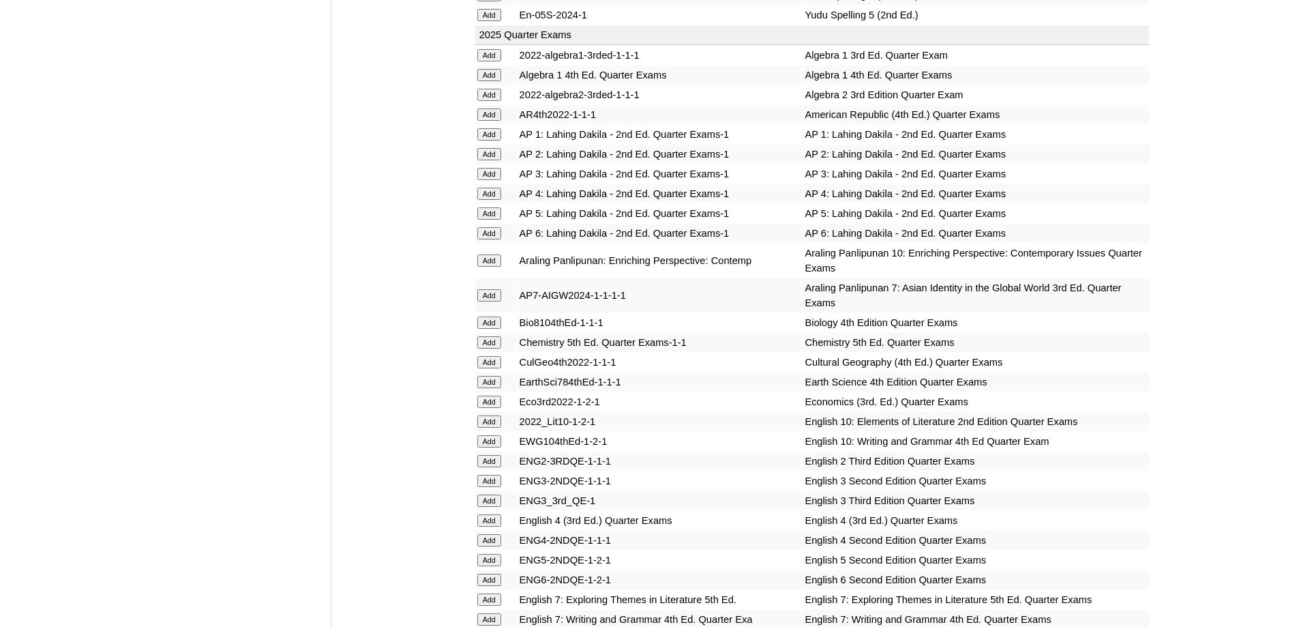
scroll to position [1187, 0]
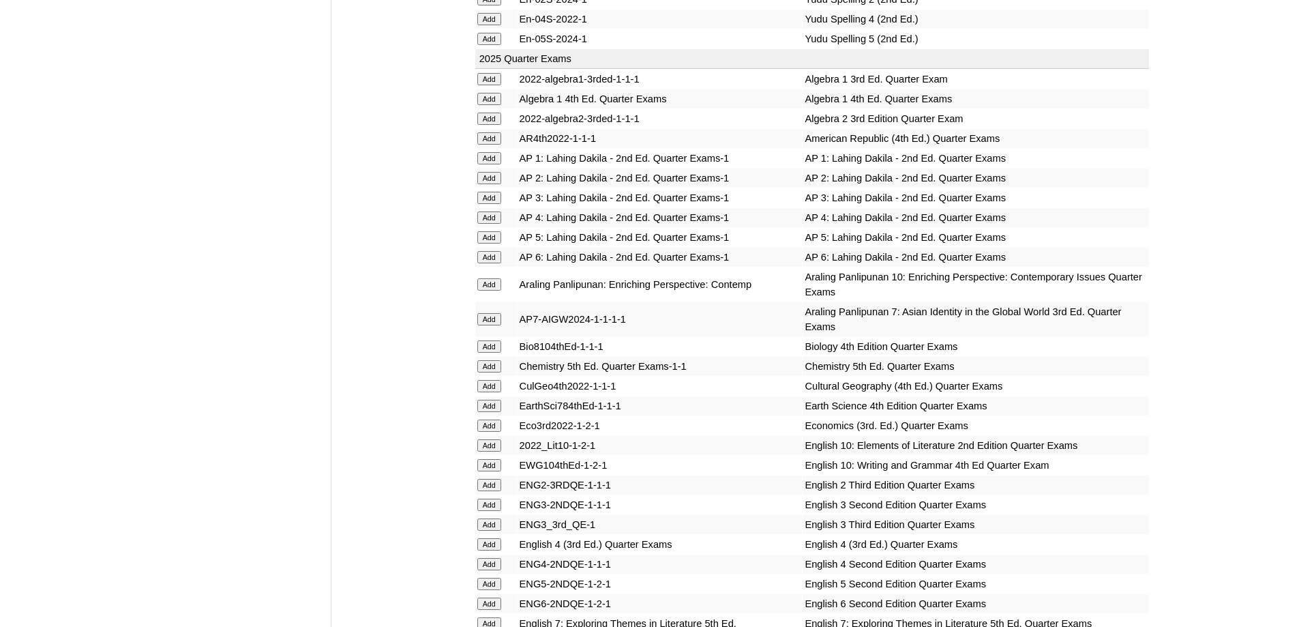
click at [489, 184] on input "Add" at bounding box center [489, 178] width 24 height 12
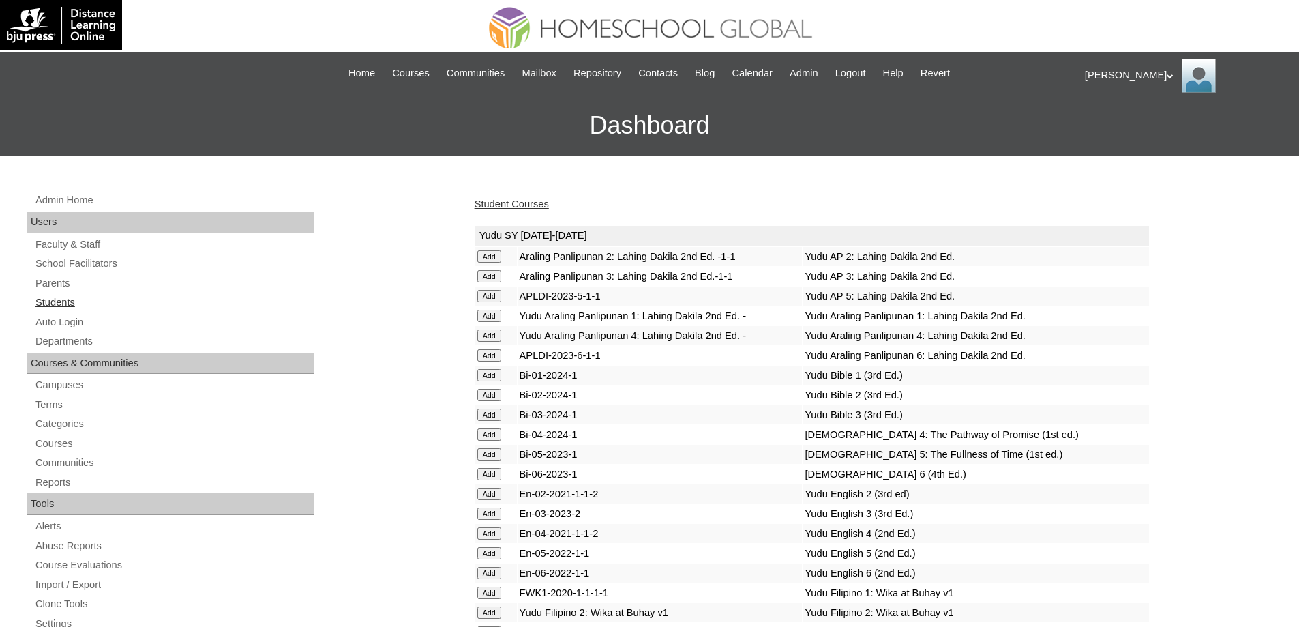
click at [88, 306] on link "Students" at bounding box center [174, 302] width 280 height 17
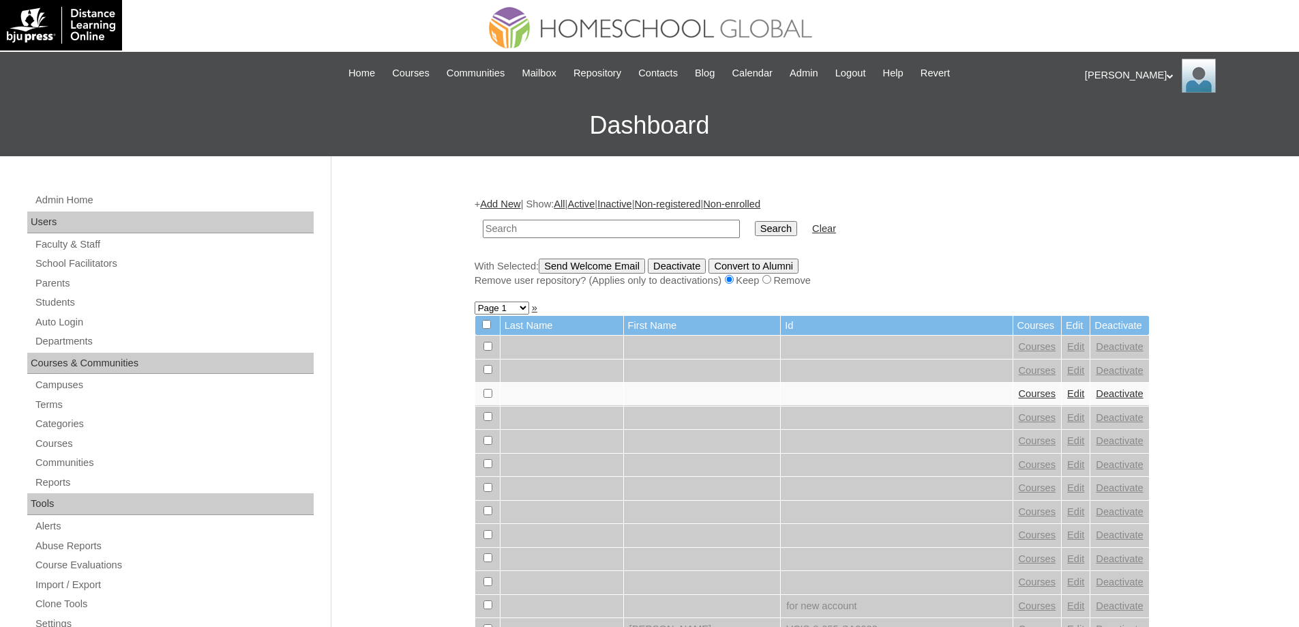
drag, startPoint x: 512, startPoint y: 227, endPoint x: 606, endPoint y: 224, distance: 94.2
click at [513, 228] on input "text" at bounding box center [611, 229] width 257 height 18
type input "MHS0130-TECHPH2023"
click at [797, 238] on td "Search" at bounding box center [776, 229] width 56 height 32
click at [797, 237] on td "Search" at bounding box center [776, 229] width 56 height 32
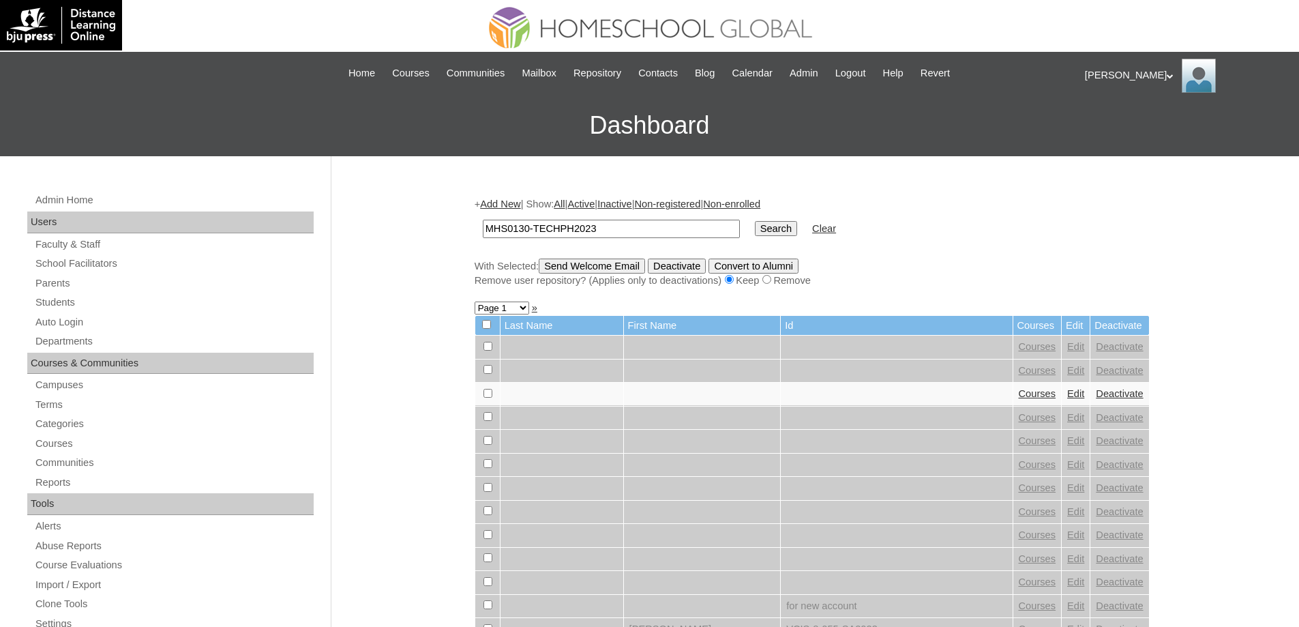
click at [794, 233] on input "Search" at bounding box center [776, 228] width 42 height 15
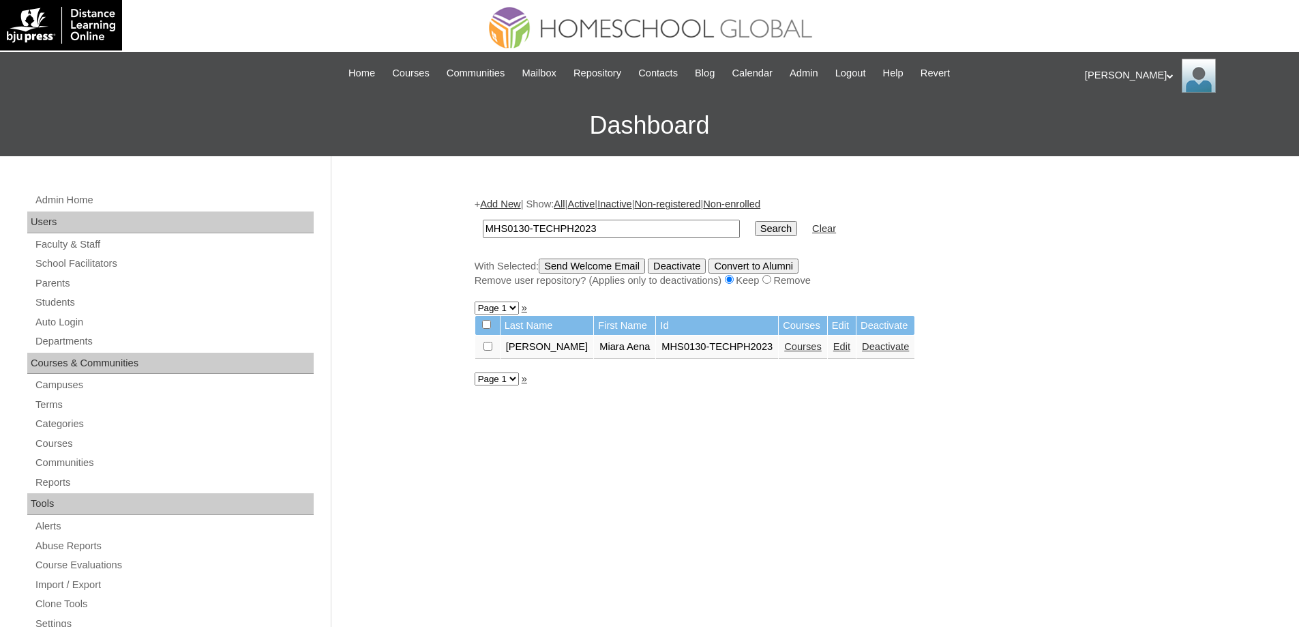
click at [795, 346] on link "Courses" at bounding box center [803, 346] width 38 height 11
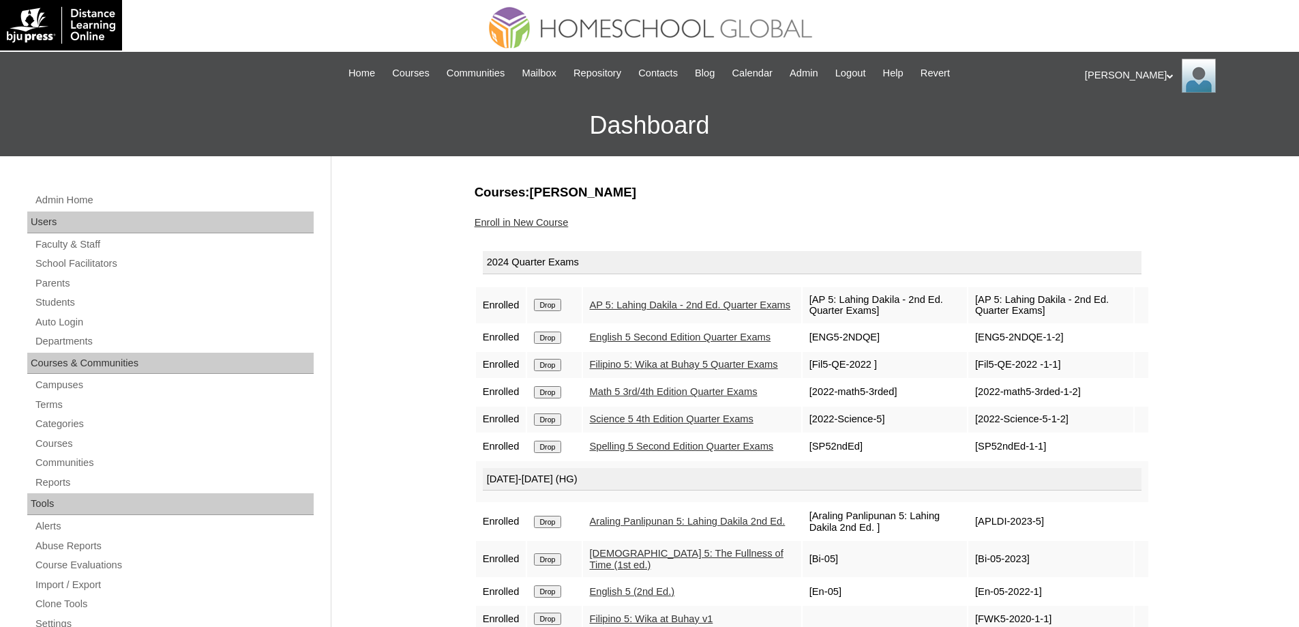
click at [561, 304] on input "Drop" at bounding box center [547, 305] width 27 height 12
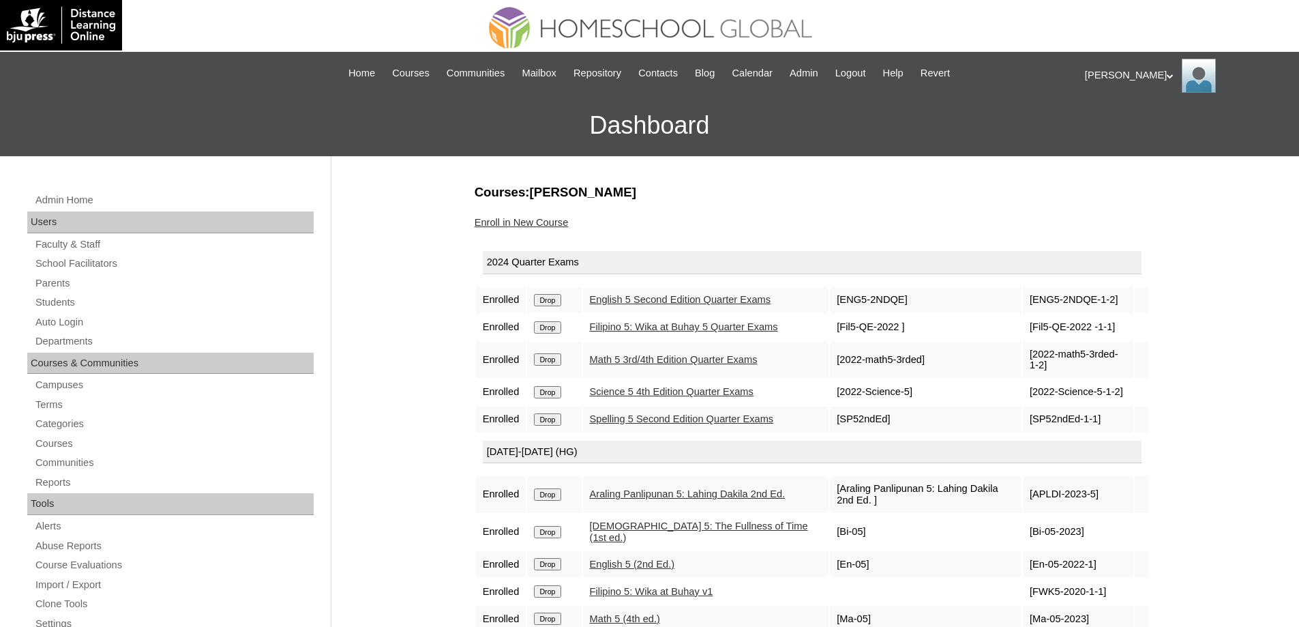
click at [548, 306] on input "Drop" at bounding box center [547, 300] width 27 height 12
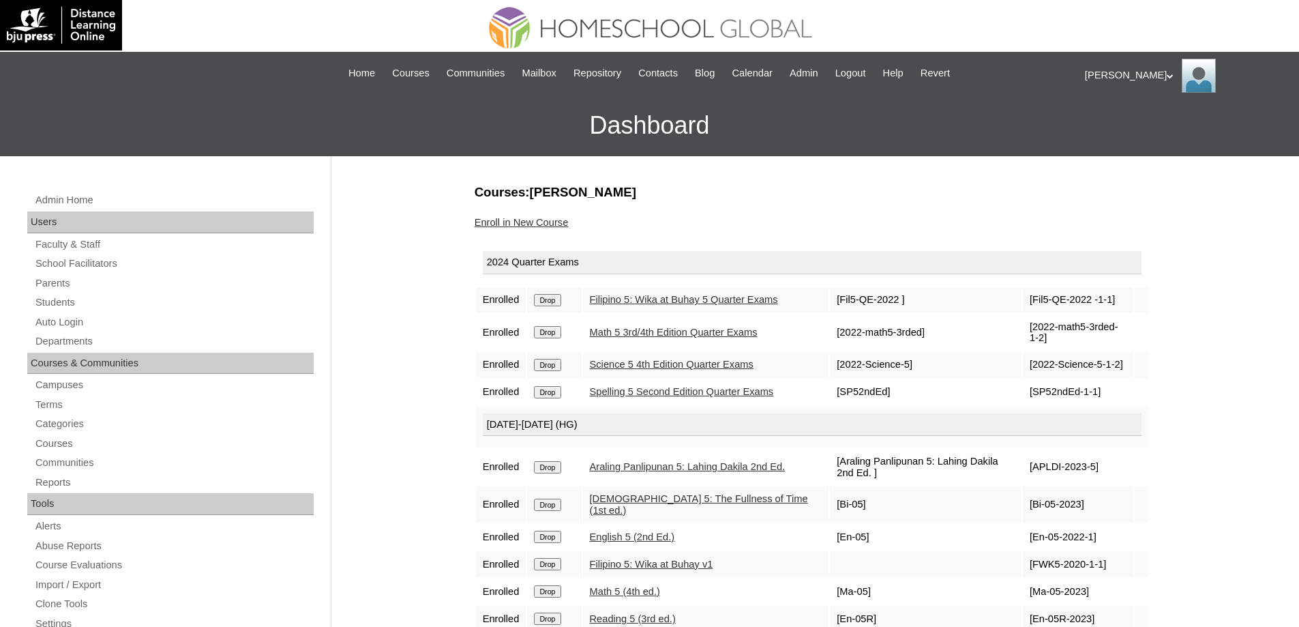
click at [554, 305] on input "Drop" at bounding box center [547, 300] width 27 height 12
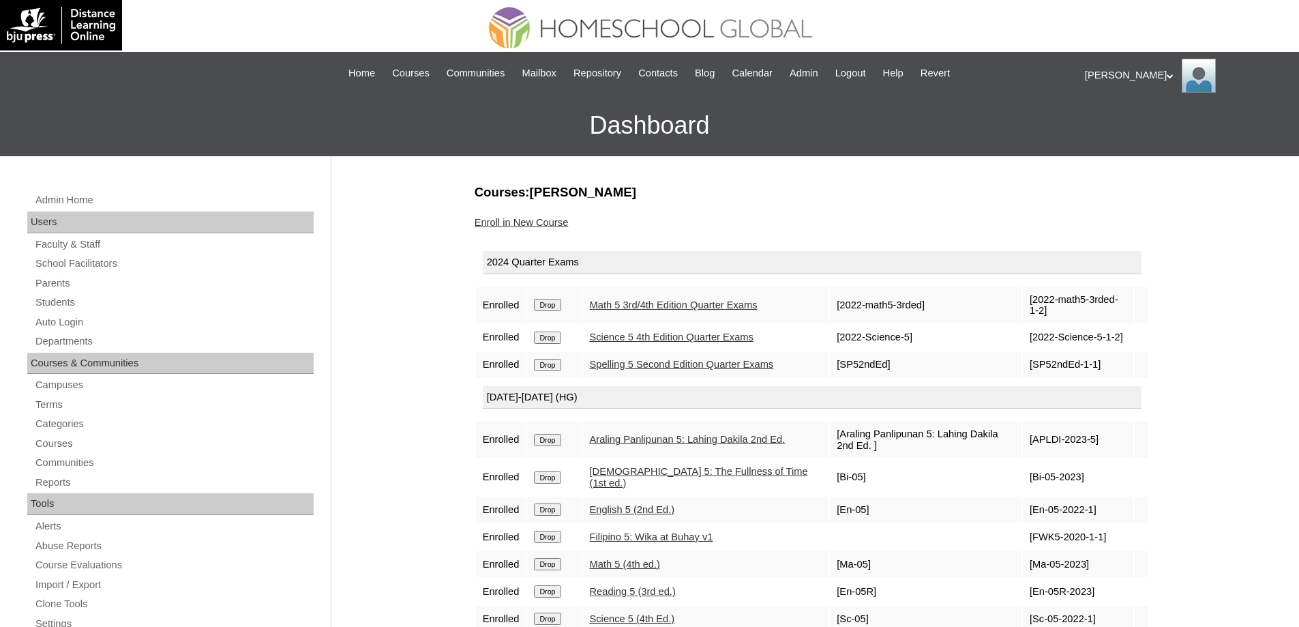
click at [554, 303] on input "Drop" at bounding box center [547, 305] width 27 height 12
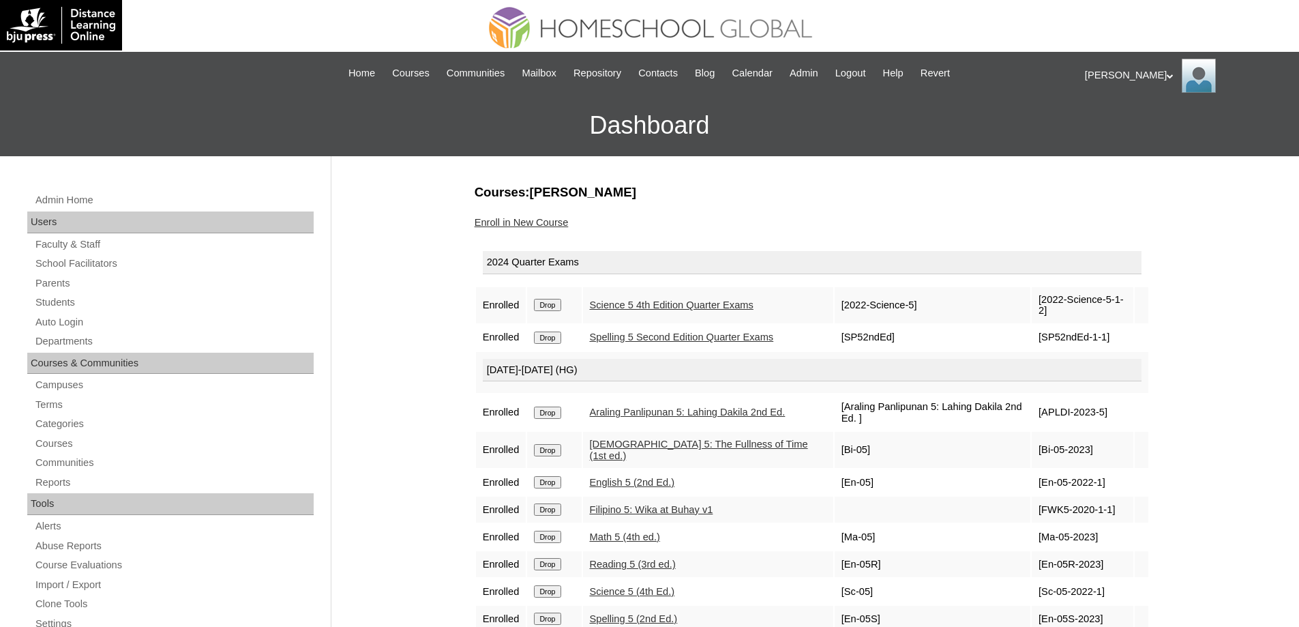
click at [548, 308] on input "Drop" at bounding box center [547, 305] width 27 height 12
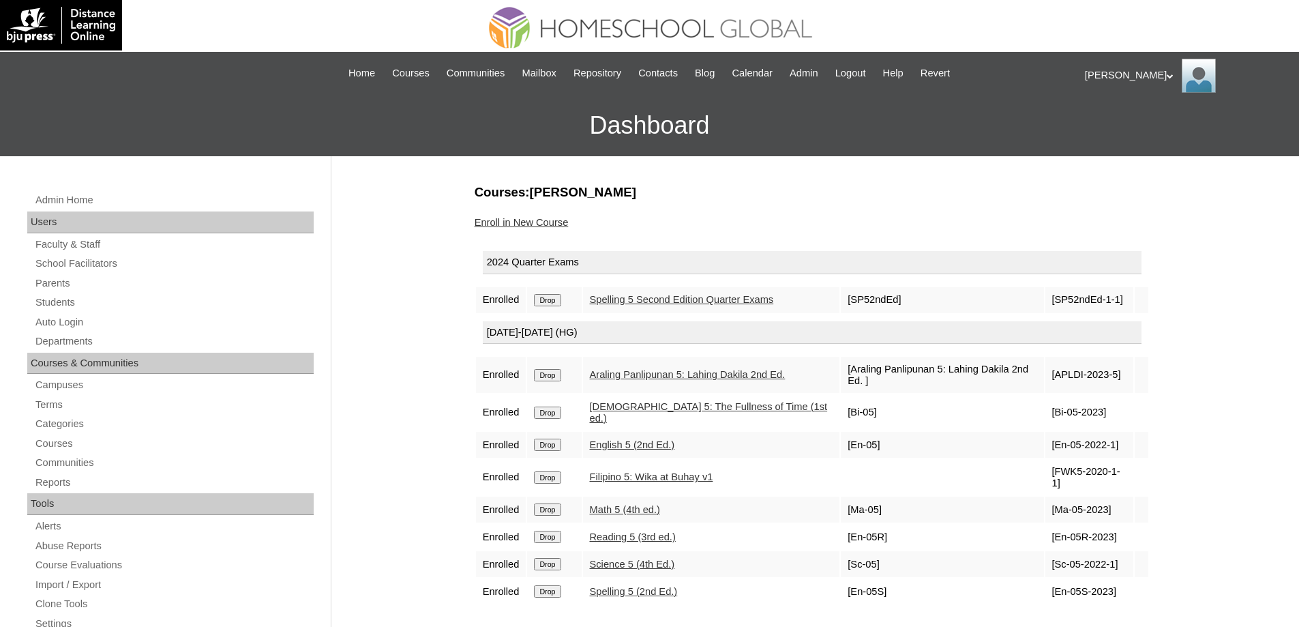
click at [559, 305] on input "Drop" at bounding box center [547, 300] width 27 height 12
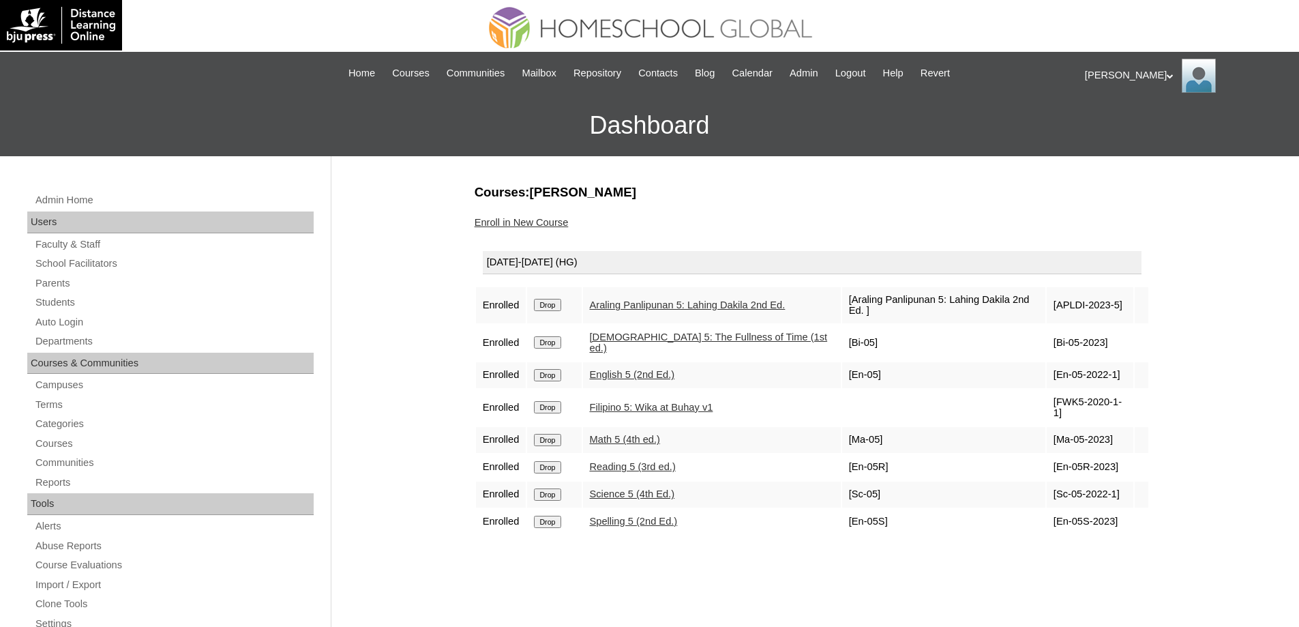
click at [557, 306] on input "Drop" at bounding box center [547, 305] width 27 height 12
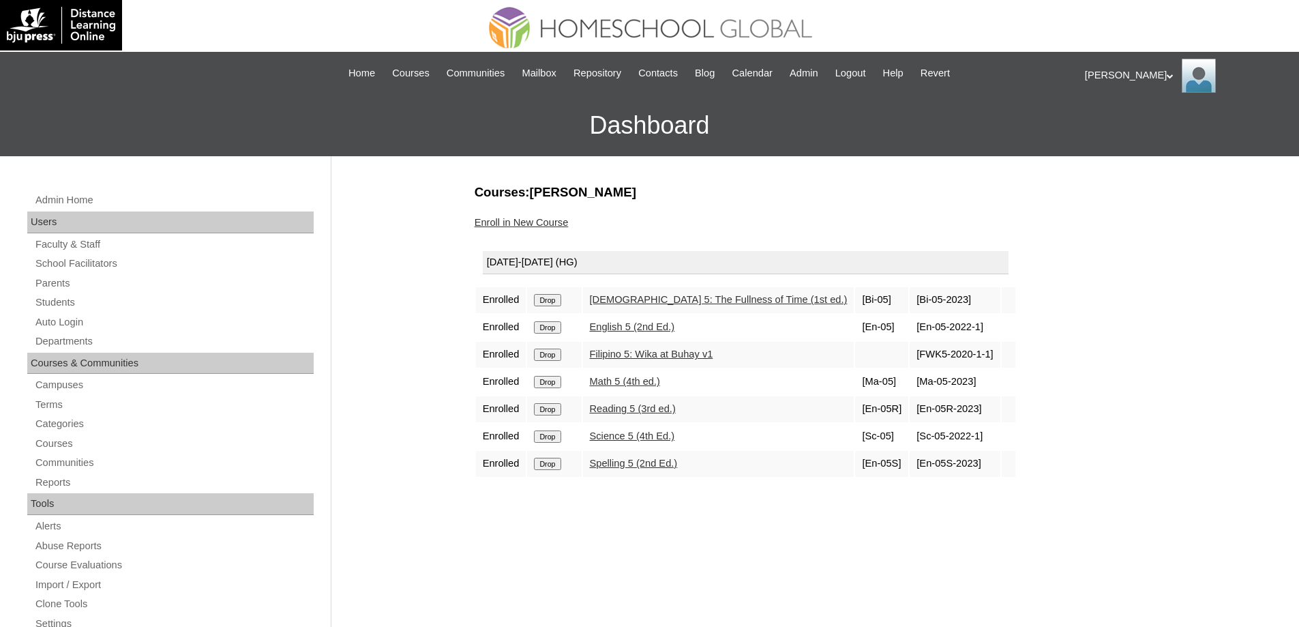
click at [561, 302] on input "Drop" at bounding box center [547, 300] width 27 height 12
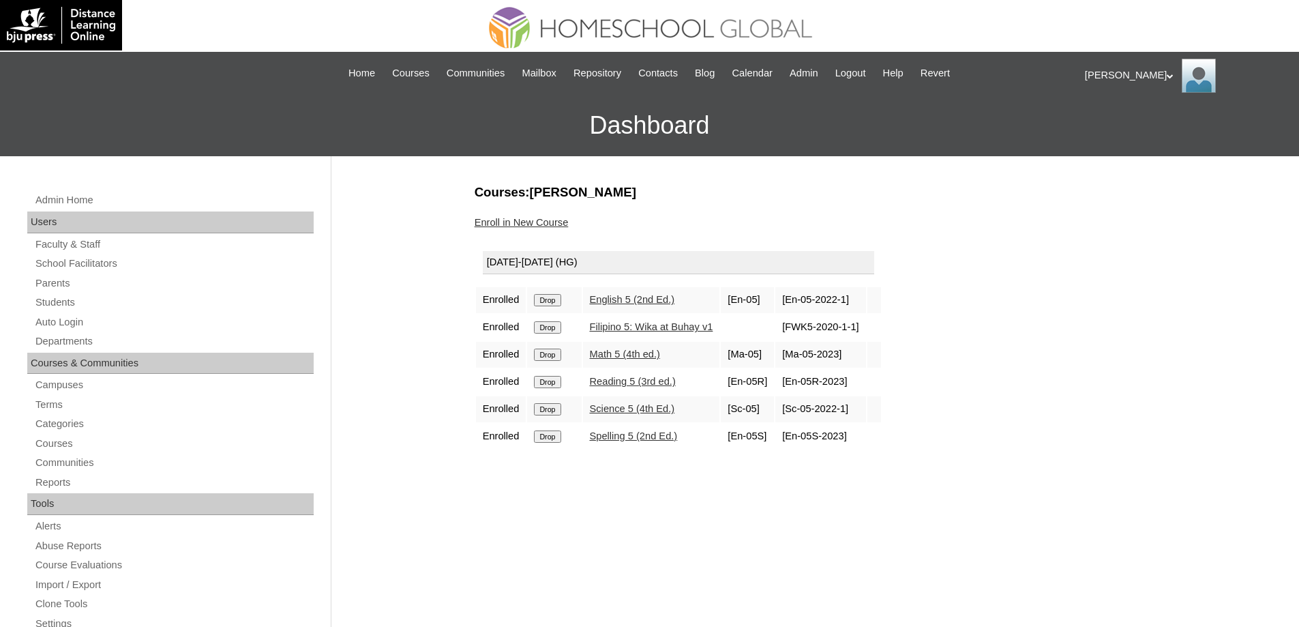
click at [552, 299] on input "Drop" at bounding box center [547, 300] width 27 height 12
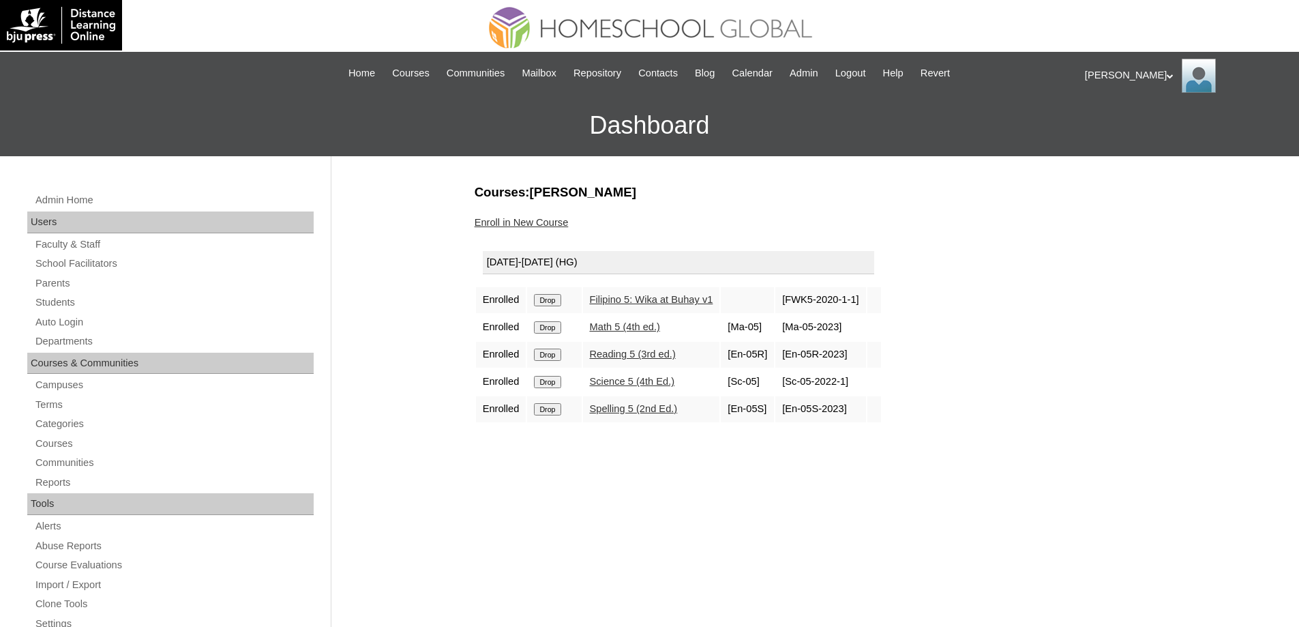
click at [561, 298] on input "Drop" at bounding box center [547, 300] width 27 height 12
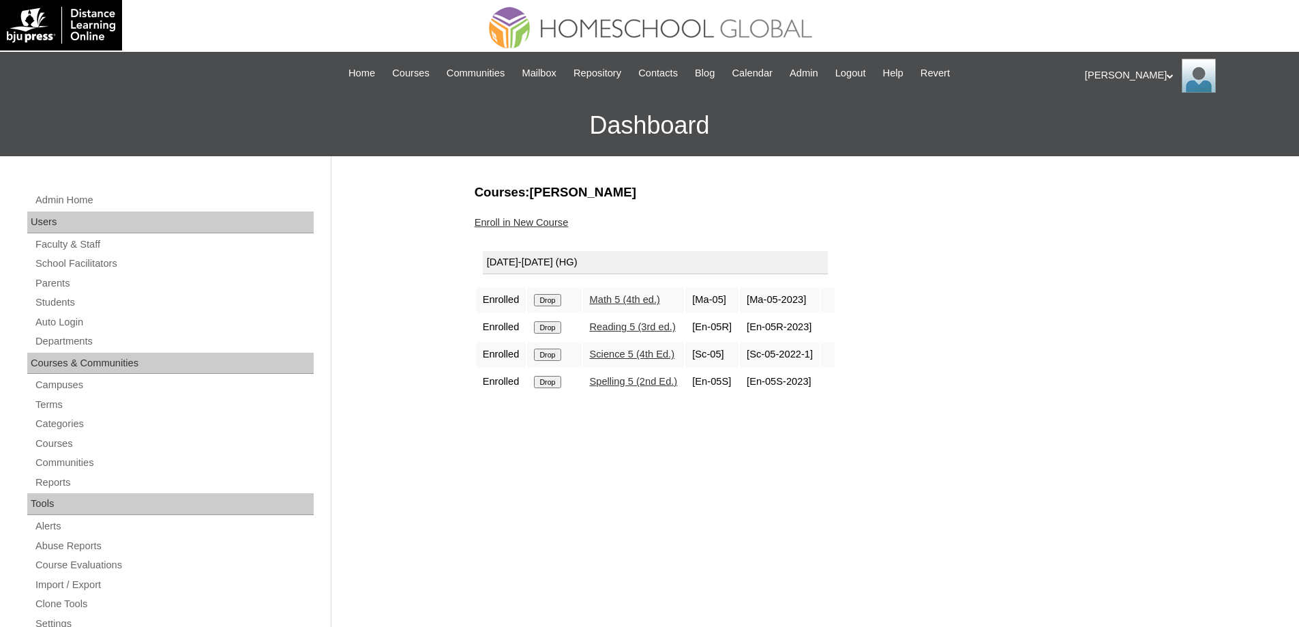
click at [559, 295] on input "Drop" at bounding box center [547, 300] width 27 height 12
click at [552, 298] on input "Drop" at bounding box center [547, 300] width 27 height 12
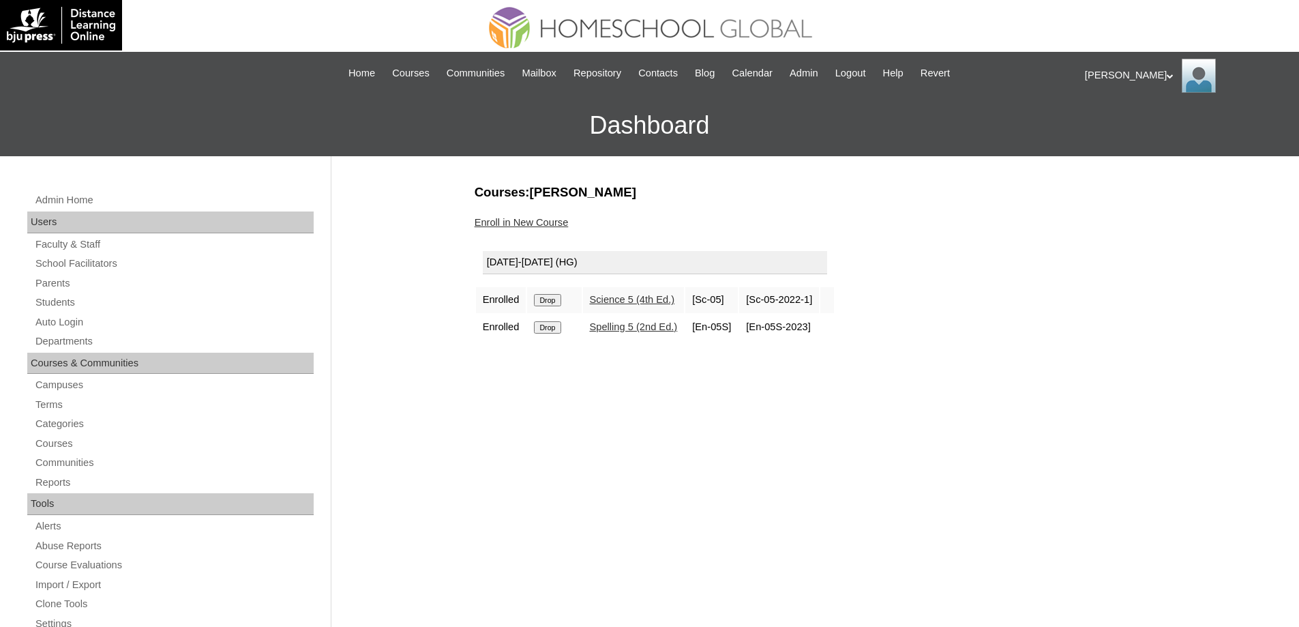
click at [557, 297] on input "Drop" at bounding box center [547, 300] width 27 height 12
click at [552, 296] on input "Drop" at bounding box center [547, 300] width 27 height 12
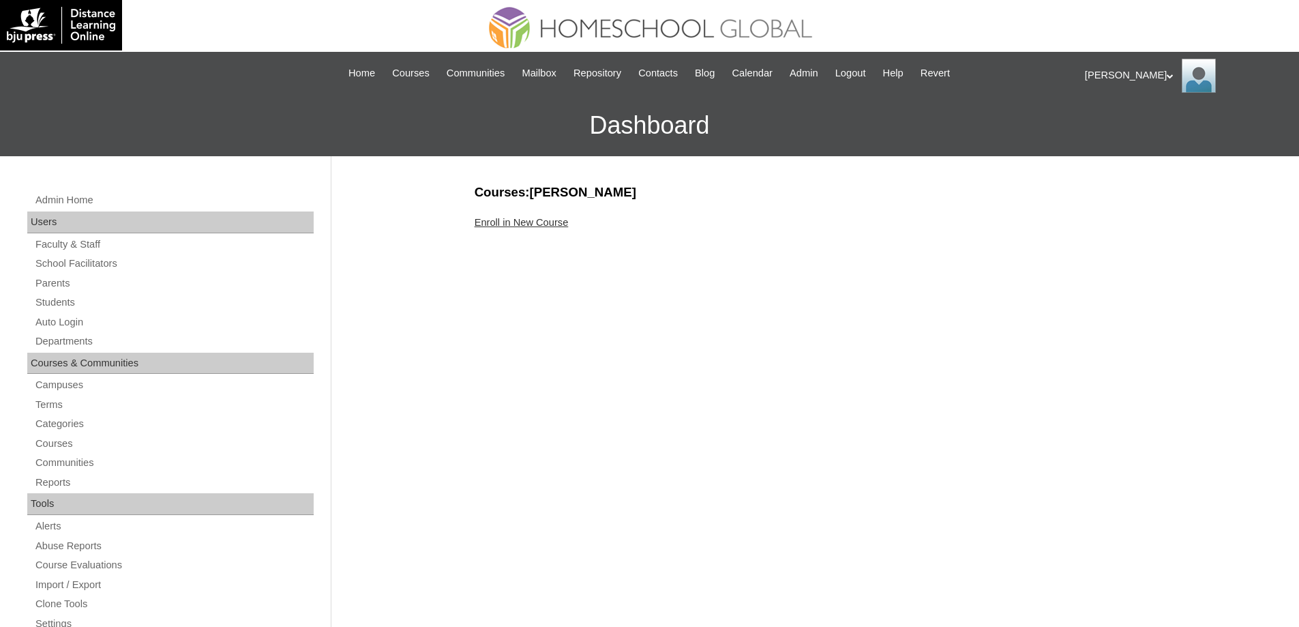
click at [527, 229] on div "Enroll in New Course" at bounding box center [812, 223] width 675 height 14
click at [529, 220] on link "Enroll in New Course" at bounding box center [522, 222] width 94 height 11
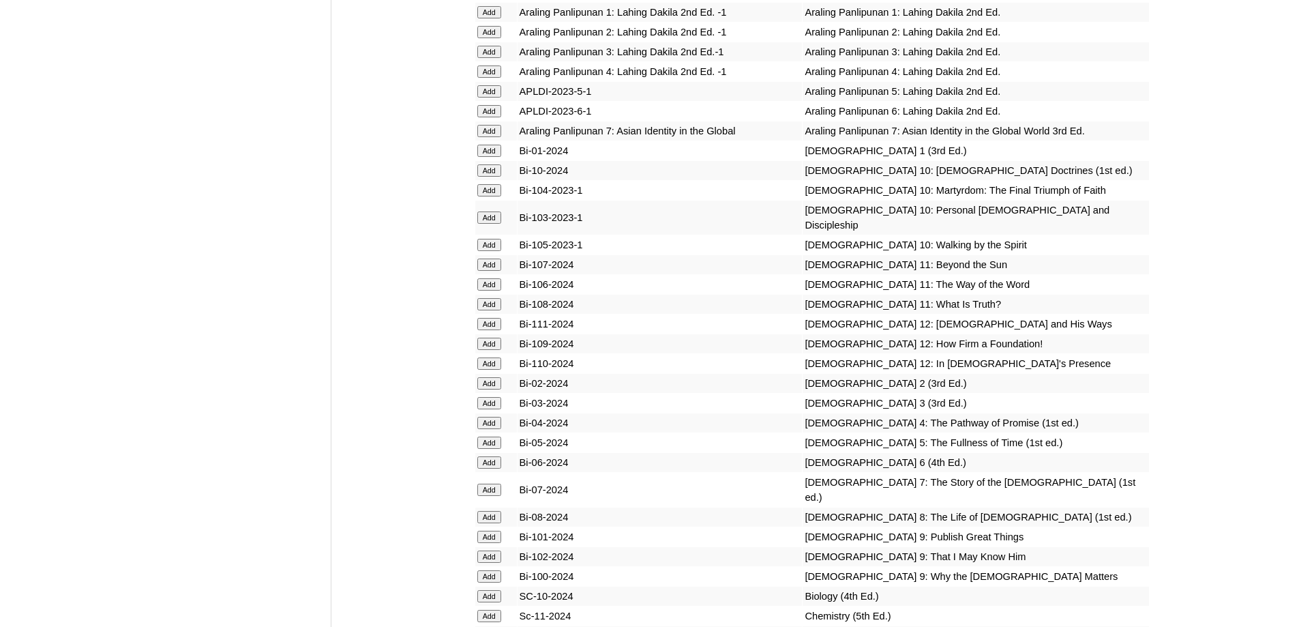
scroll to position [3478, 0]
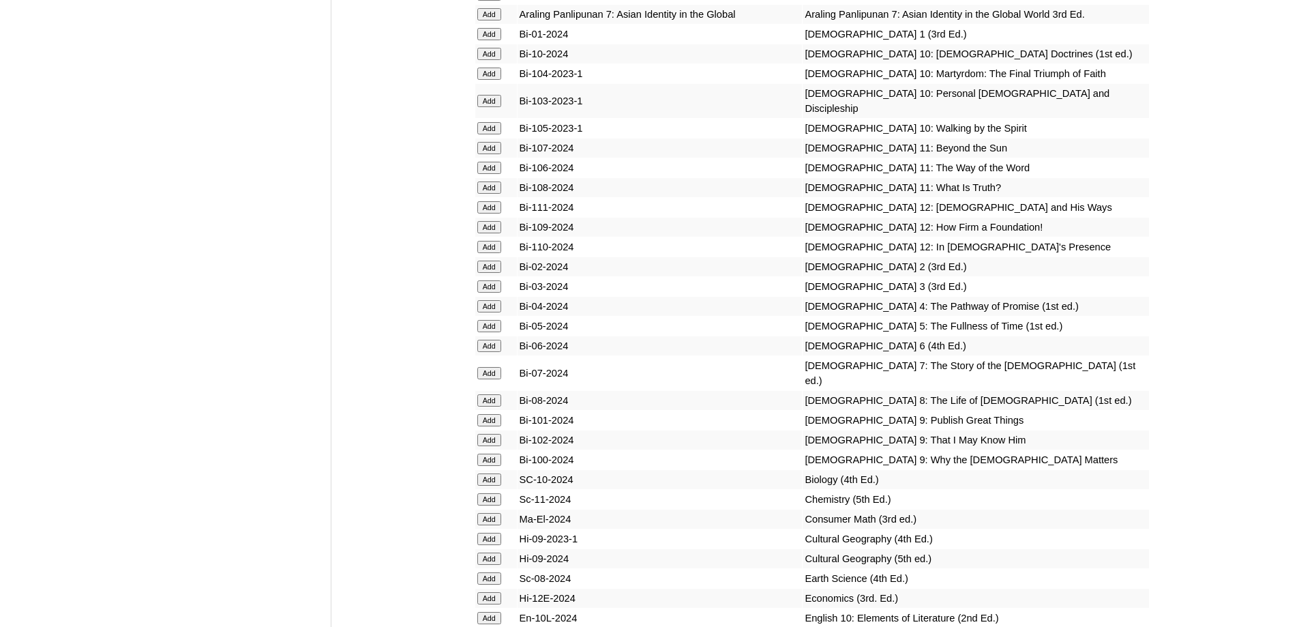
click at [492, 352] on input "Add" at bounding box center [489, 346] width 24 height 12
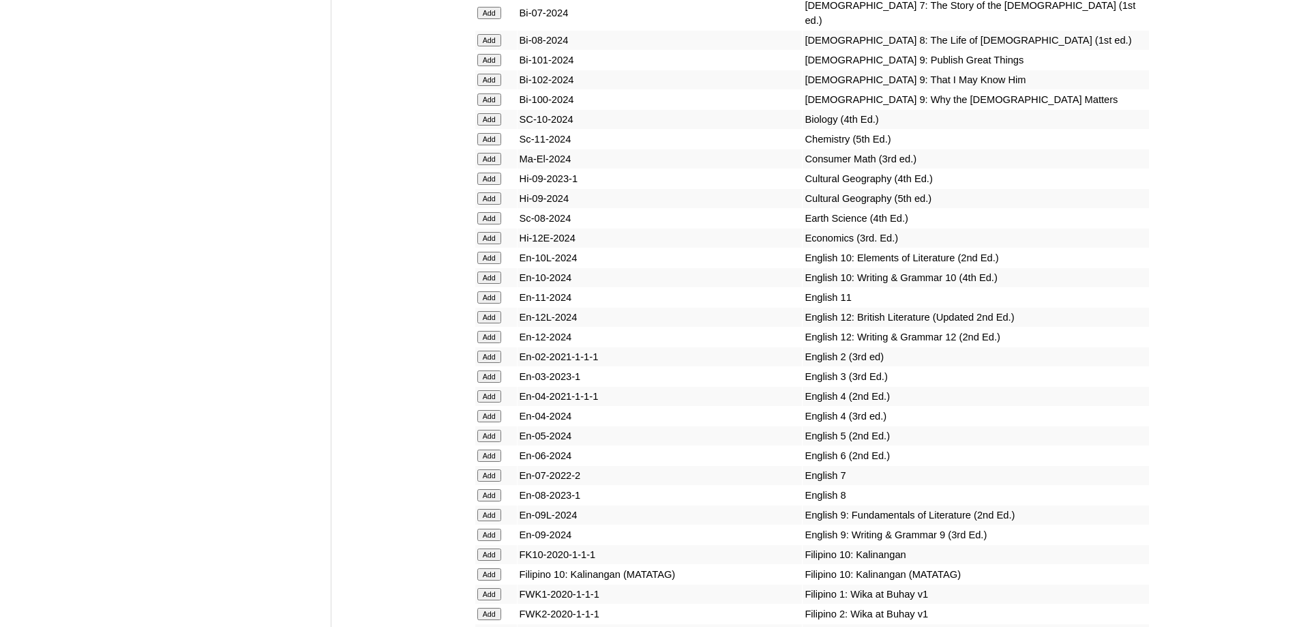
scroll to position [3950, 0]
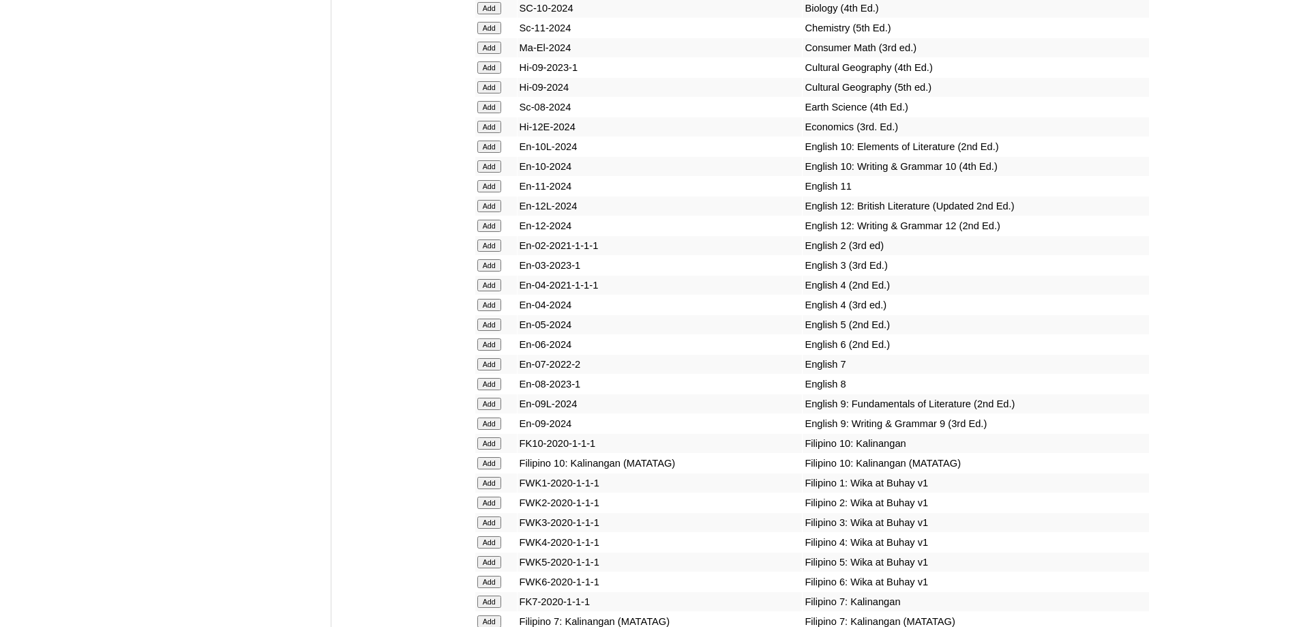
click at [482, 351] on input "Add" at bounding box center [489, 344] width 24 height 12
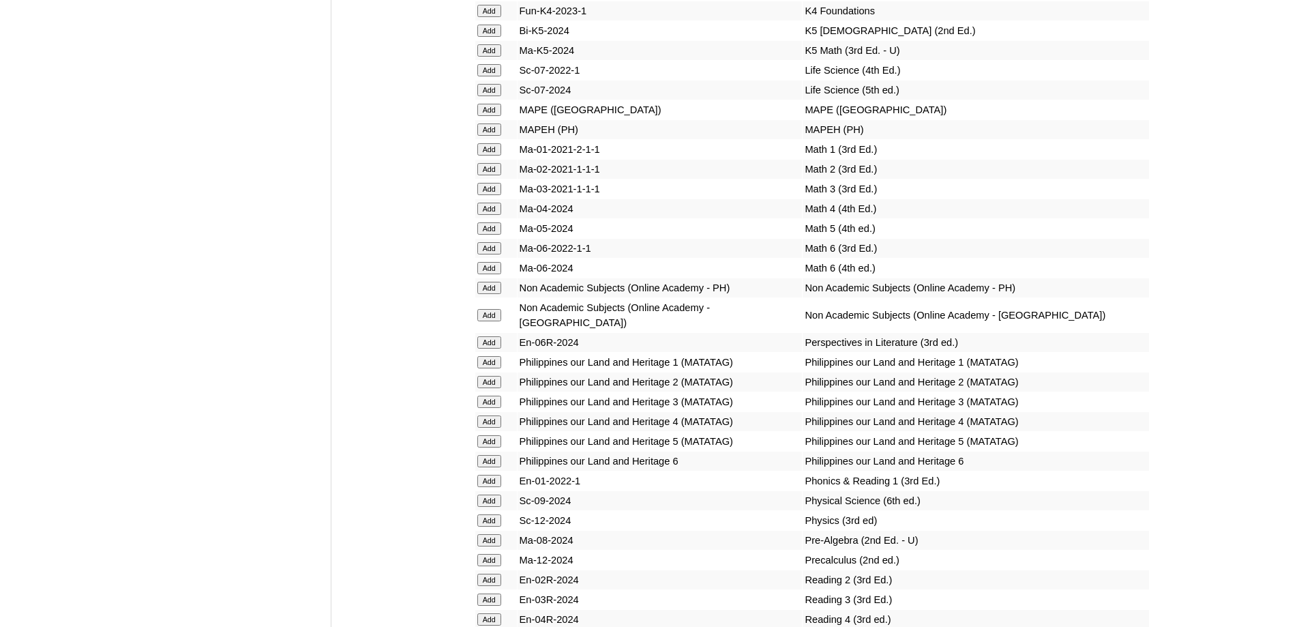
scroll to position [5058, 0]
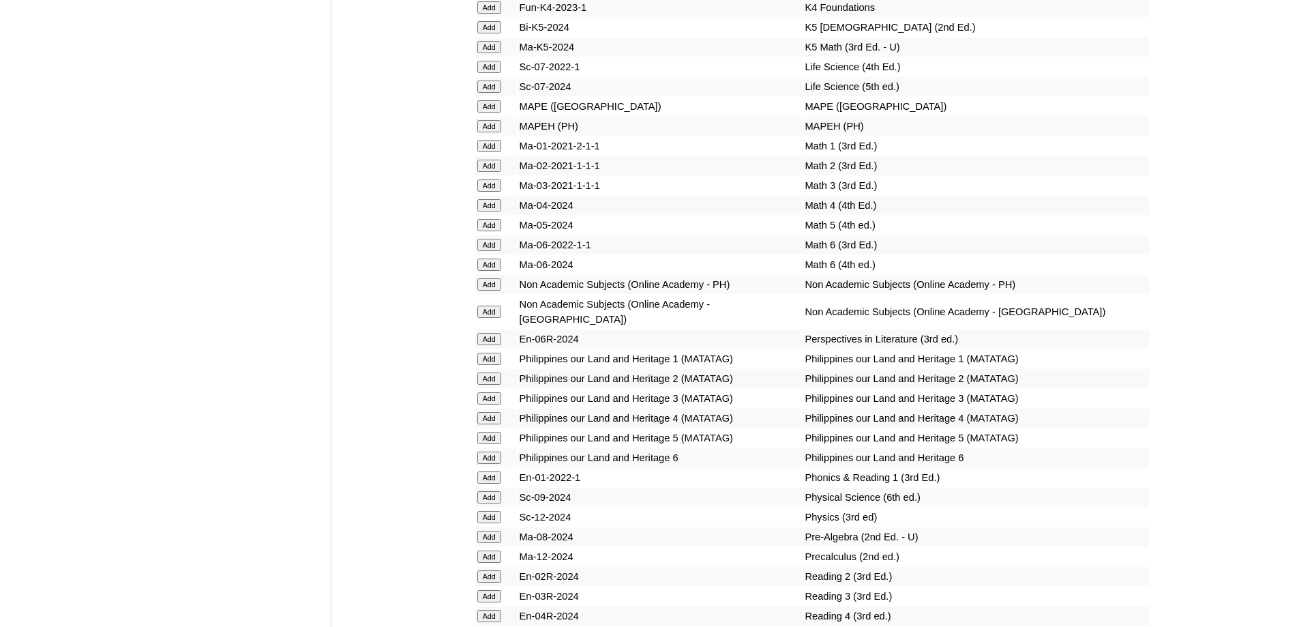
click at [489, 345] on input "Add" at bounding box center [489, 339] width 24 height 12
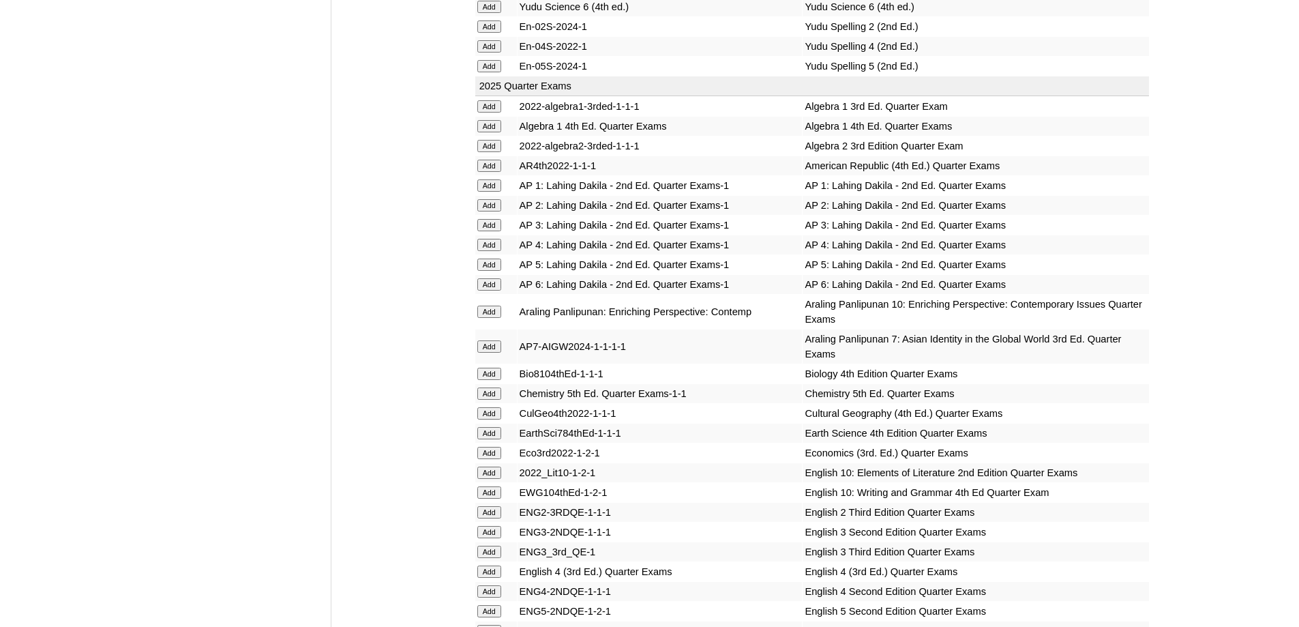
drag, startPoint x: 1298, startPoint y: 202, endPoint x: 1303, endPoint y: 128, distance: 73.9
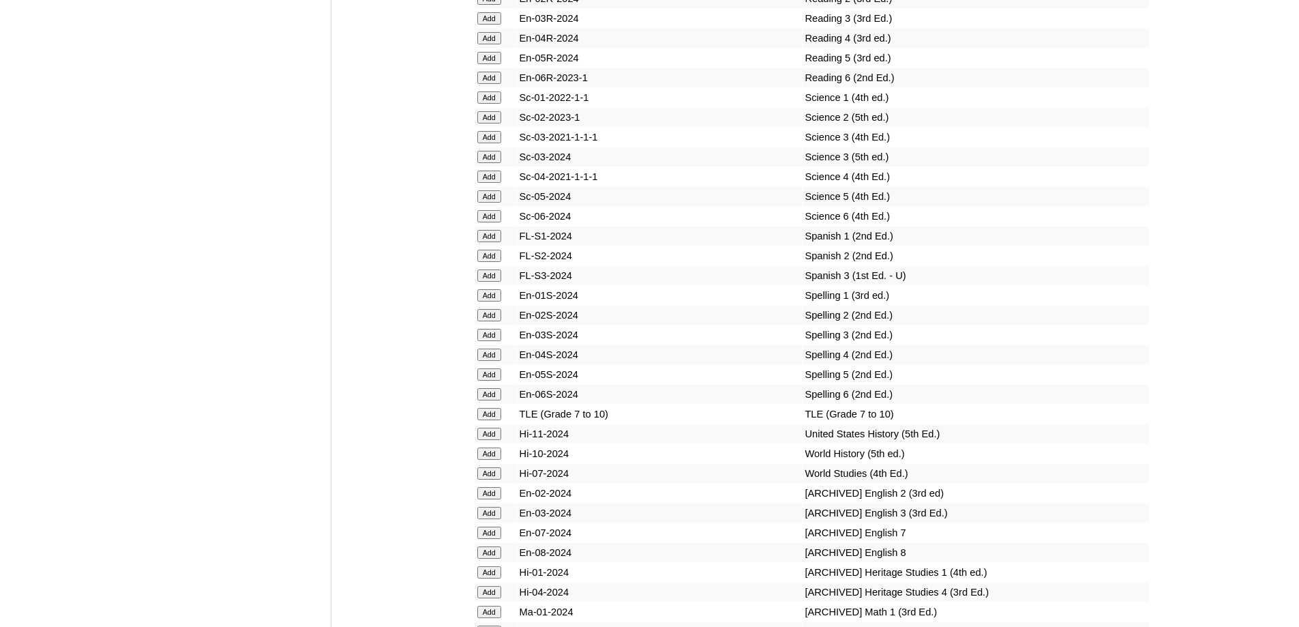
scroll to position [5671, 0]
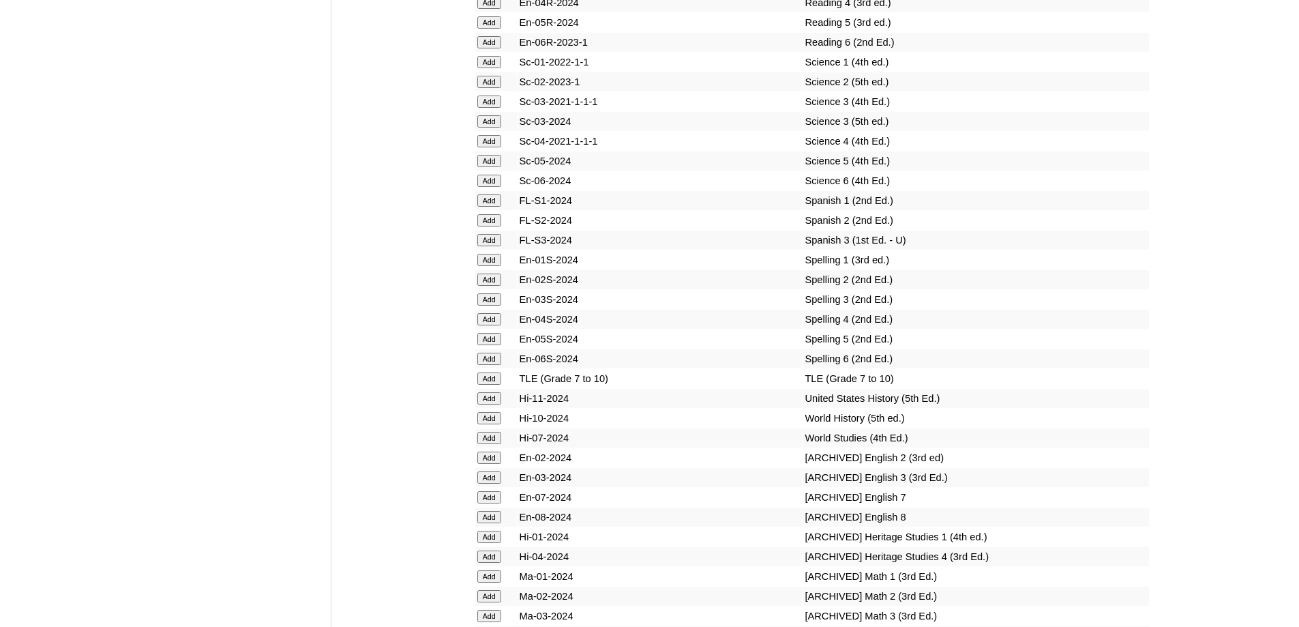
click at [489, 365] on input "Add" at bounding box center [489, 359] width 24 height 12
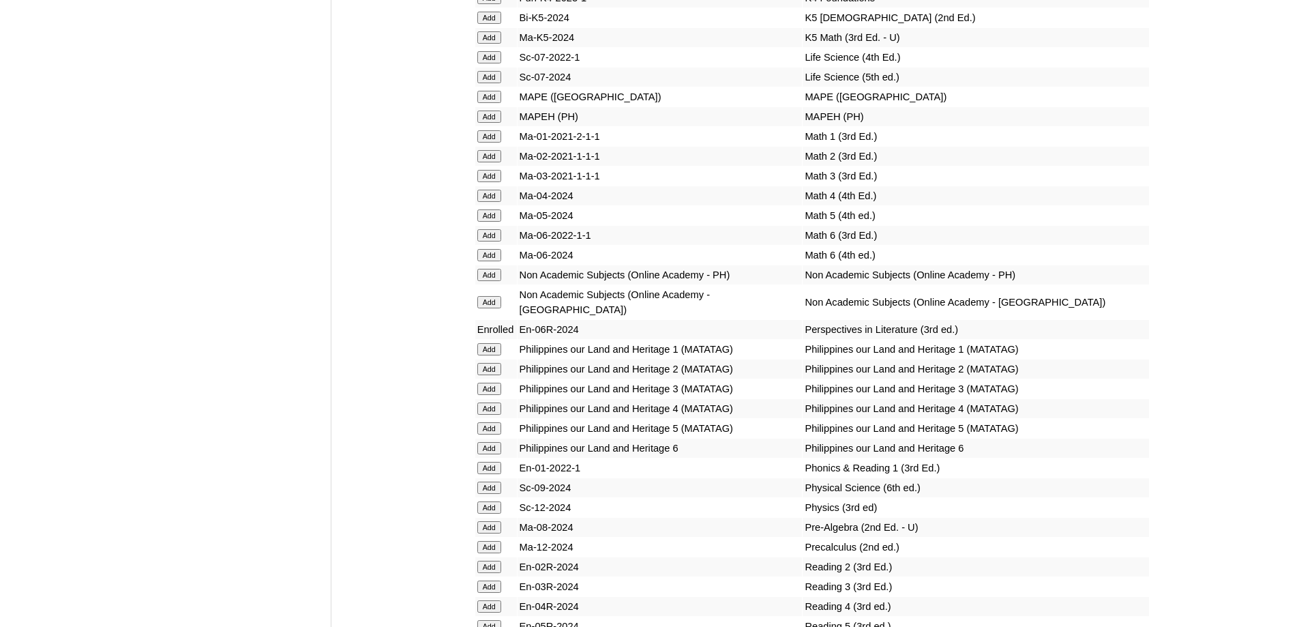
scroll to position [5008, 0]
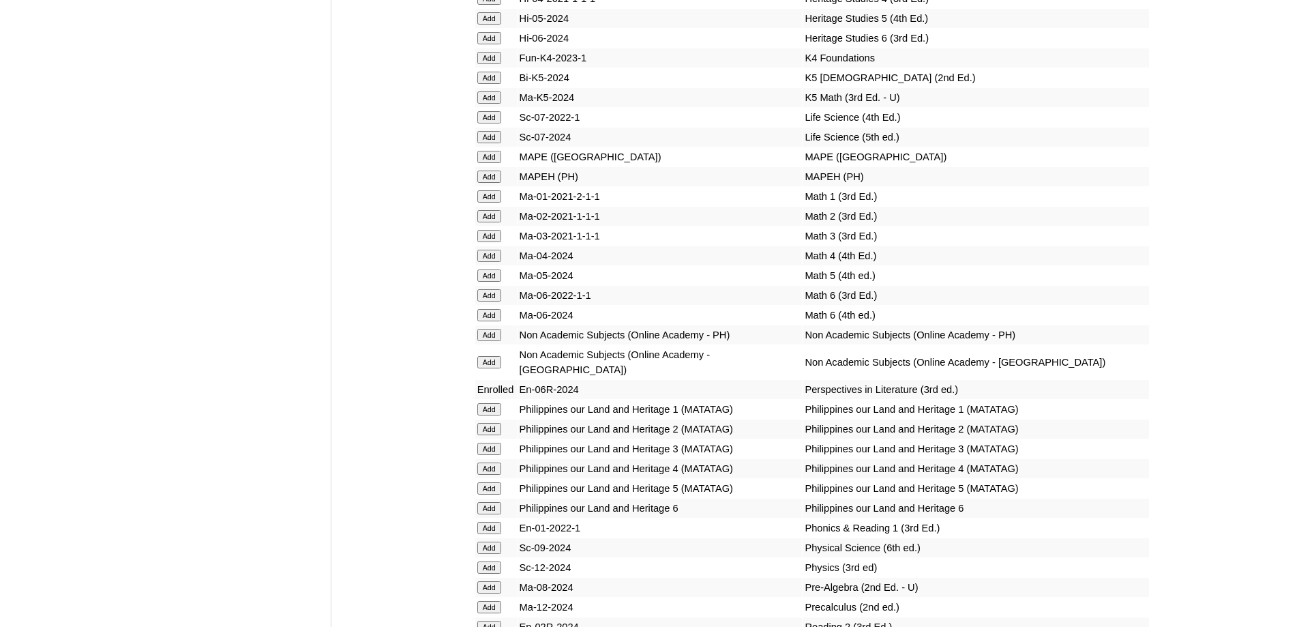
click at [490, 321] on input "Add" at bounding box center [489, 315] width 24 height 12
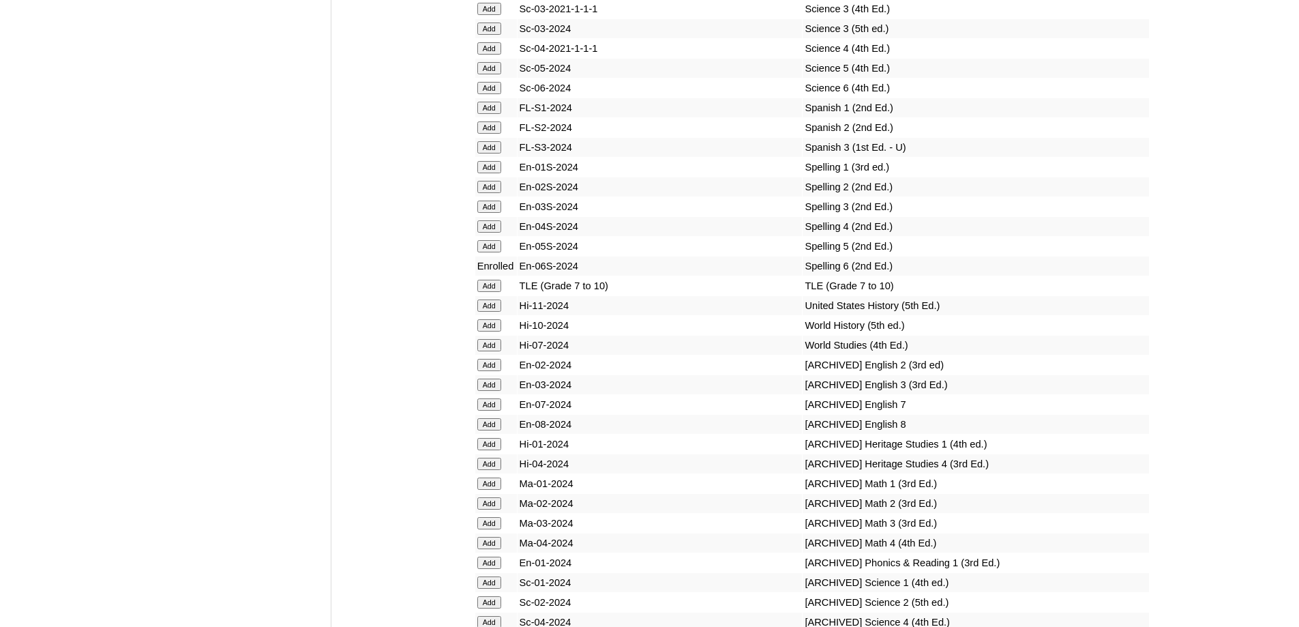
scroll to position [5754, 0]
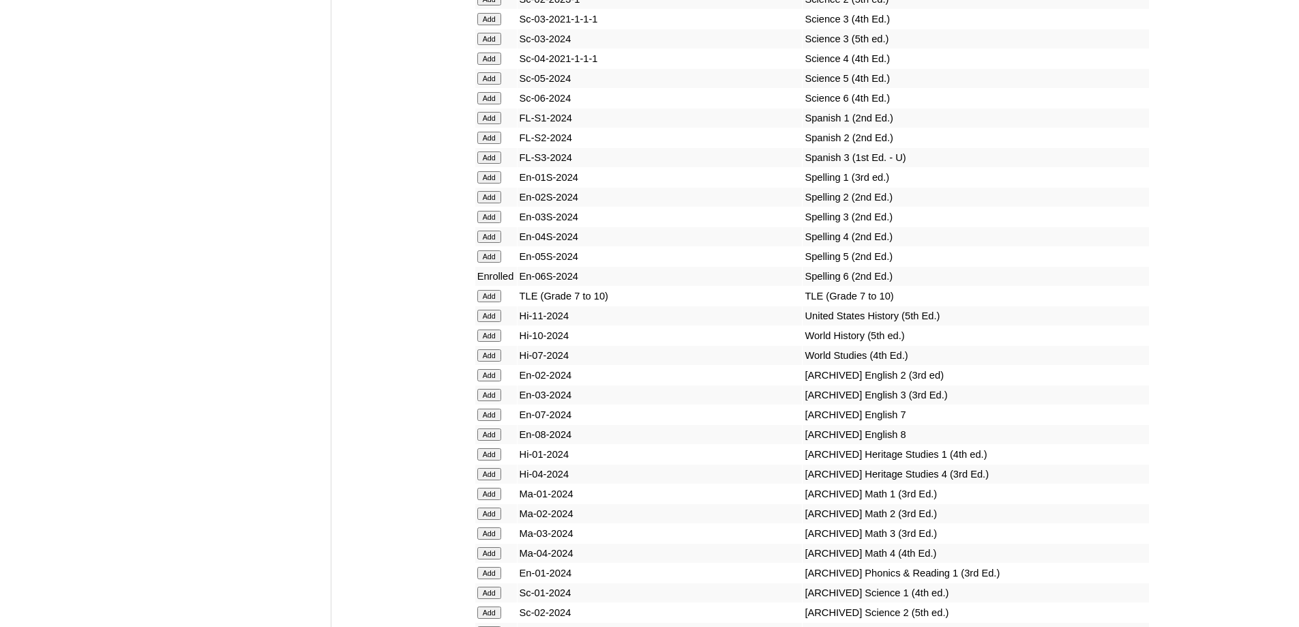
click at [492, 104] on input "Add" at bounding box center [489, 98] width 24 height 12
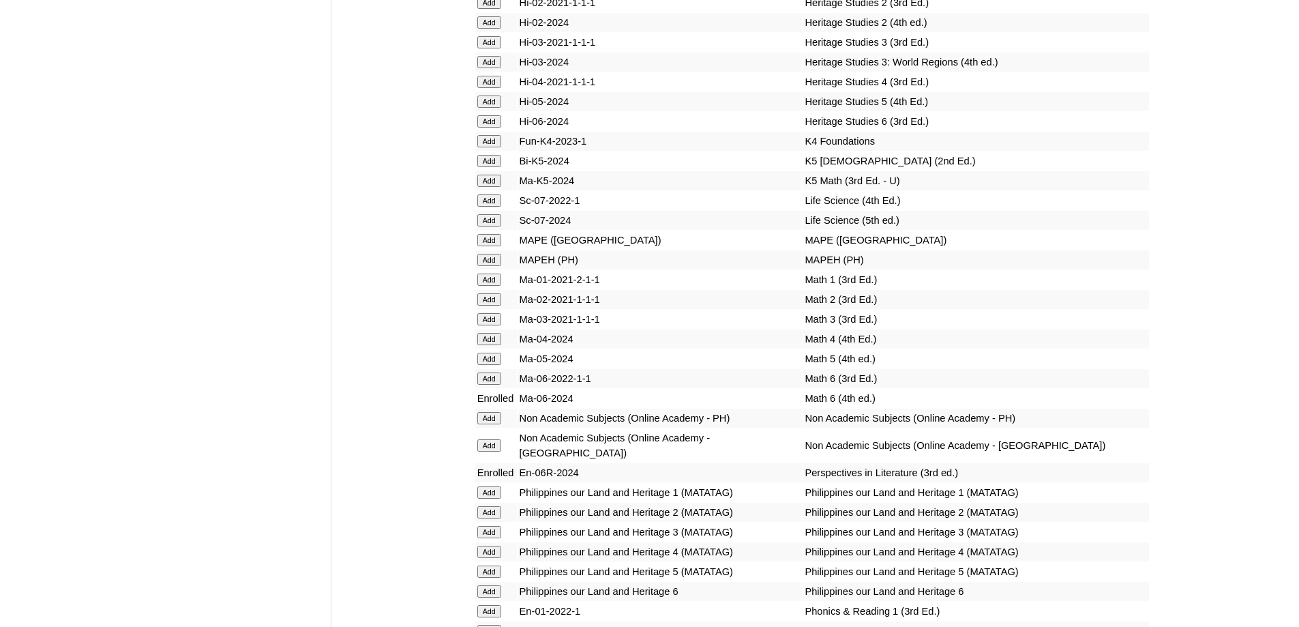
scroll to position [4515, 0]
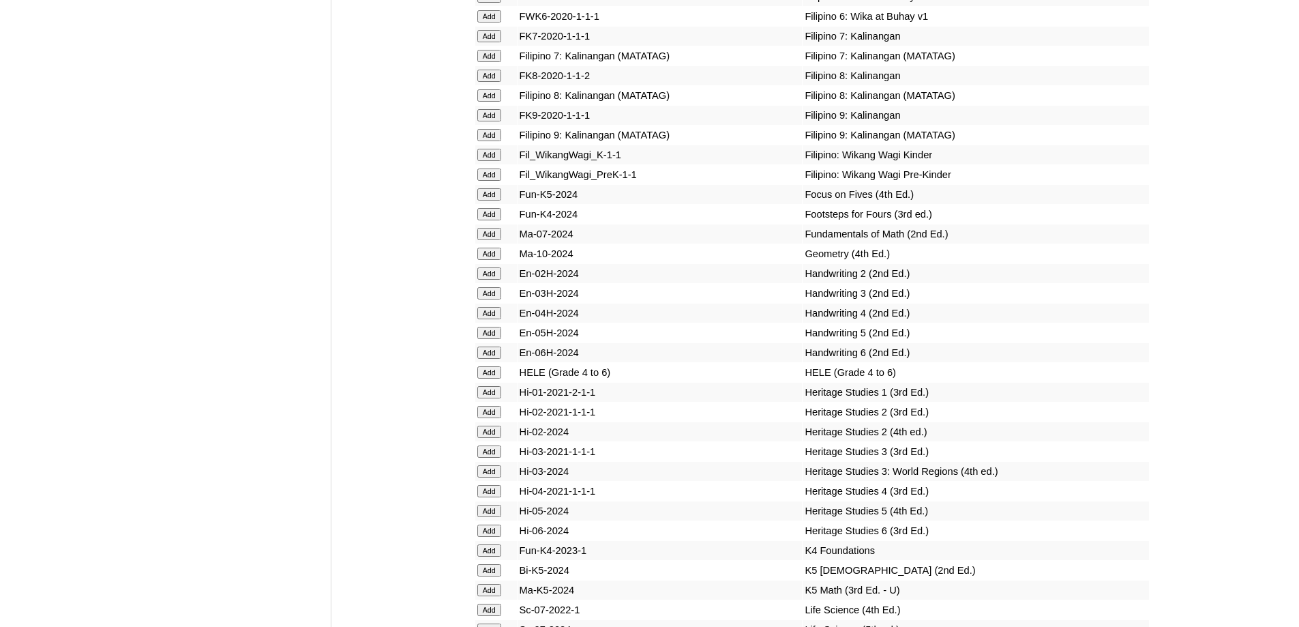
click at [499, 23] on input "Add" at bounding box center [489, 16] width 24 height 12
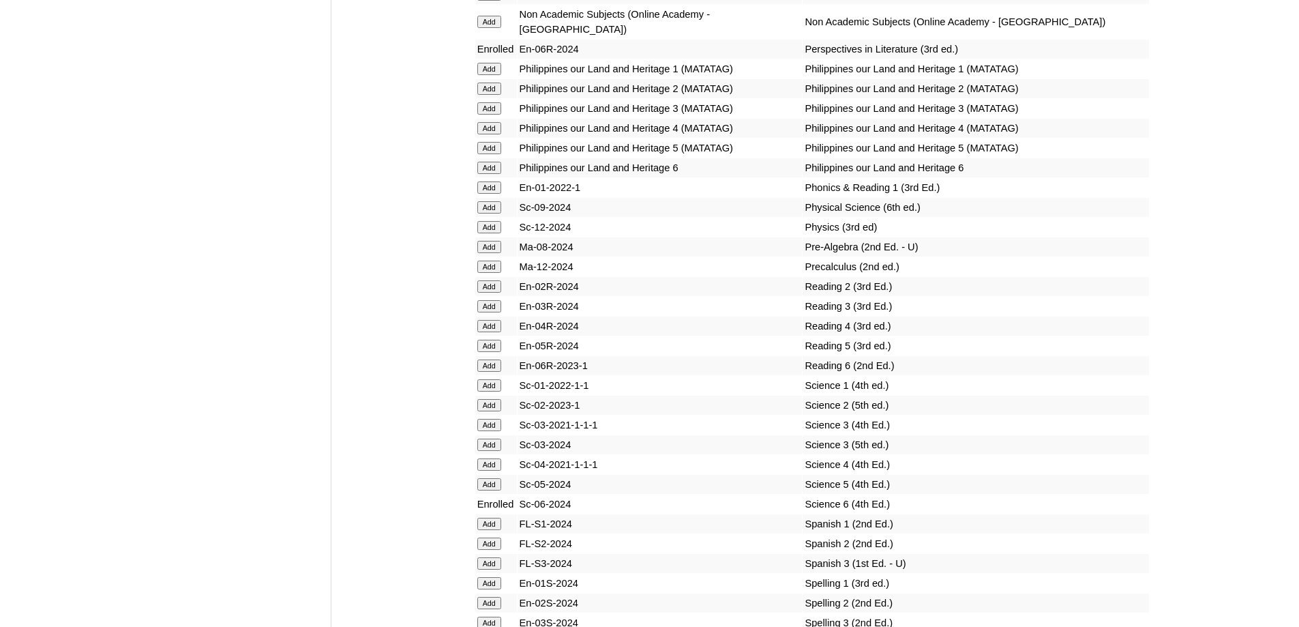
scroll to position [5425, 0]
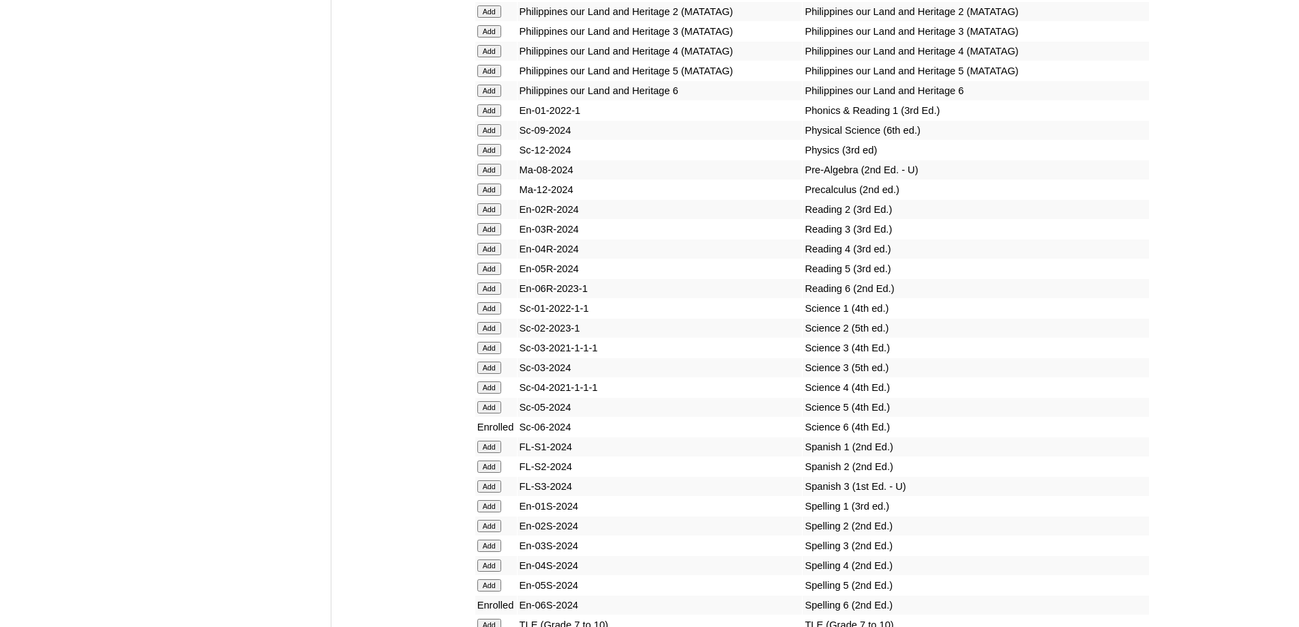
click at [493, 97] on input "Add" at bounding box center [489, 91] width 24 height 12
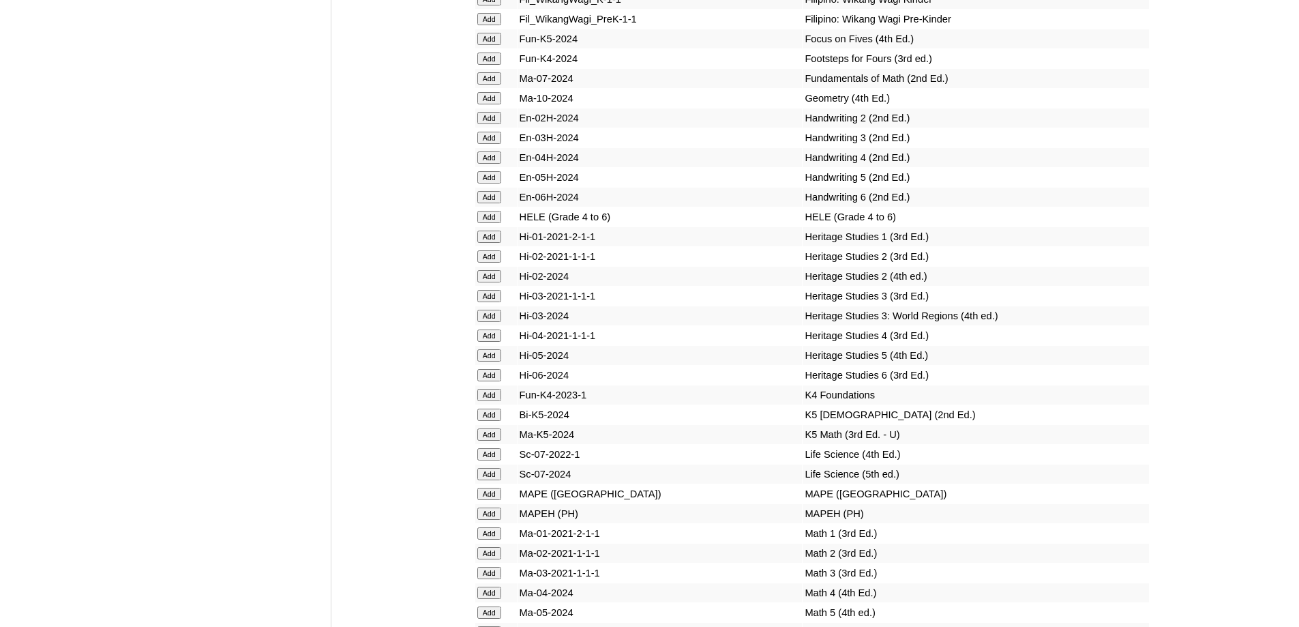
scroll to position [4688, 0]
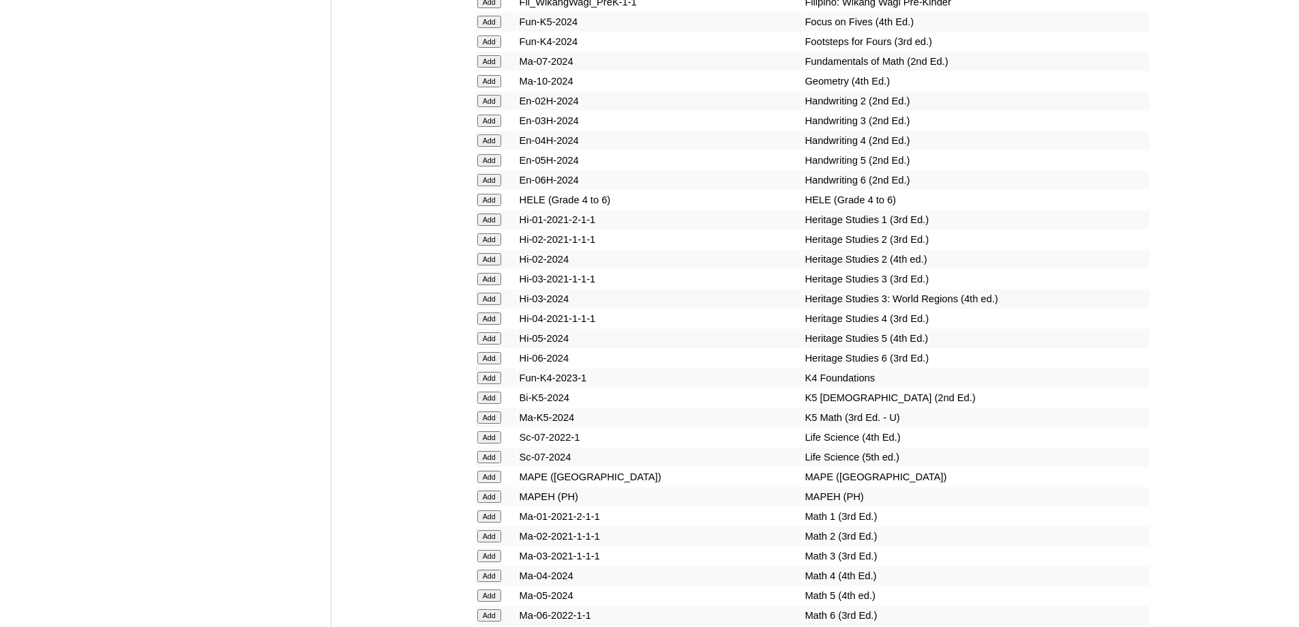
click at [491, 206] on input "Add" at bounding box center [489, 200] width 24 height 12
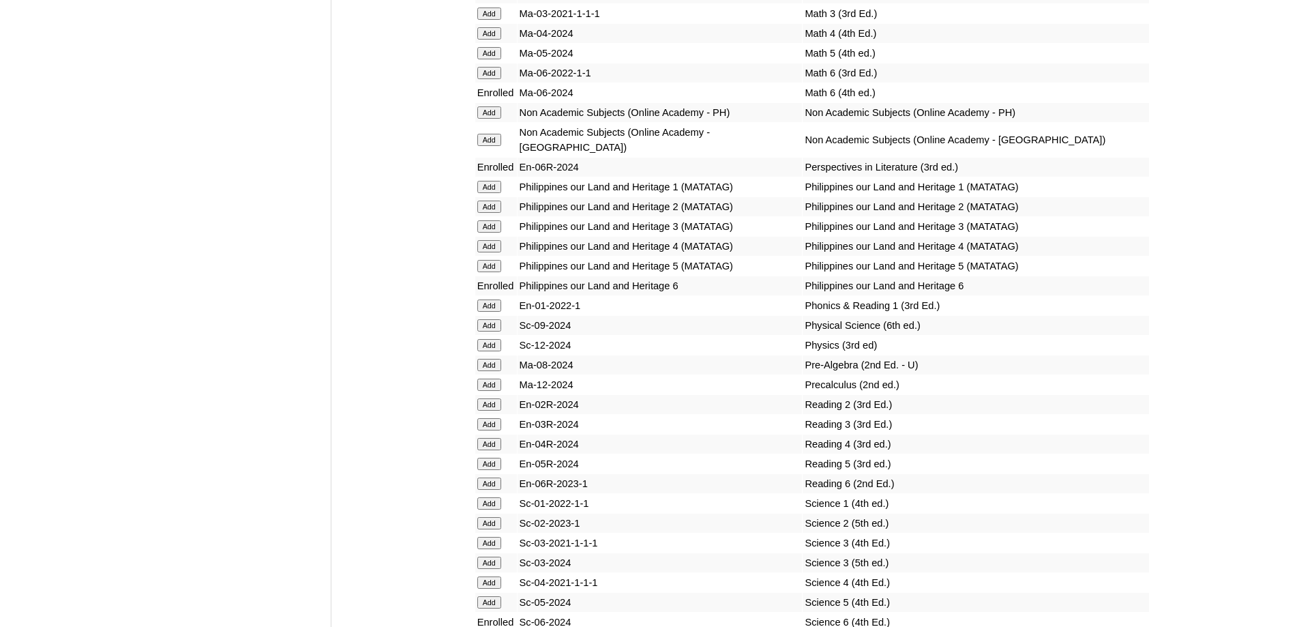
scroll to position [5226, 0]
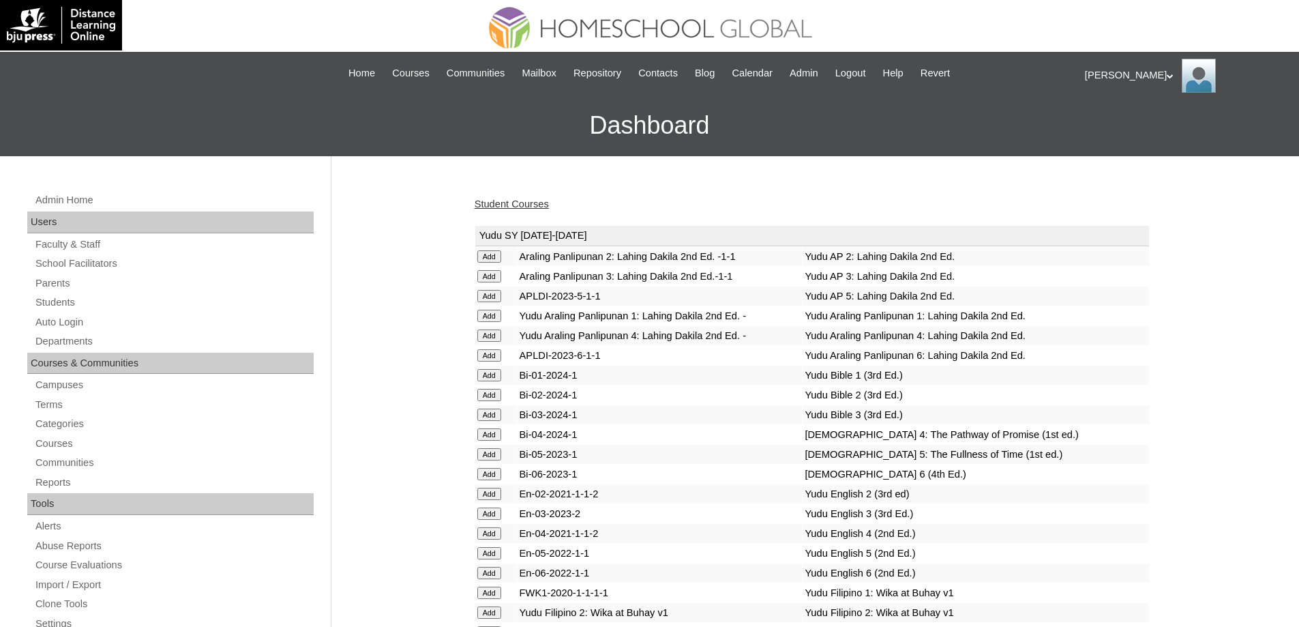
click at [509, 203] on link "Student Courses" at bounding box center [512, 203] width 74 height 11
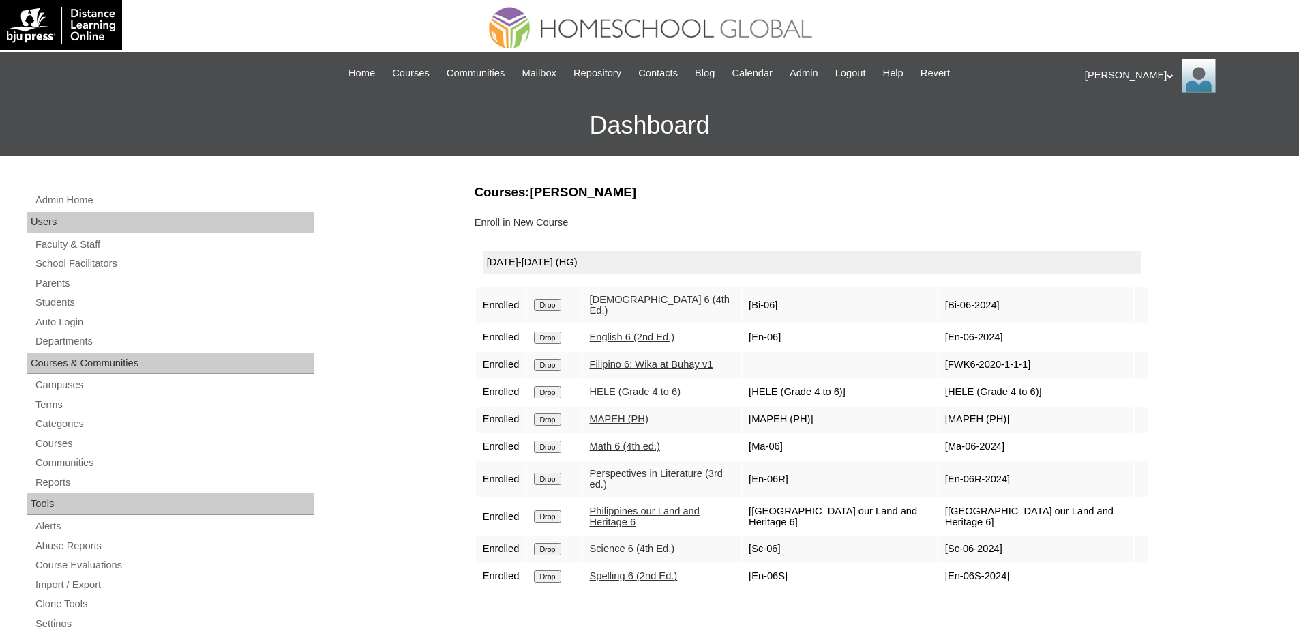
click at [505, 220] on link "Enroll in New Course" at bounding box center [522, 222] width 94 height 11
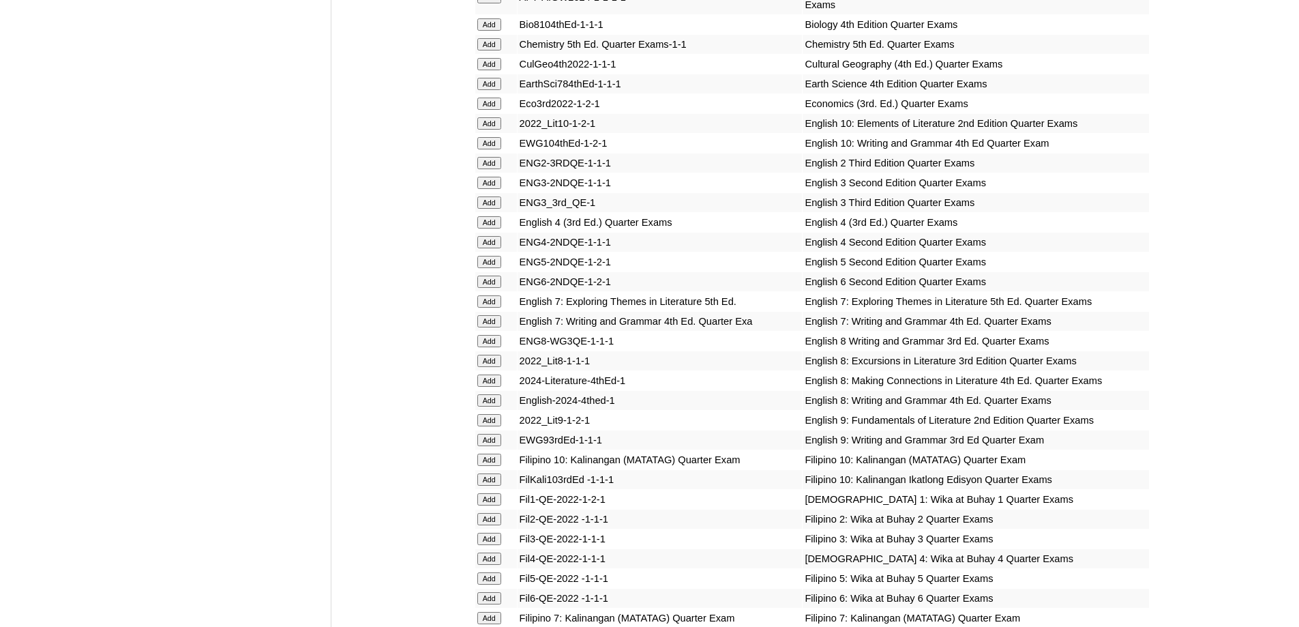
scroll to position [1569, 0]
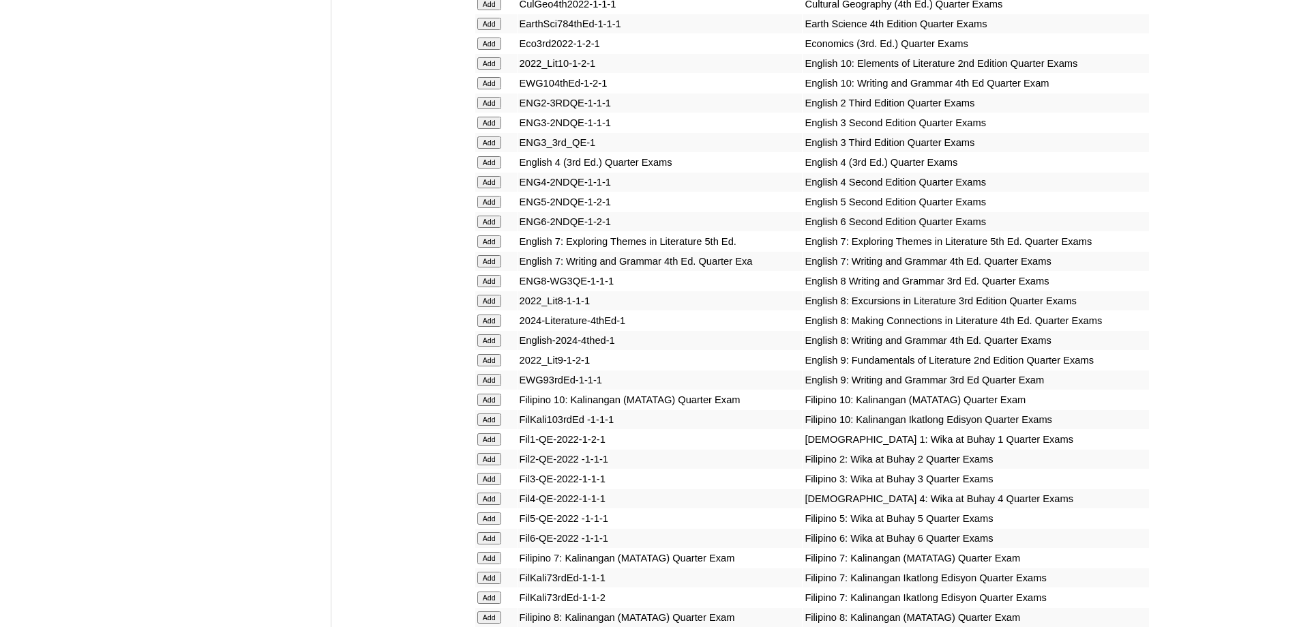
click at [497, 228] on input "Add" at bounding box center [489, 222] width 24 height 12
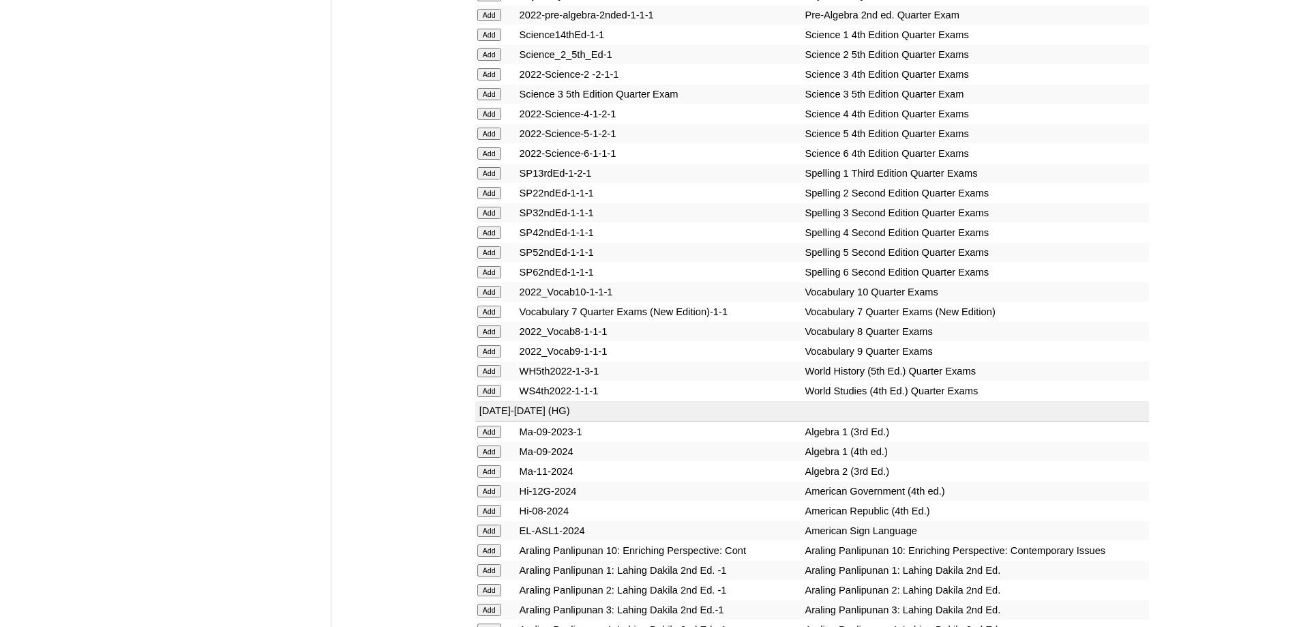
scroll to position [3001, 0]
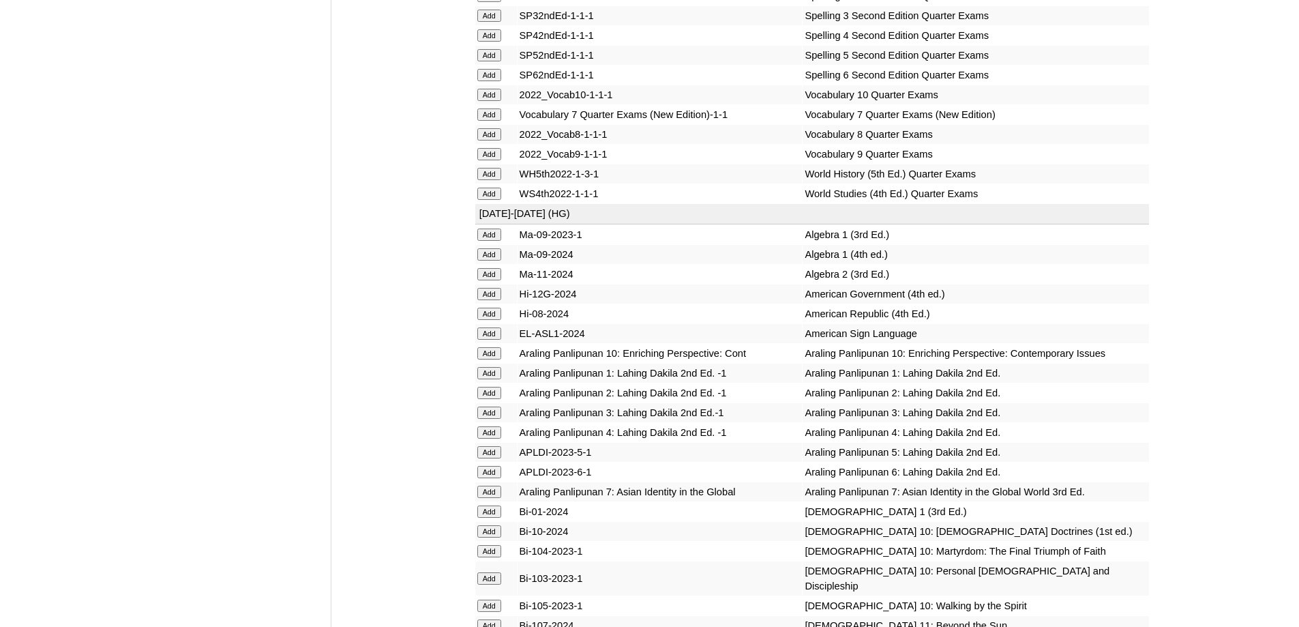
click at [492, 81] on input "Add" at bounding box center [489, 75] width 24 height 12
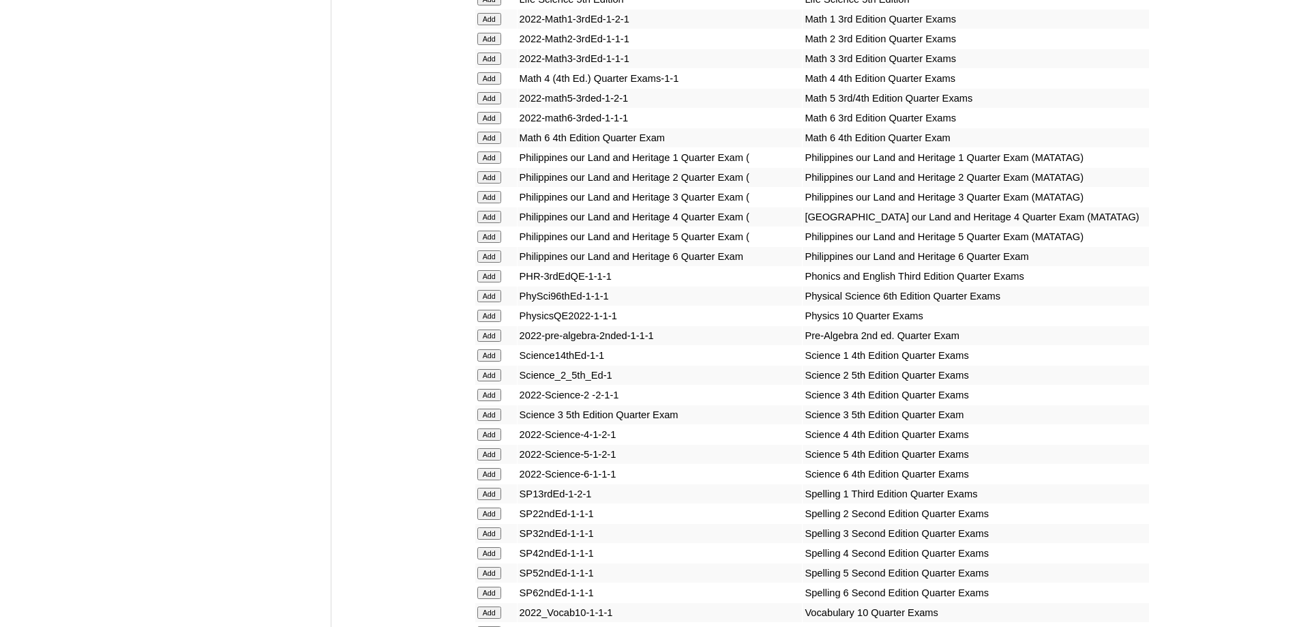
scroll to position [2455, 0]
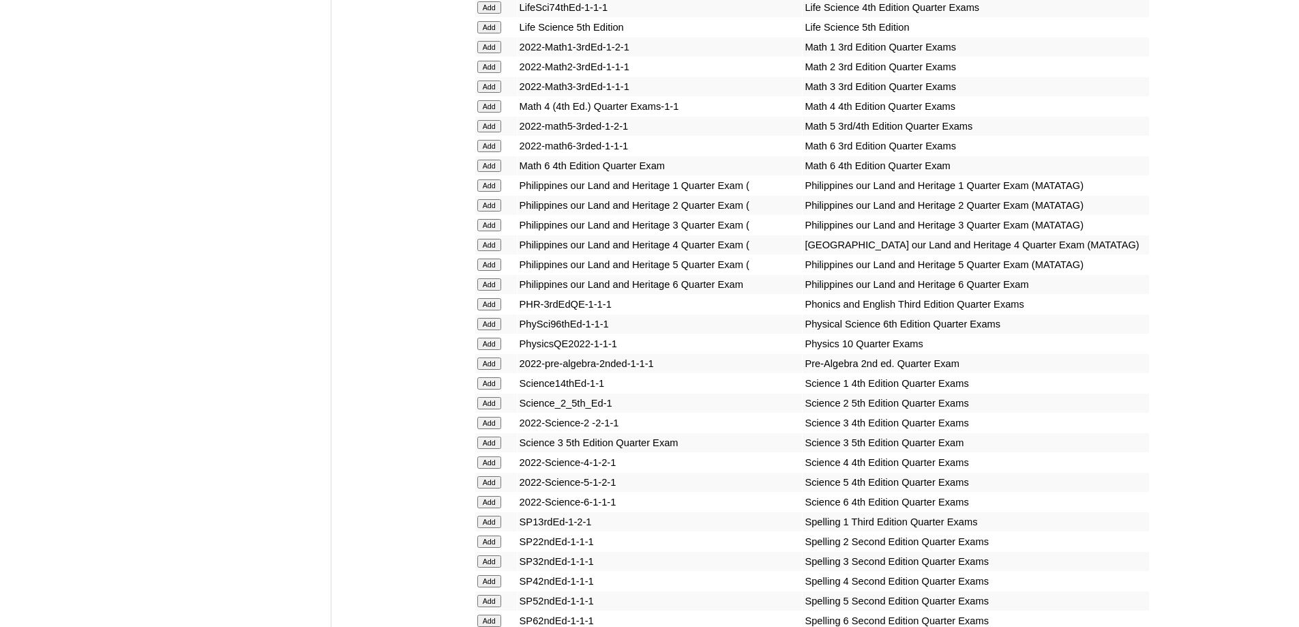
click at [497, 172] on input "Add" at bounding box center [489, 166] width 24 height 12
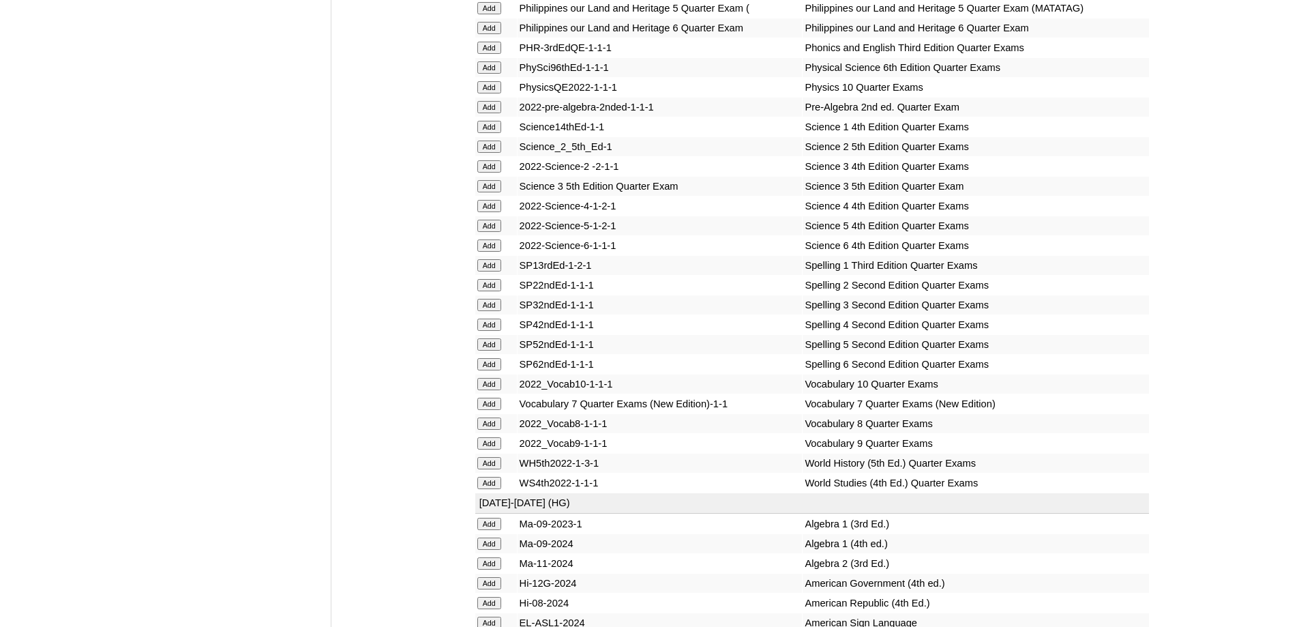
scroll to position [2728, 0]
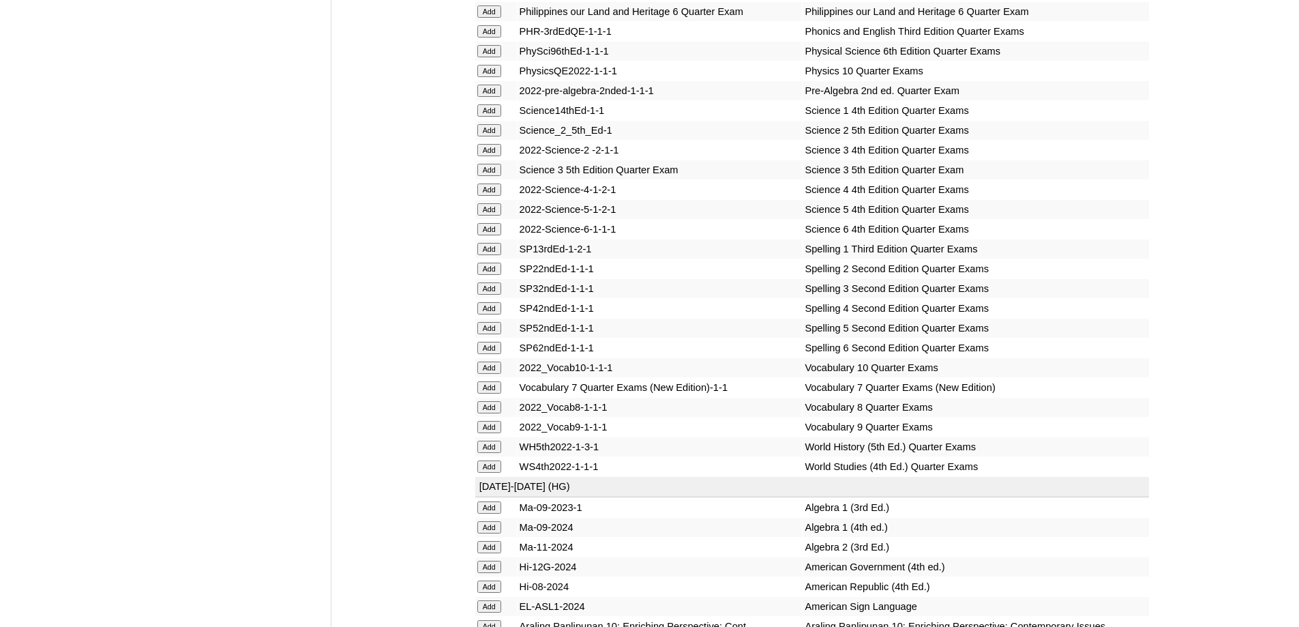
click at [496, 235] on input "Add" at bounding box center [489, 229] width 24 height 12
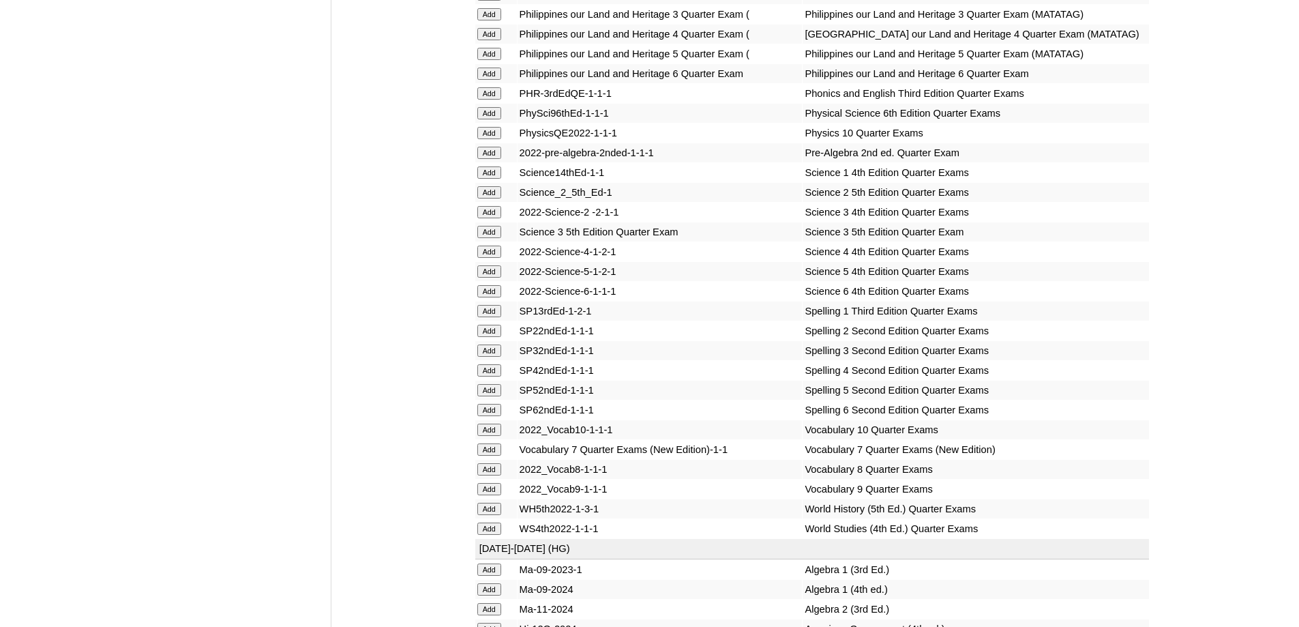
scroll to position [2660, 0]
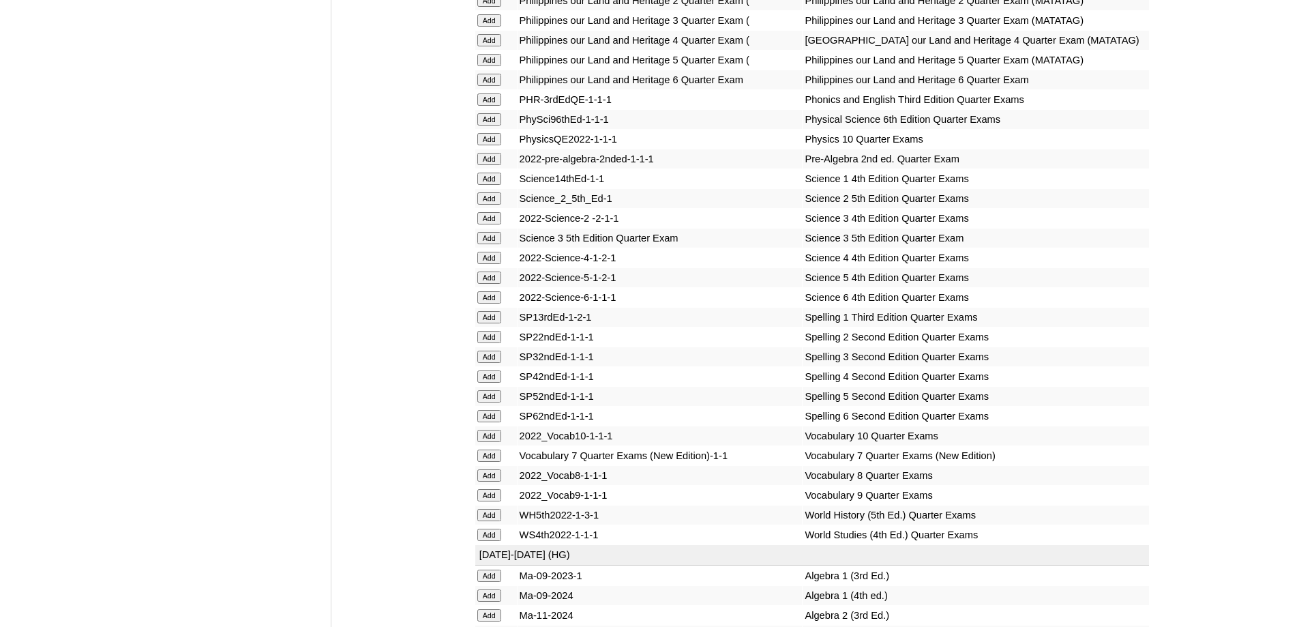
click at [496, 86] on input "Add" at bounding box center [489, 80] width 24 height 12
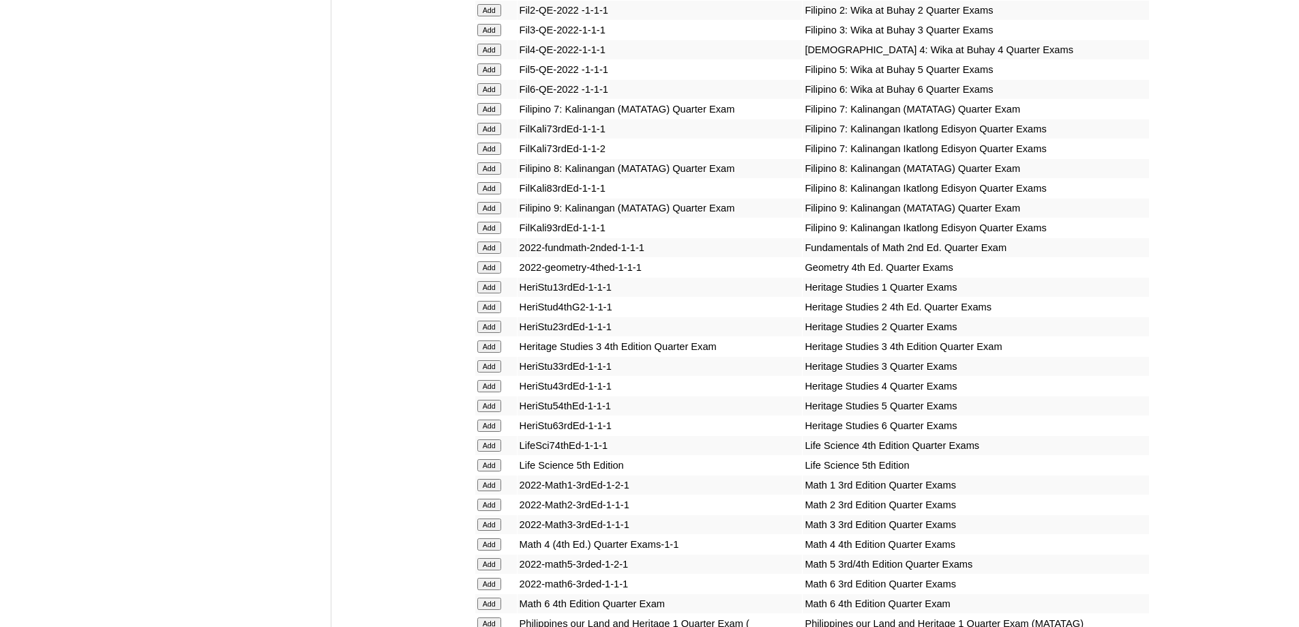
scroll to position [1978, 0]
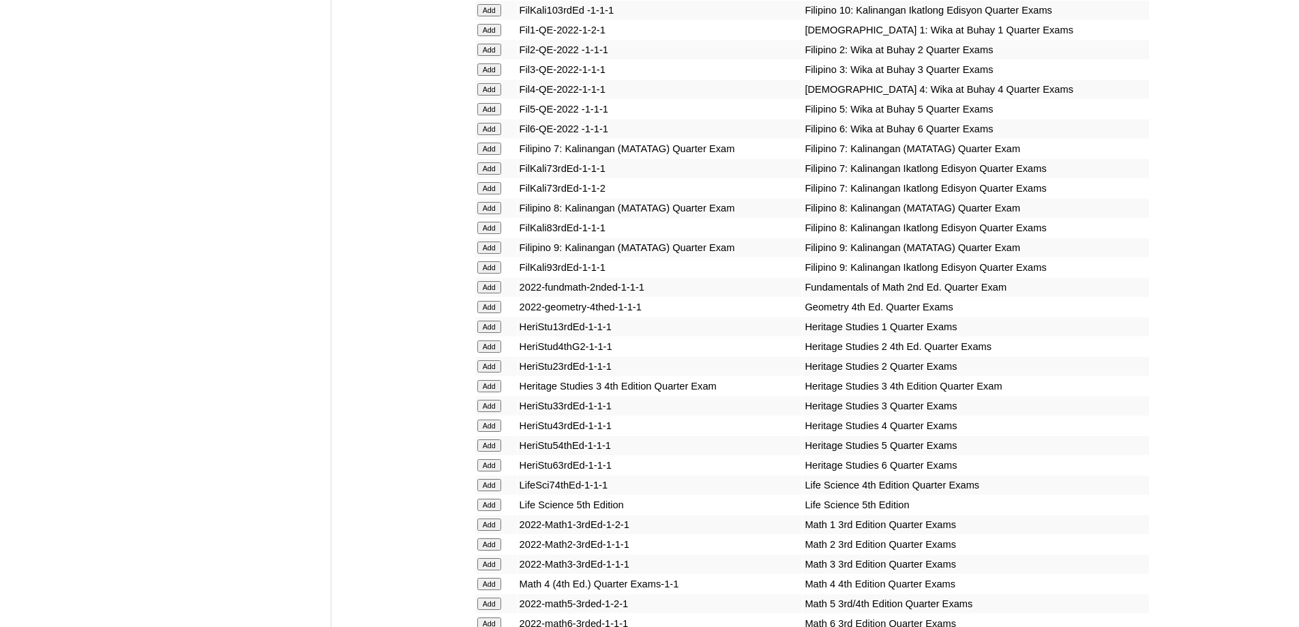
click at [503, 134] on form "Add" at bounding box center [496, 128] width 38 height 11
click at [501, 135] on input "Add" at bounding box center [489, 129] width 24 height 12
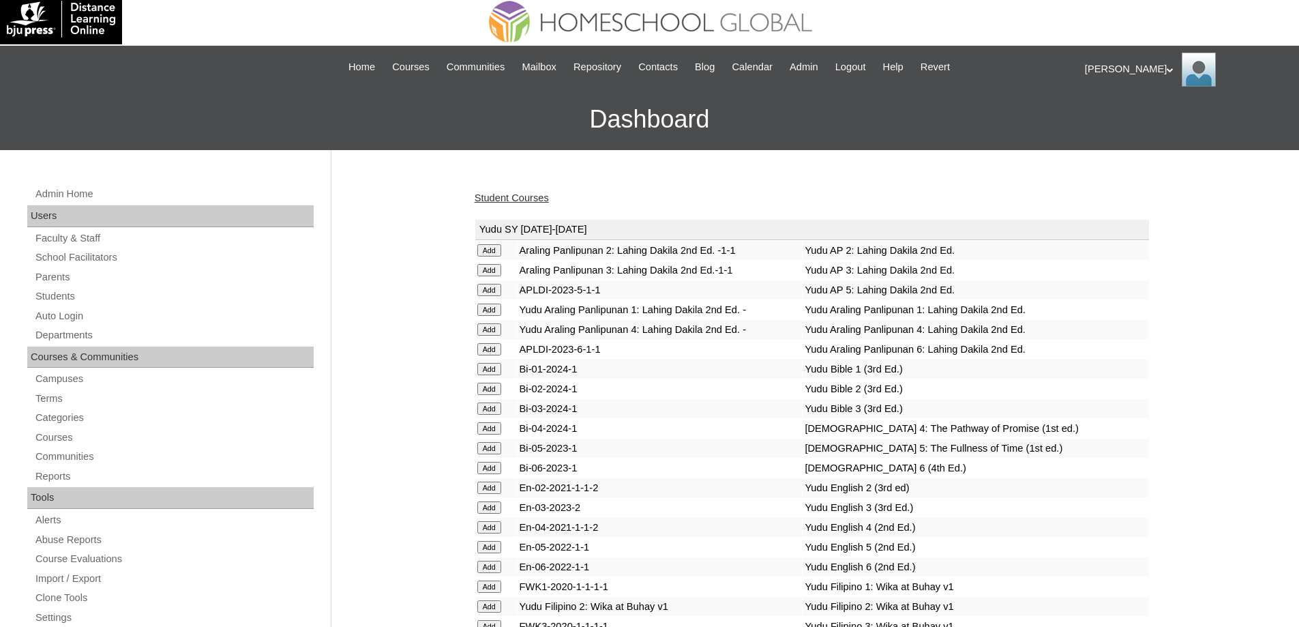
scroll to position [0, 0]
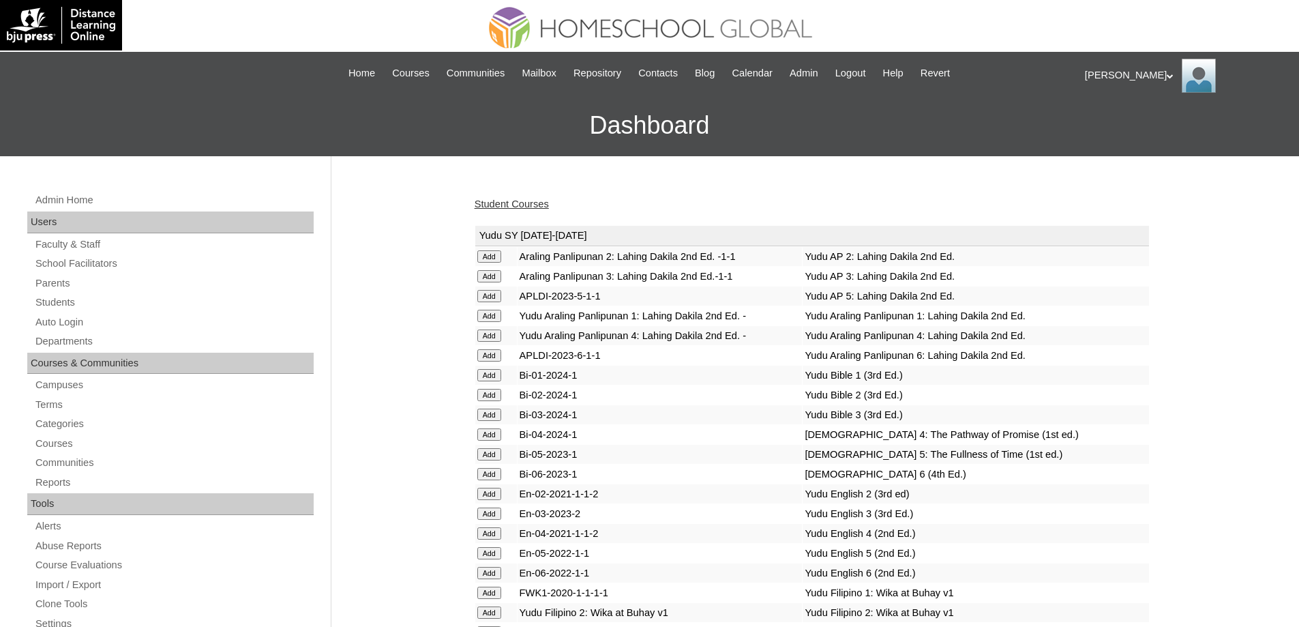
click at [502, 207] on link "Student Courses" at bounding box center [512, 203] width 74 height 11
